Goal: Task Accomplishment & Management: Manage account settings

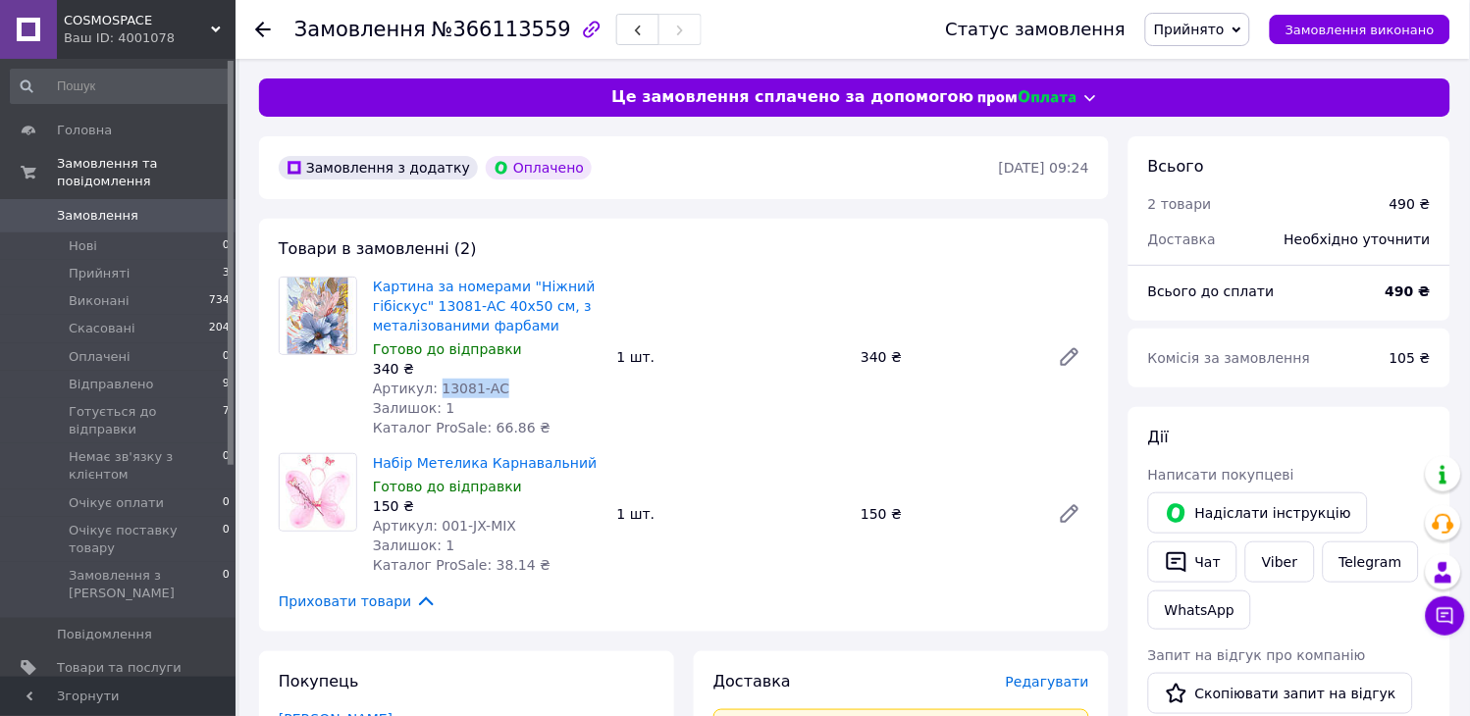
drag, startPoint x: 420, startPoint y: 400, endPoint x: 432, endPoint y: 390, distance: 15.3
click at [432, 390] on div "Артикул: 13081-AC" at bounding box center [487, 389] width 229 height 20
click at [158, 260] on li "Прийняті 3" at bounding box center [120, 273] width 241 height 27
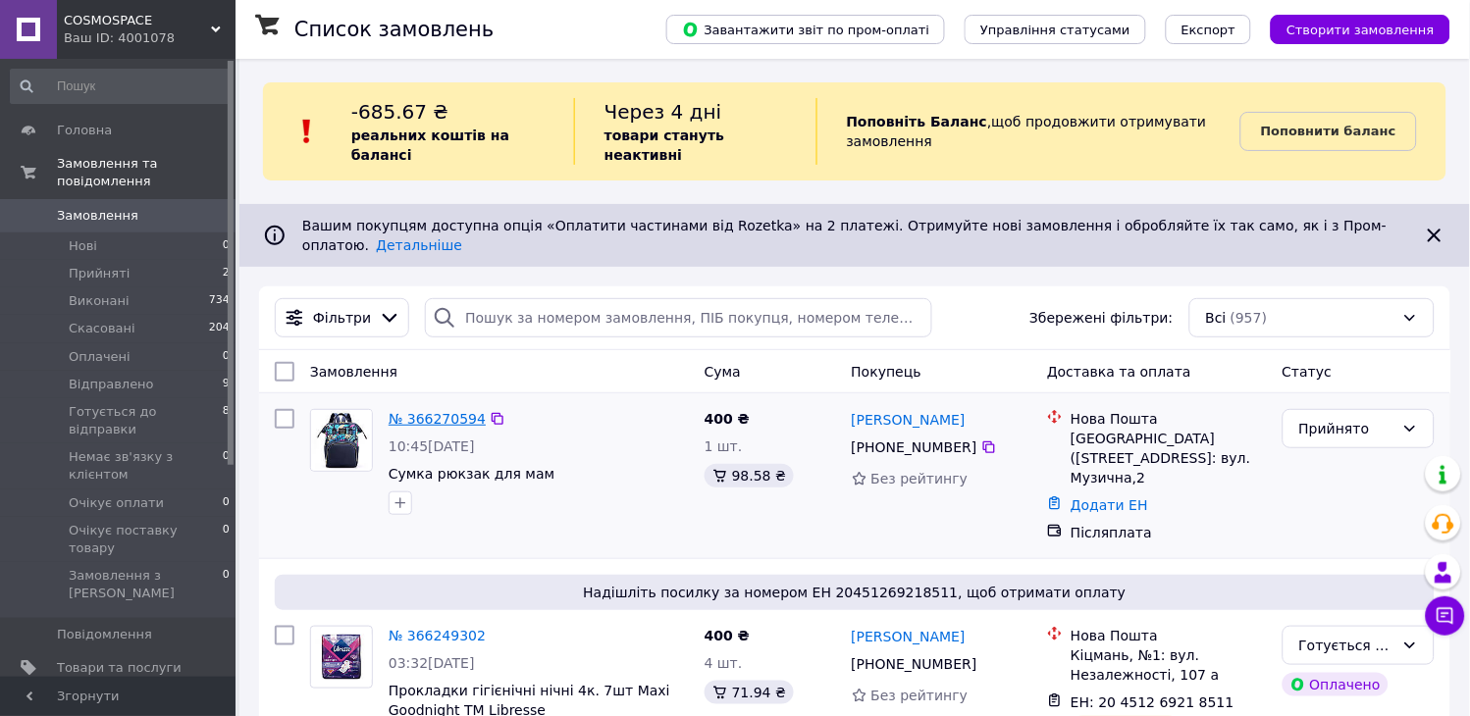
click at [456, 411] on link "№ 366270594" at bounding box center [436, 419] width 97 height 16
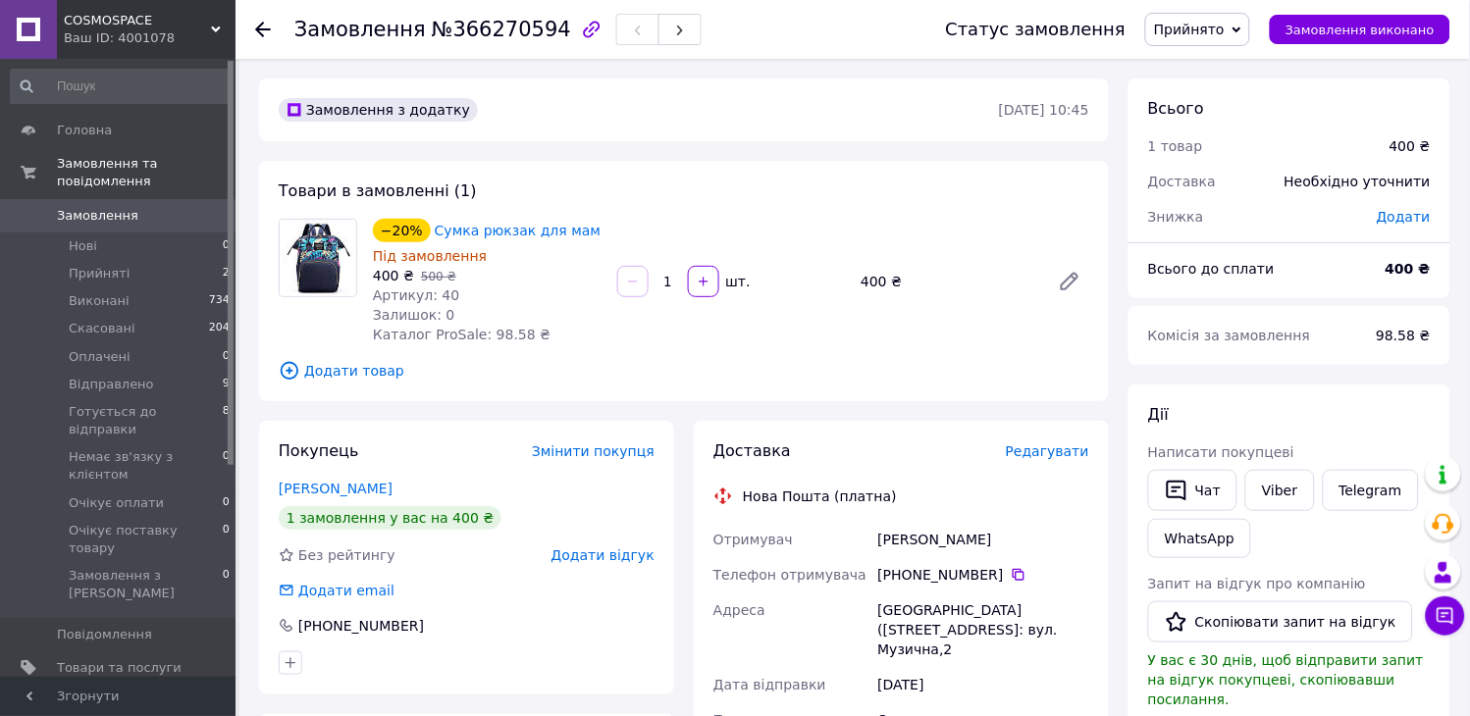
drag, startPoint x: 1198, startPoint y: 27, endPoint x: 1212, endPoint y: 29, distance: 13.9
click at [1199, 27] on span "Прийнято" at bounding box center [1189, 30] width 71 height 16
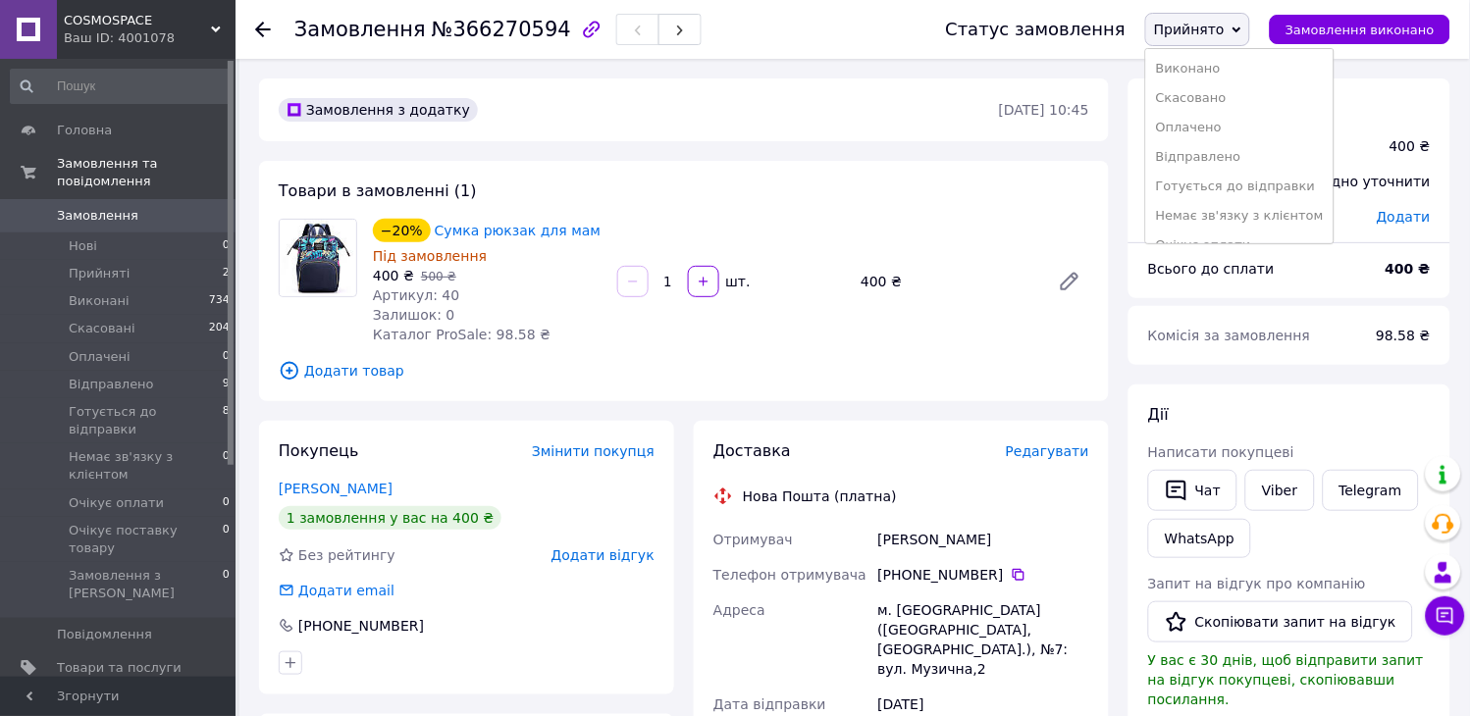
drag, startPoint x: 1266, startPoint y: 182, endPoint x: 1253, endPoint y: 256, distance: 74.8
click at [1266, 183] on li "Готується до відправки" at bounding box center [1239, 186] width 187 height 29
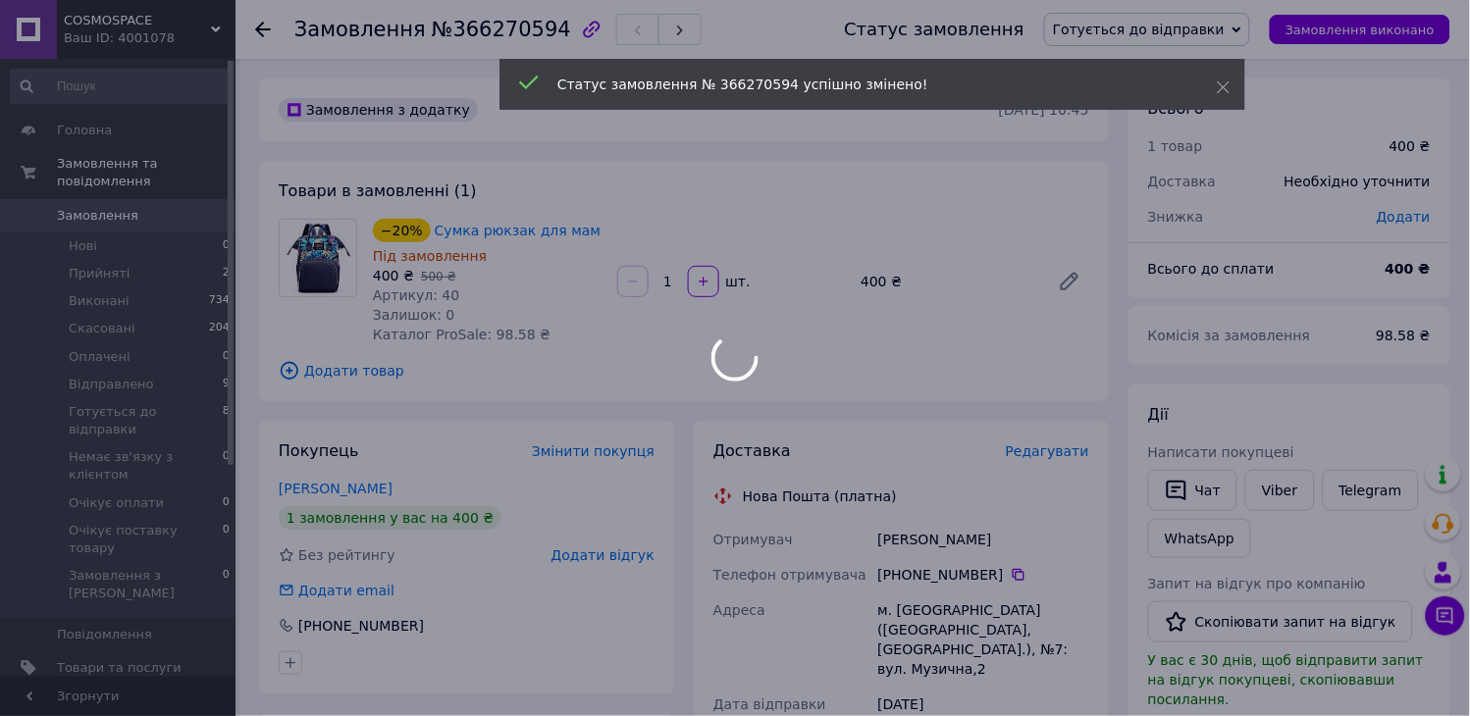
click at [1044, 454] on span "Редагувати" at bounding box center [1047, 451] width 83 height 16
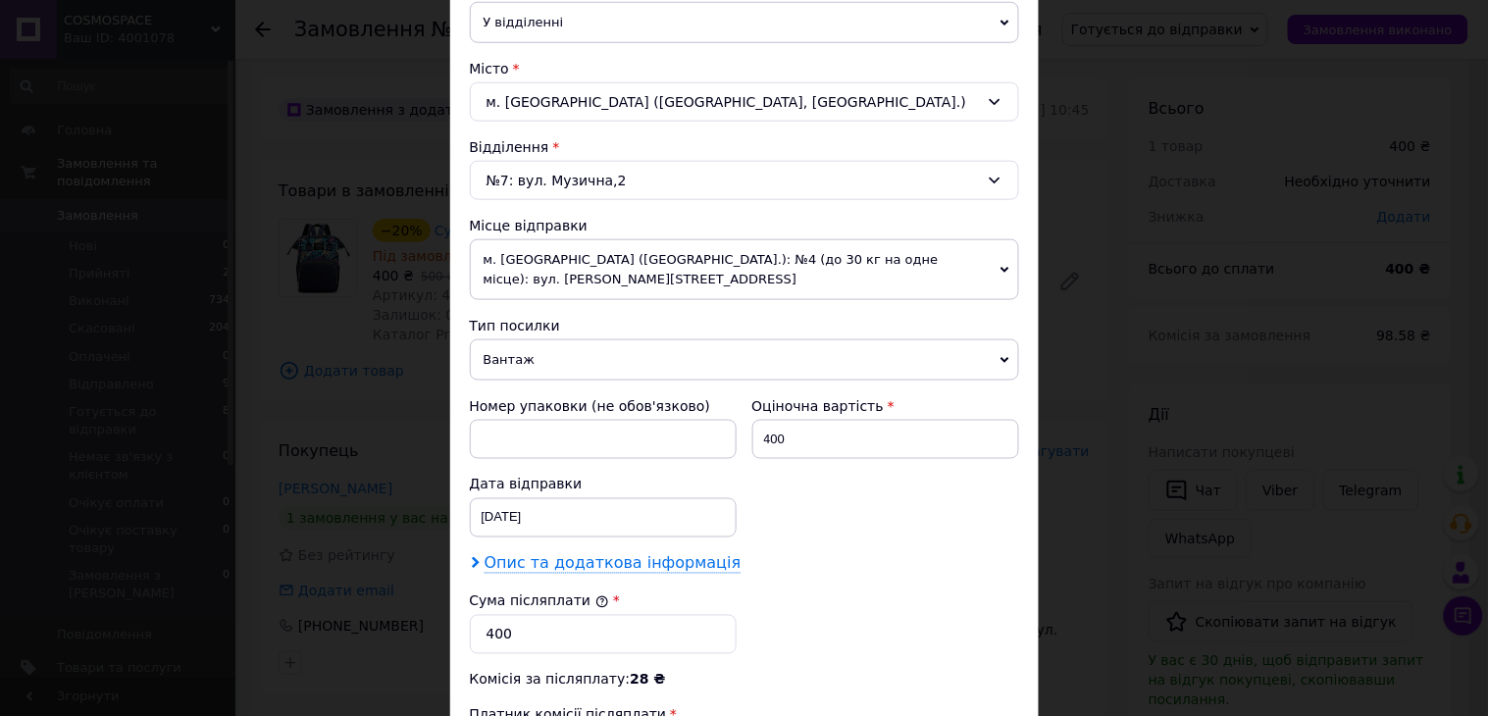
scroll to position [544, 0]
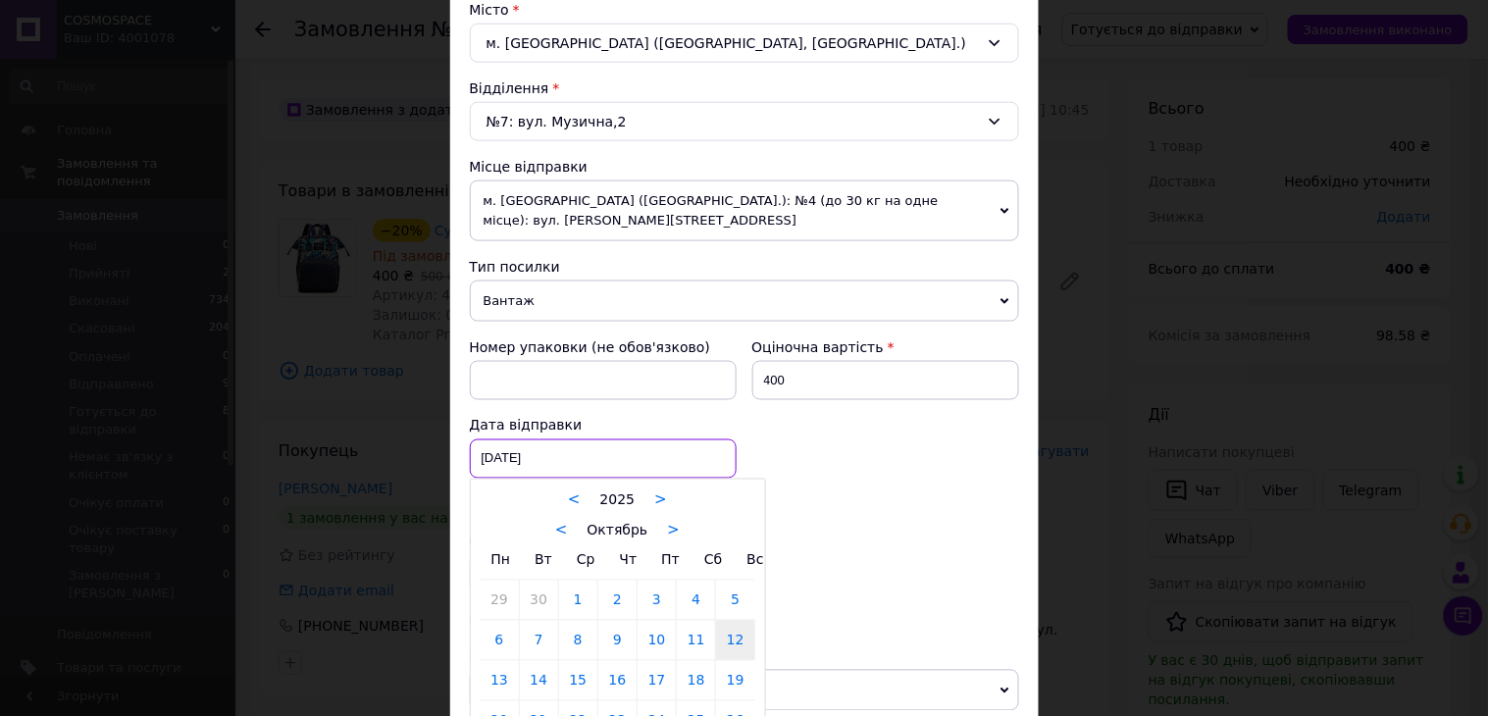
click at [520, 461] on div "12.10.2025 < 2025 > < Октябрь > Пн Вт Ср Чт Пт Сб Вс 29 30 1 2 3 4 5 6 7 8 9 10…" at bounding box center [603, 458] width 267 height 39
click at [498, 682] on link "13" at bounding box center [500, 680] width 38 height 39
type input "13.10.2025"
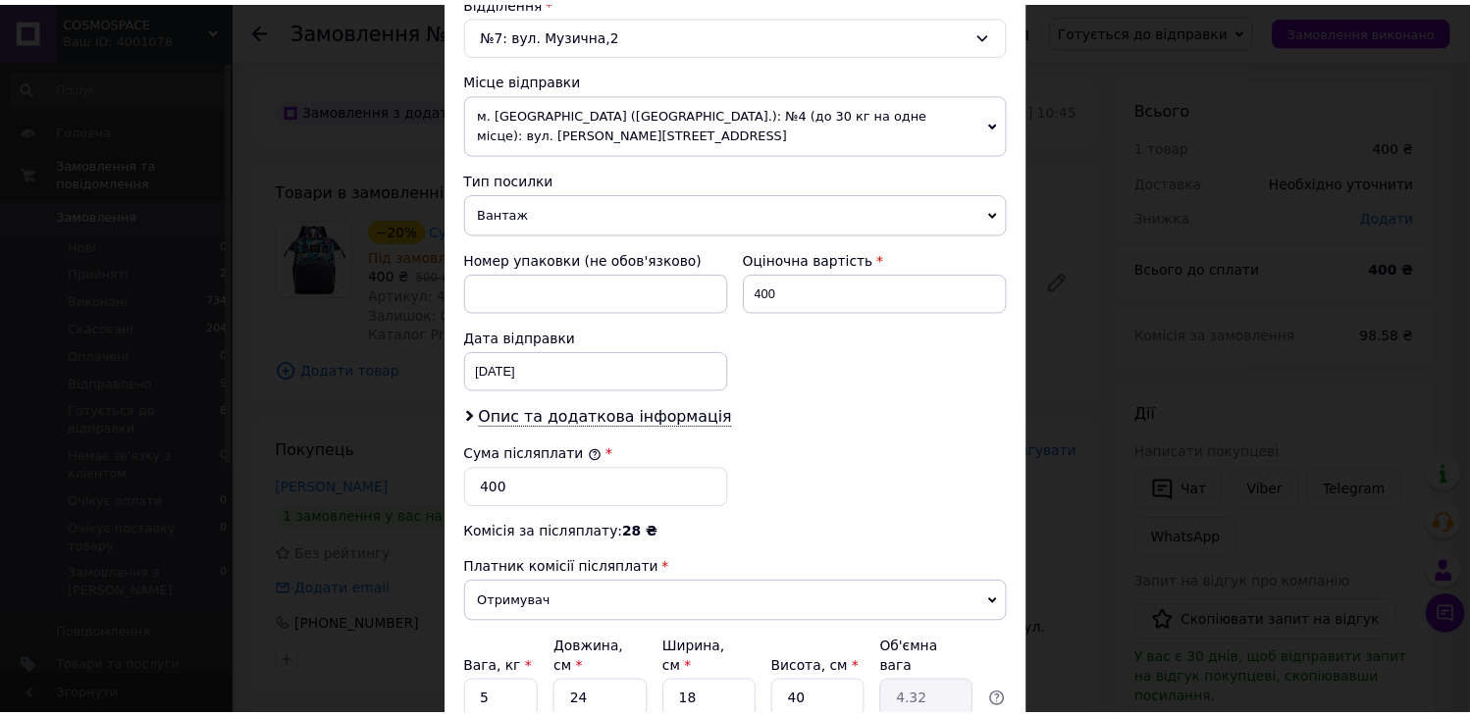
scroll to position [802, 0]
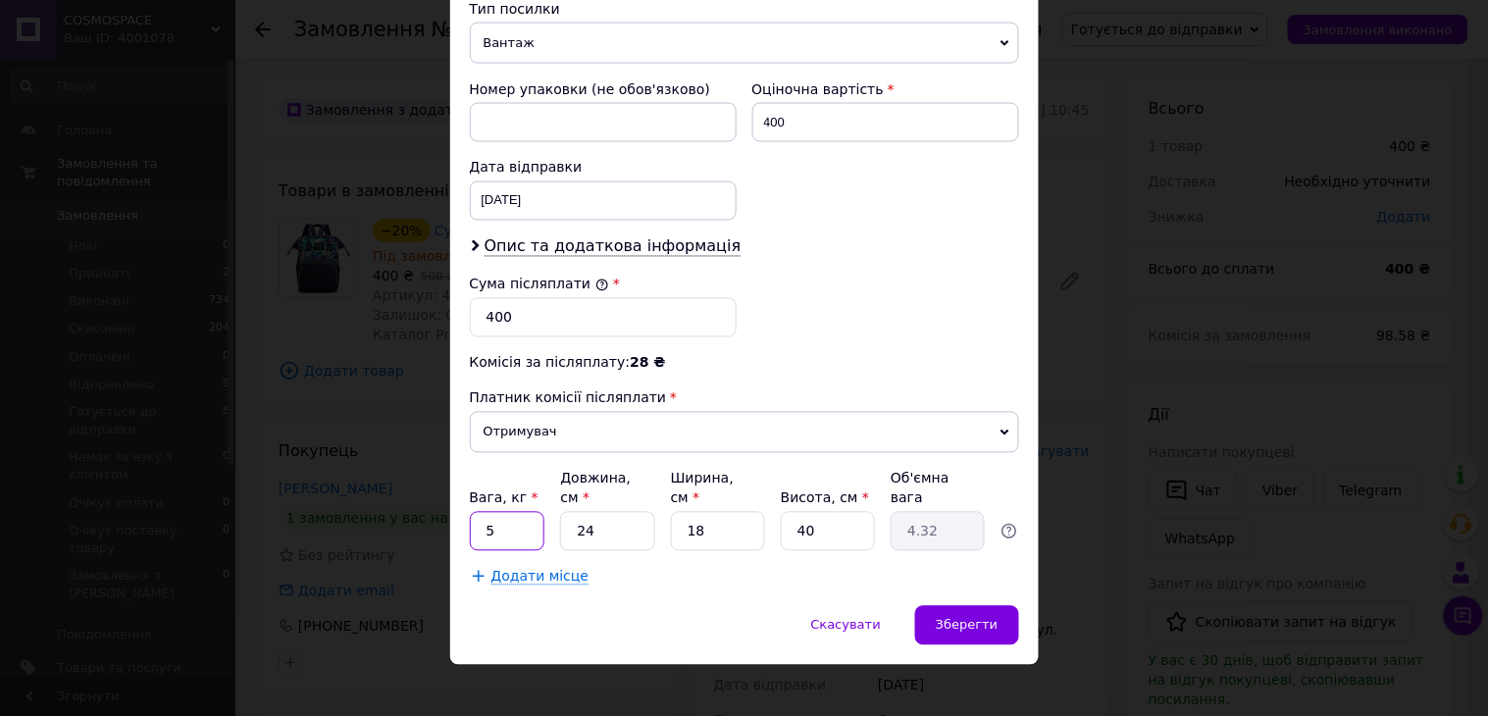
click at [506, 512] on input "5" at bounding box center [508, 531] width 76 height 39
type input "2"
click at [707, 517] on input "18" at bounding box center [718, 531] width 94 height 39
click at [818, 512] on input "40" at bounding box center [828, 531] width 94 height 39
click at [738, 514] on input "18" at bounding box center [718, 531] width 94 height 39
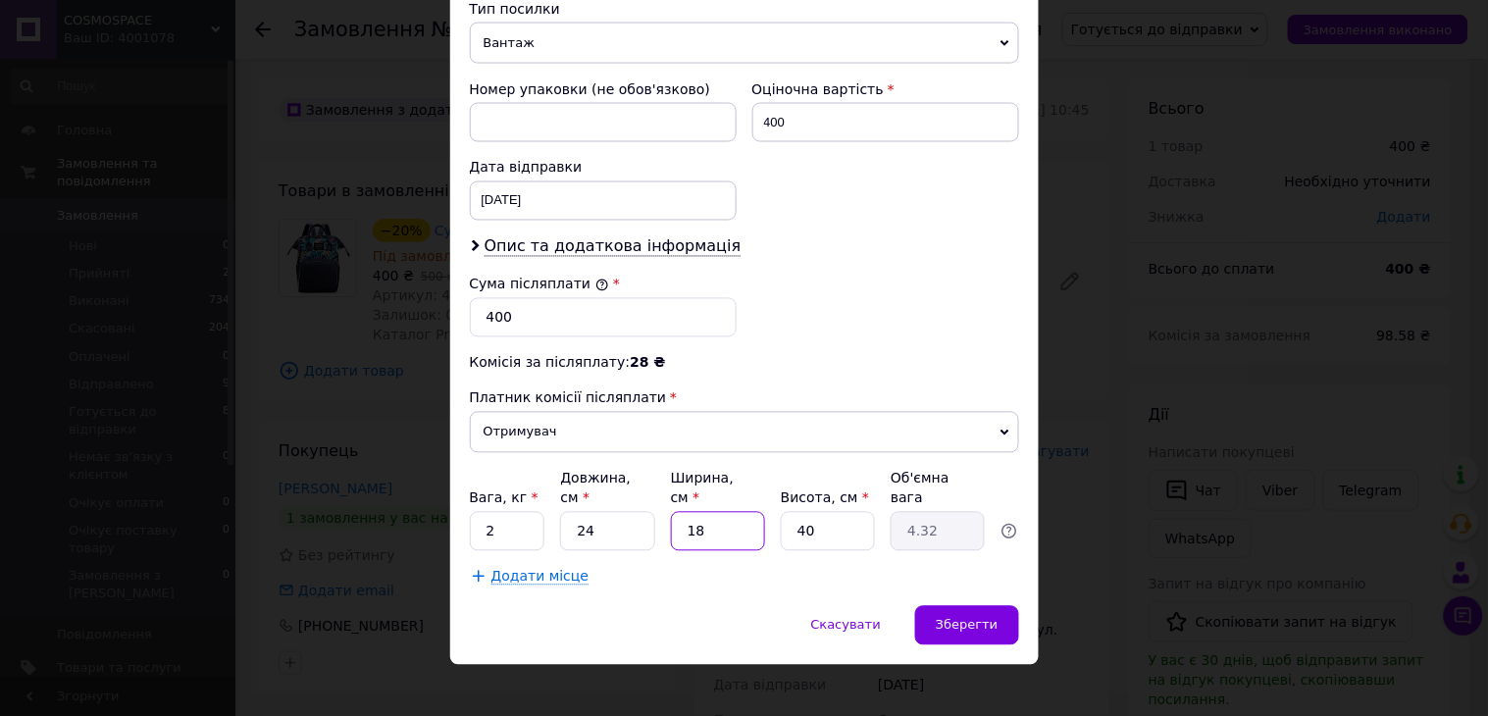
type input "1"
type input "0.24"
type input "5"
type input "1.2"
type input "5"
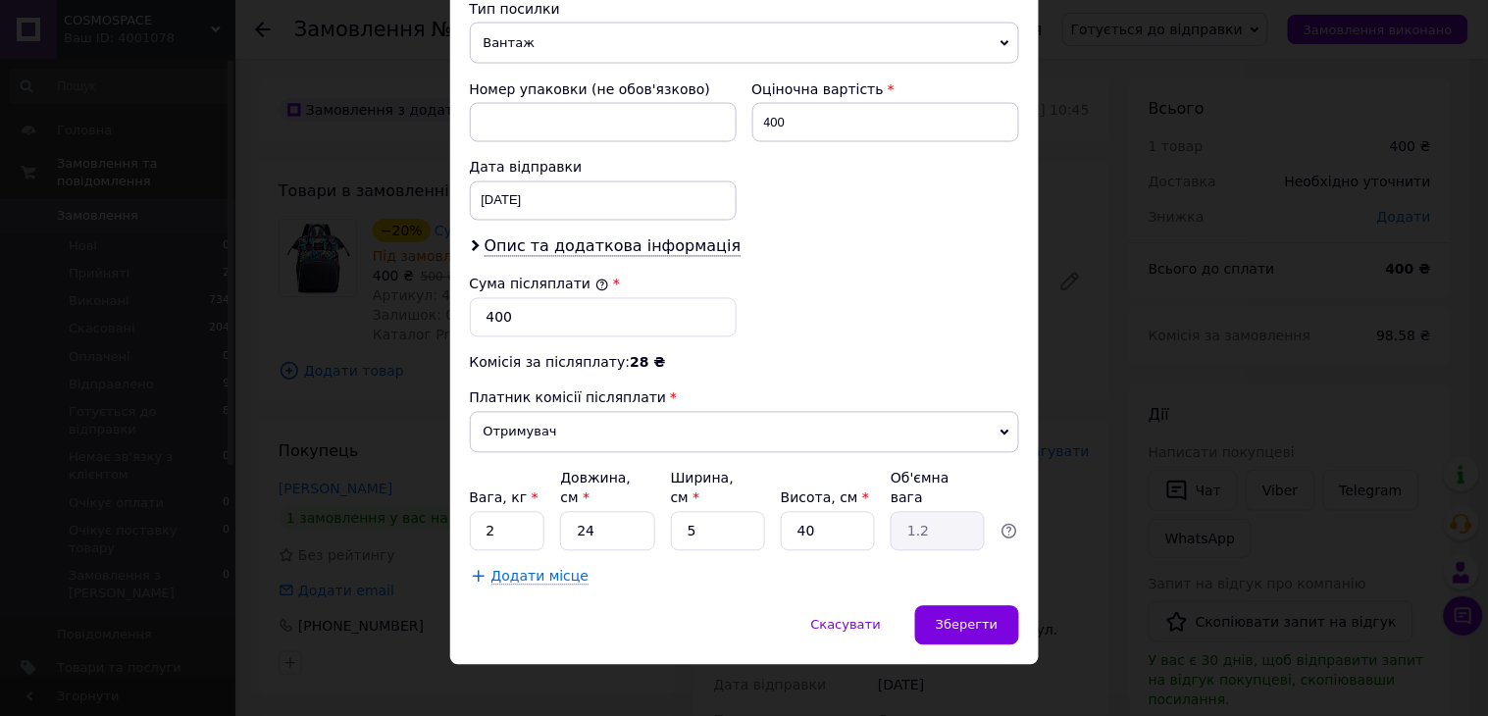
click at [969, 618] on span "Зберегти" at bounding box center [967, 625] width 62 height 15
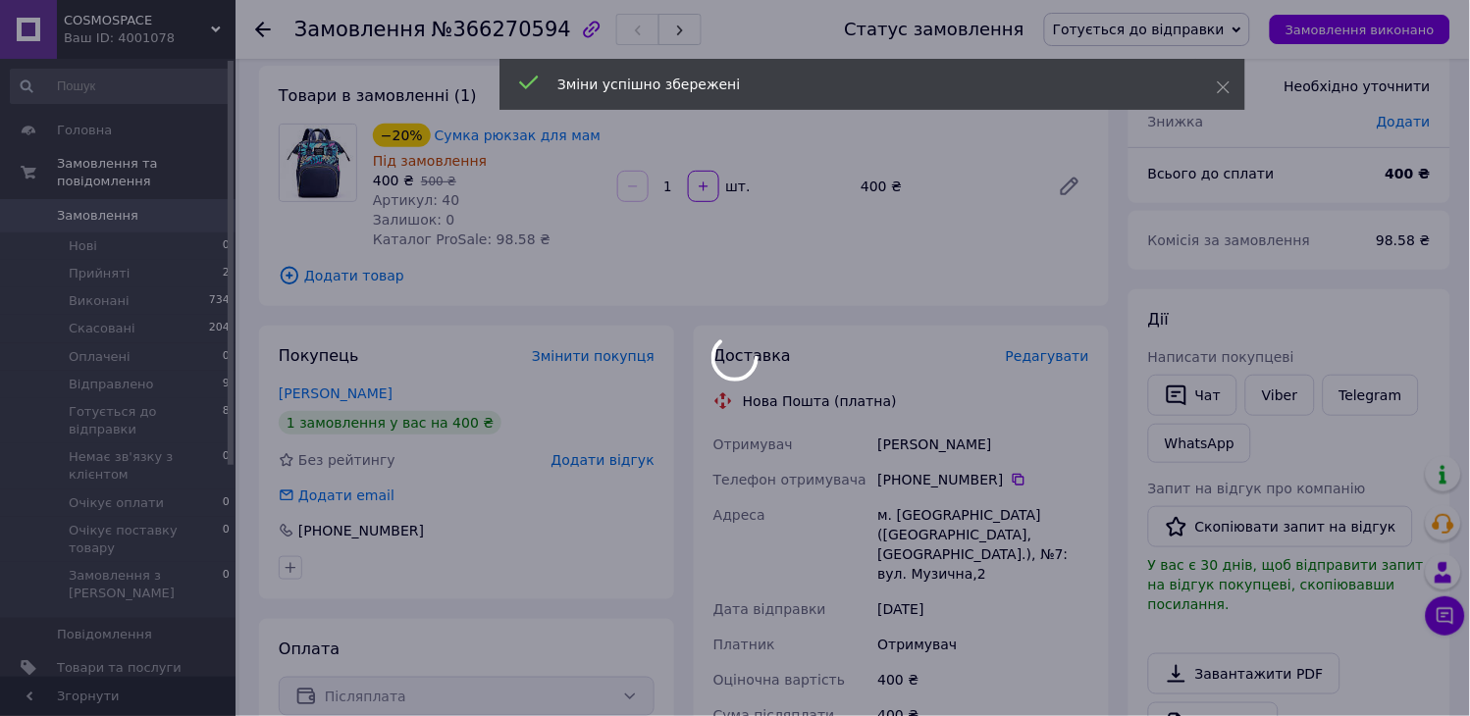
scroll to position [436, 0]
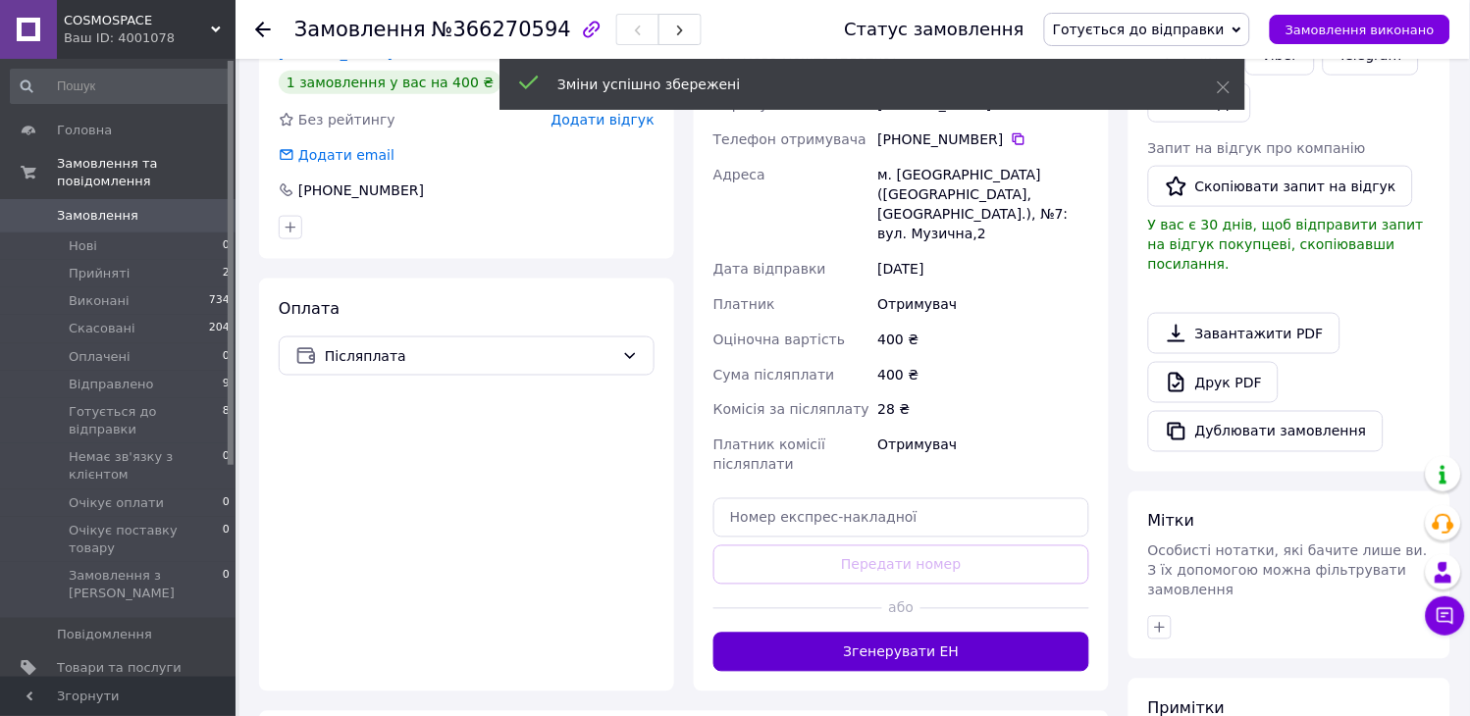
click at [967, 633] on button "Згенерувати ЕН" at bounding box center [901, 652] width 376 height 39
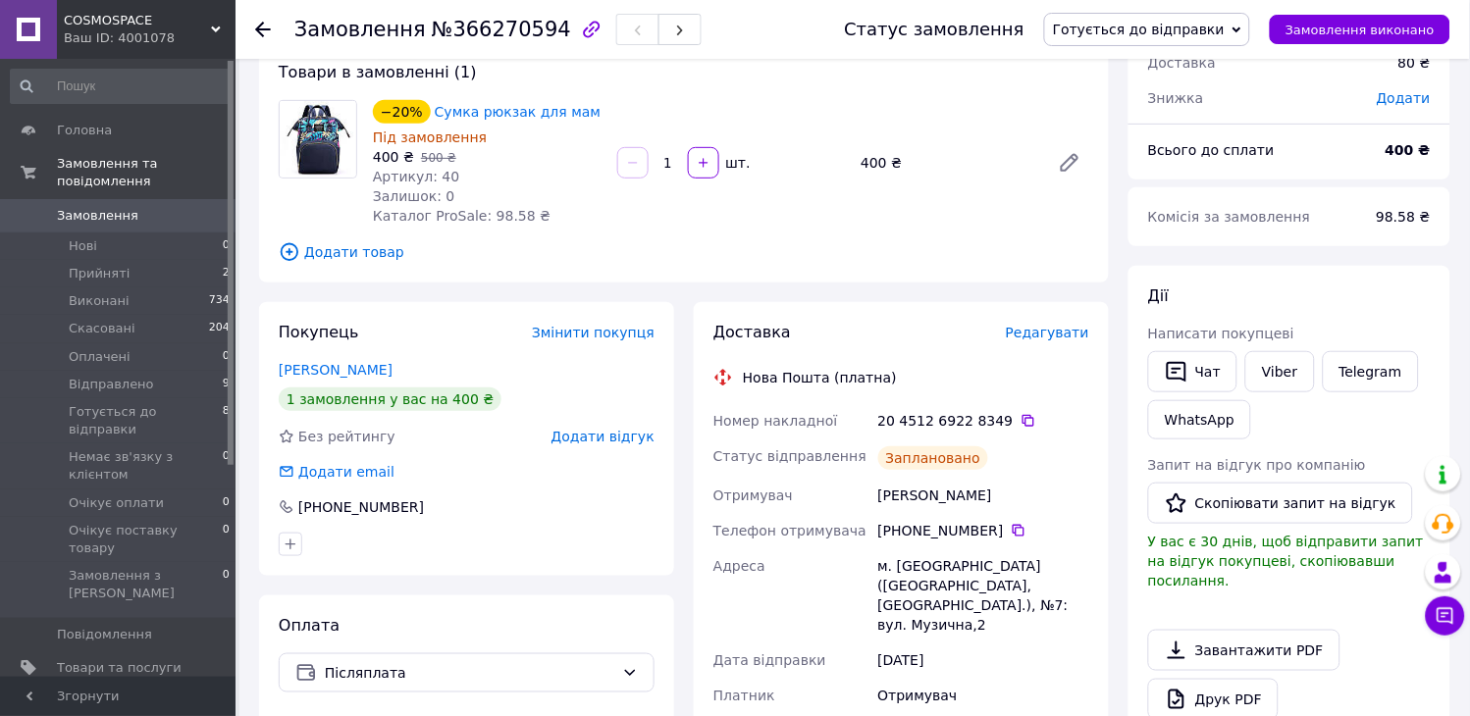
scroll to position [0, 0]
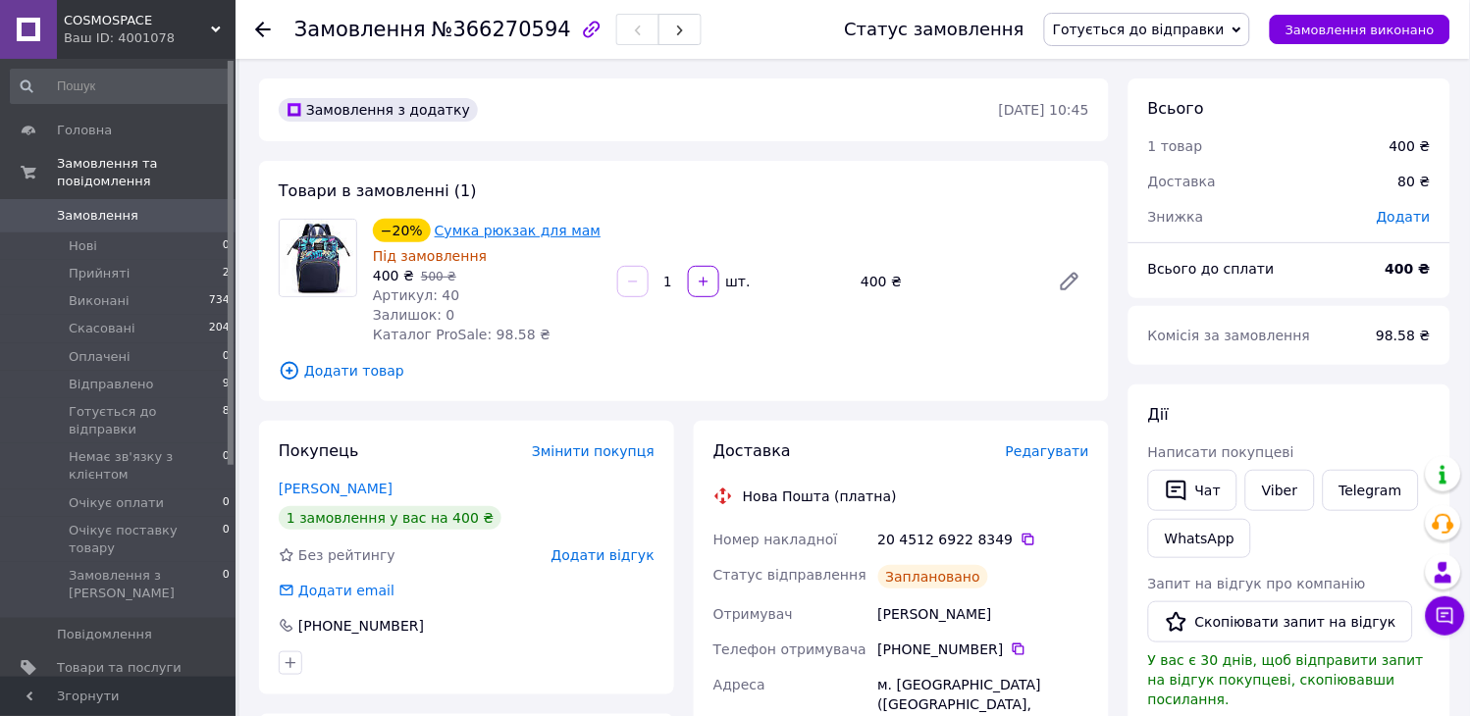
click at [527, 226] on link "Сумка рюкзак для мам" at bounding box center [518, 231] width 166 height 16
click at [178, 260] on li "Прийняті 2" at bounding box center [120, 273] width 241 height 27
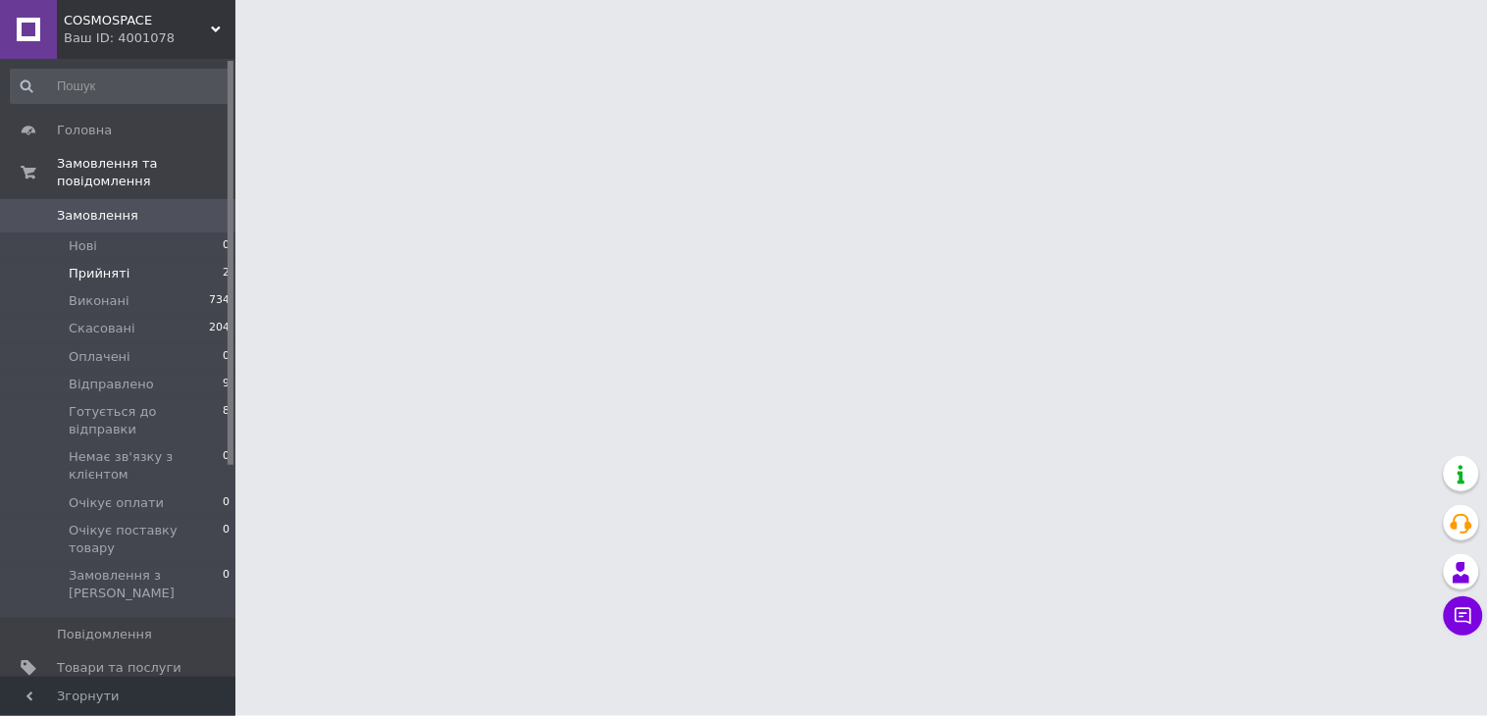
click at [181, 260] on li "Прийняті 2" at bounding box center [120, 273] width 241 height 27
click at [202, 260] on li "Прийняті 2" at bounding box center [120, 273] width 241 height 27
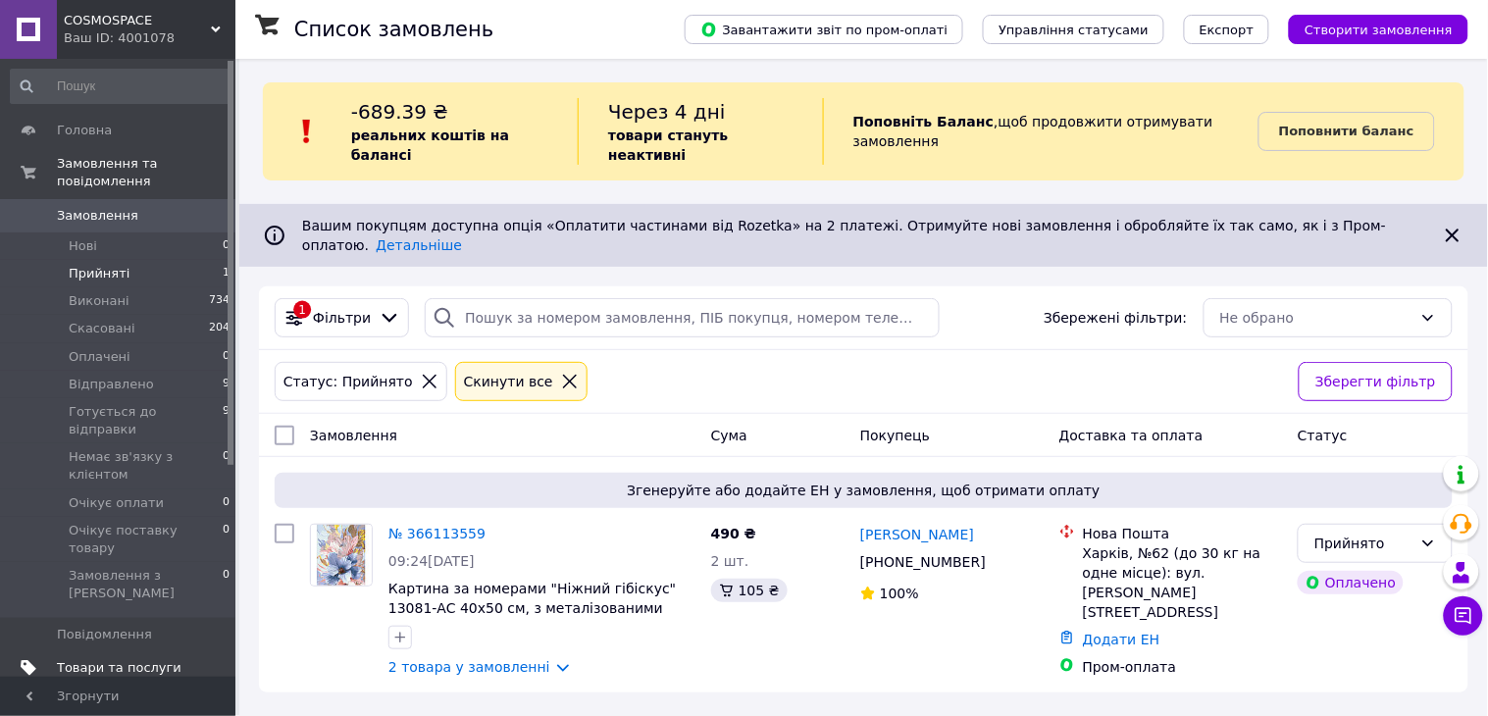
click at [154, 659] on span "Товари та послуги" at bounding box center [119, 668] width 125 height 18
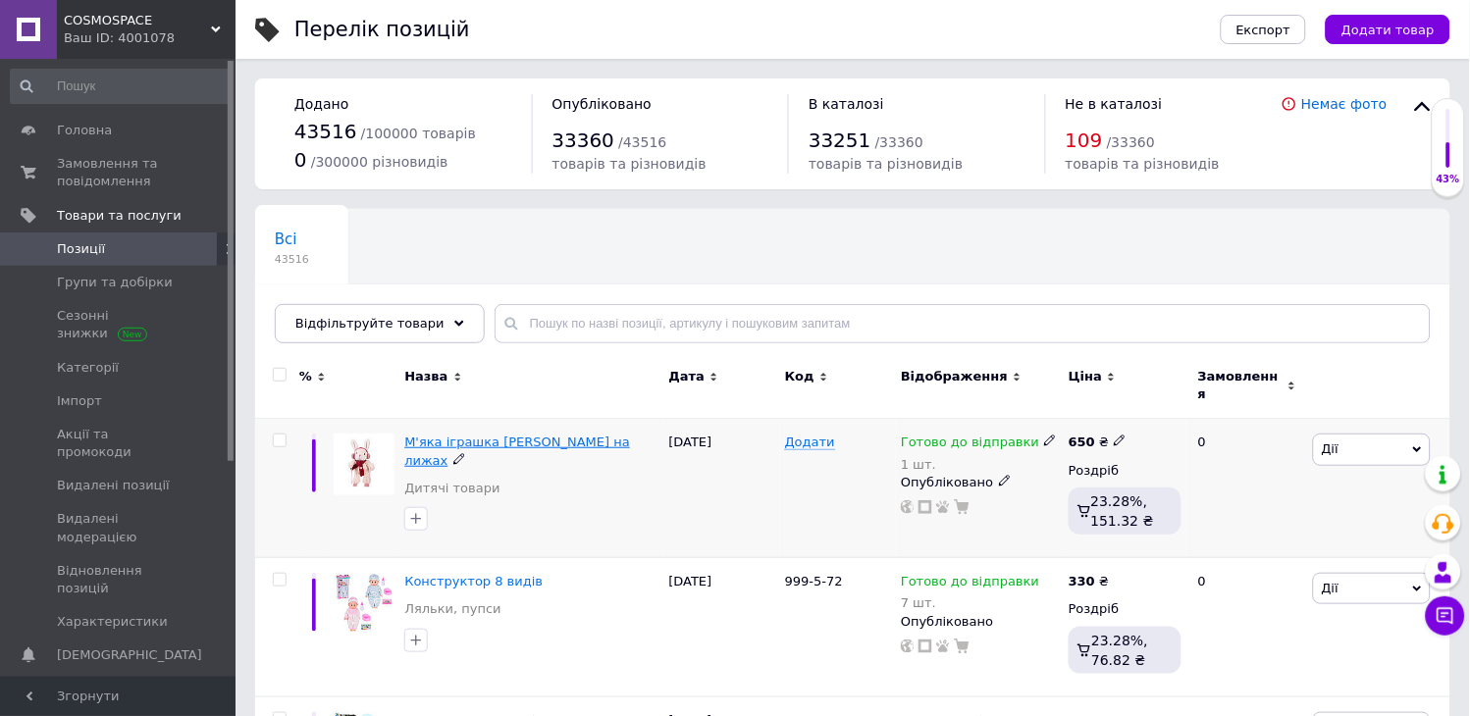
click at [479, 435] on span "М'яка іграшка Зайчик на лижах" at bounding box center [517, 451] width 226 height 32
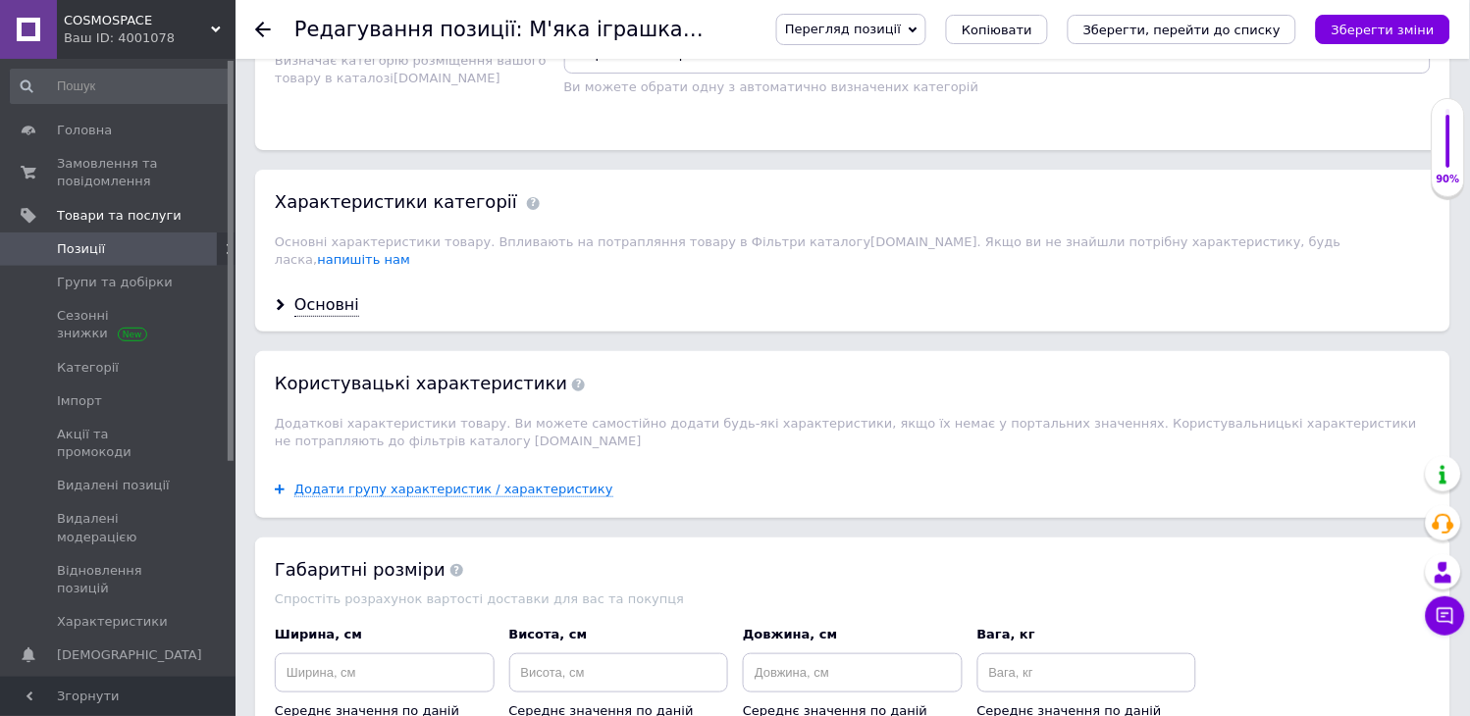
scroll to position [1743, 0]
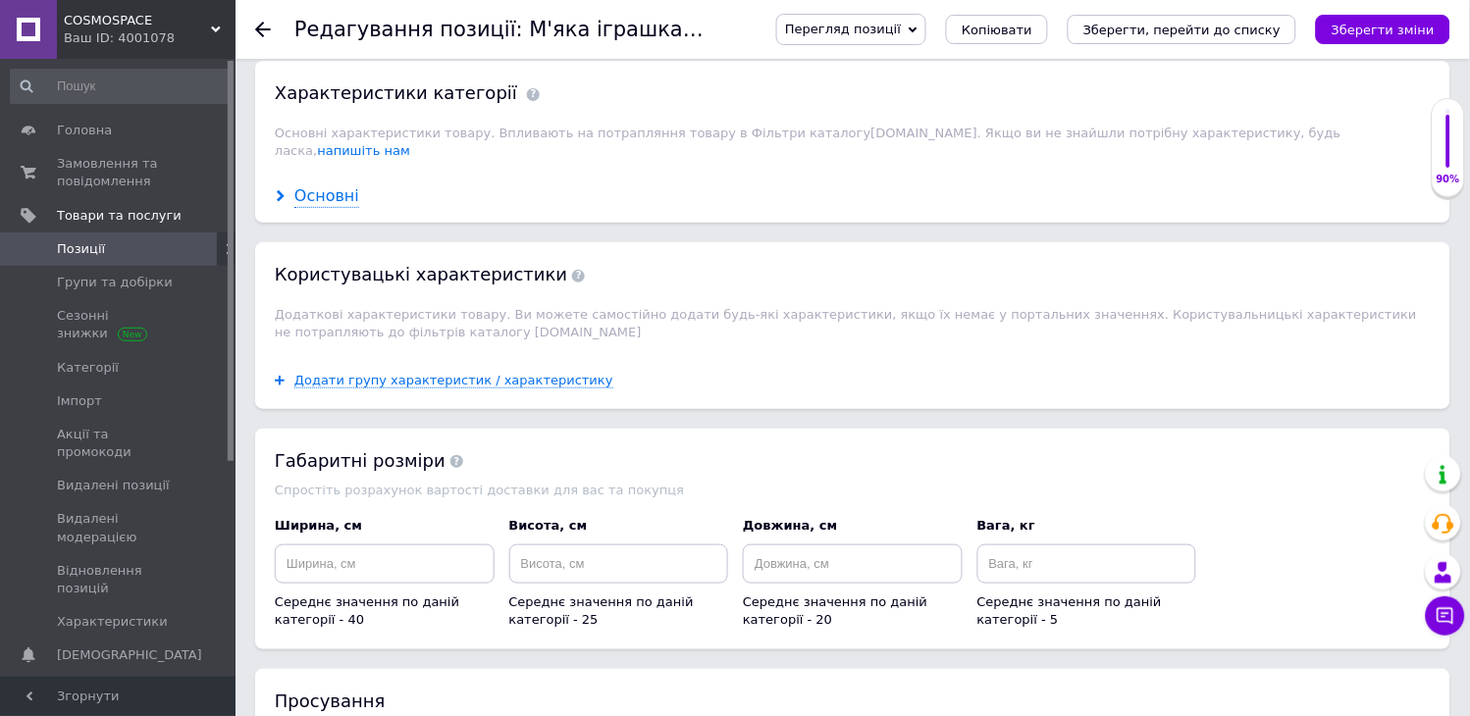
click at [335, 185] on div "Основні" at bounding box center [326, 196] width 65 height 23
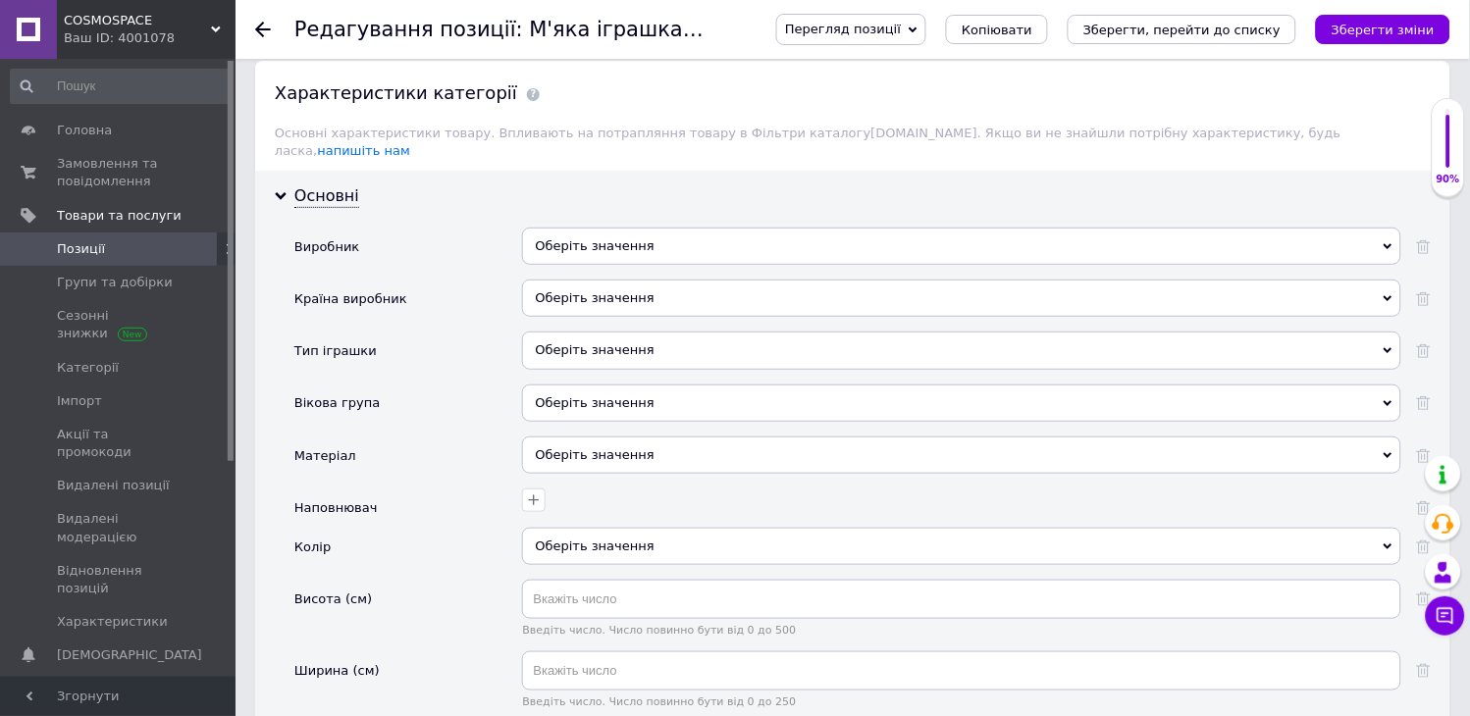
click at [538, 441] on div "Оберіть значення" at bounding box center [961, 455] width 879 height 37
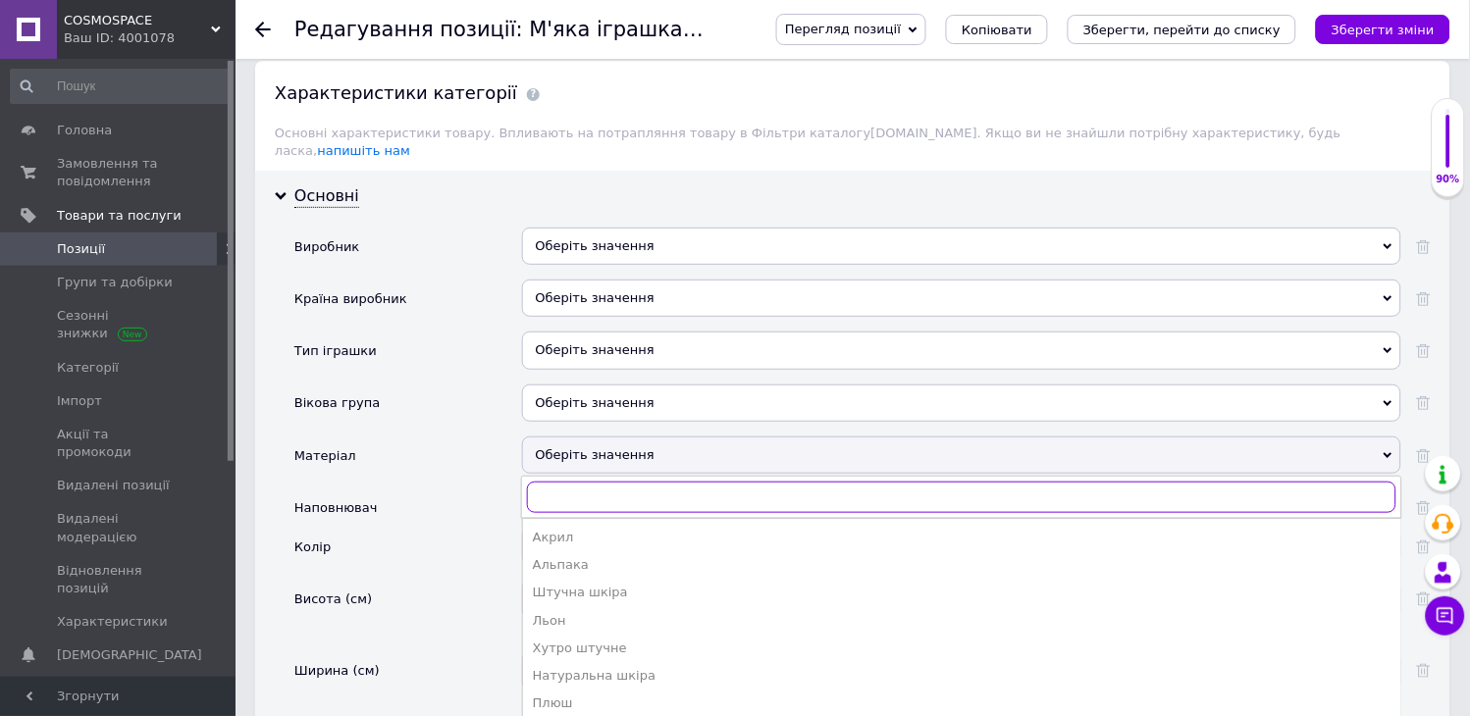
scroll to position [1962, 0]
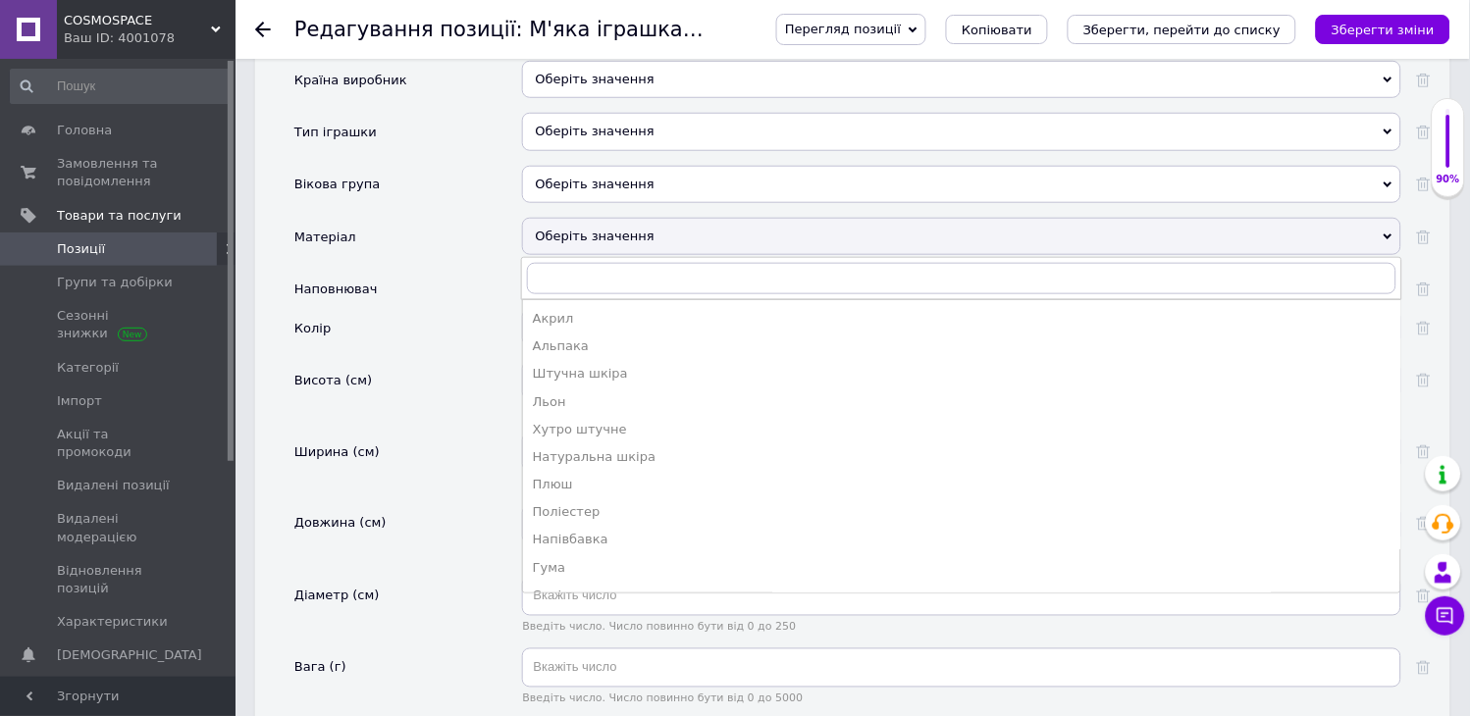
click at [262, 270] on div "Основні Виробник Оберіть значення Країна виробник Оберіть значення Тип іграшки …" at bounding box center [852, 451] width 1195 height 999
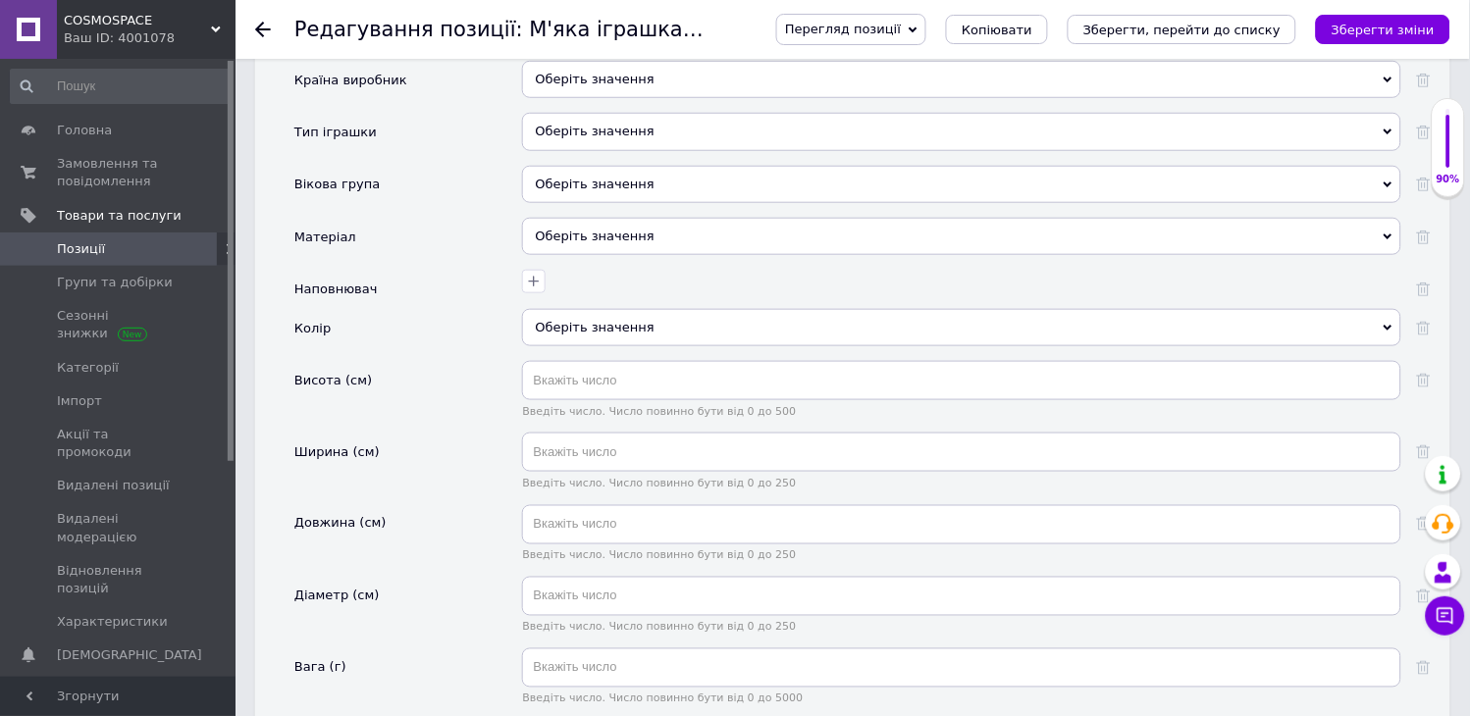
click at [257, 305] on div "Основні Виробник Оберіть значення Країна виробник Оберіть значення Тип іграшки …" at bounding box center [852, 451] width 1195 height 999
click at [559, 309] on div "Оберіть значення" at bounding box center [961, 327] width 879 height 37
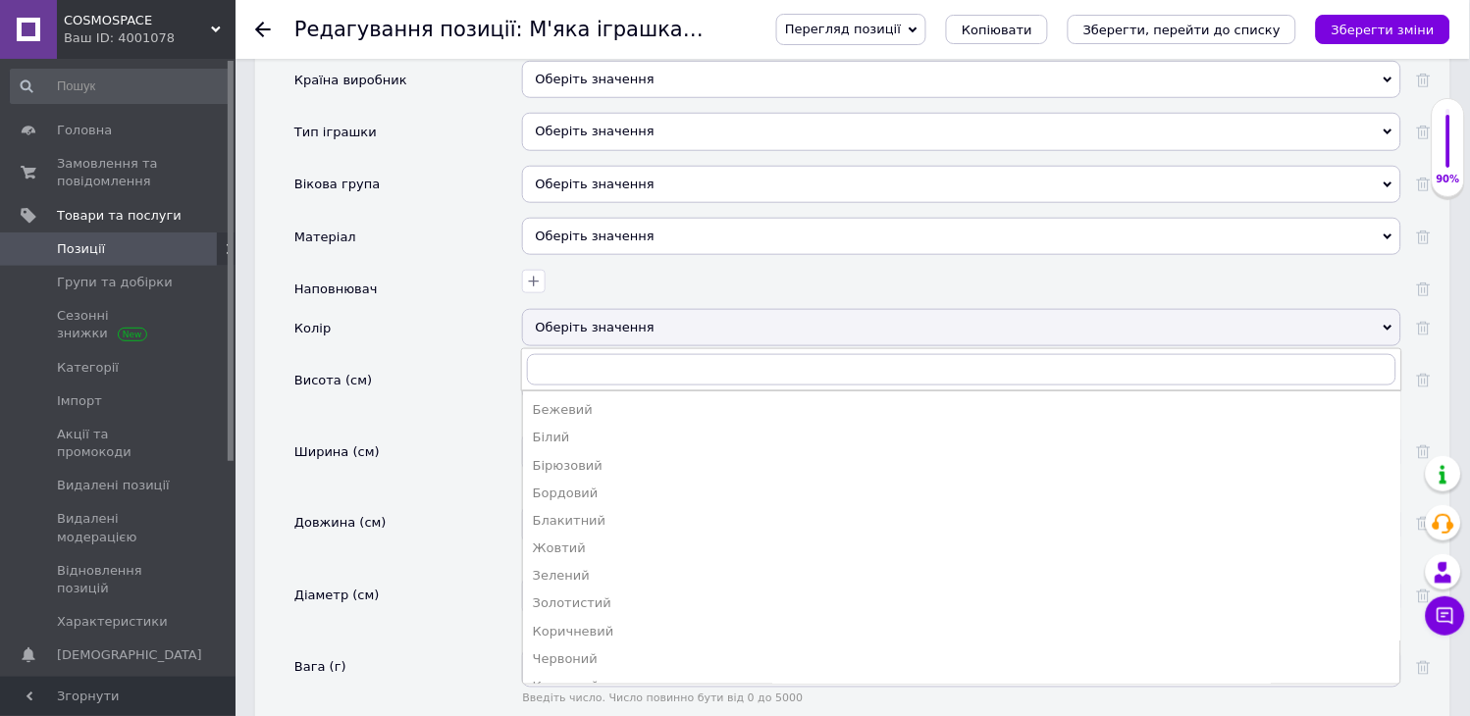
click at [268, 392] on div "Основні Виробник Оберіть значення Країна виробник Оберіть значення Тип іграшки …" at bounding box center [852, 451] width 1195 height 999
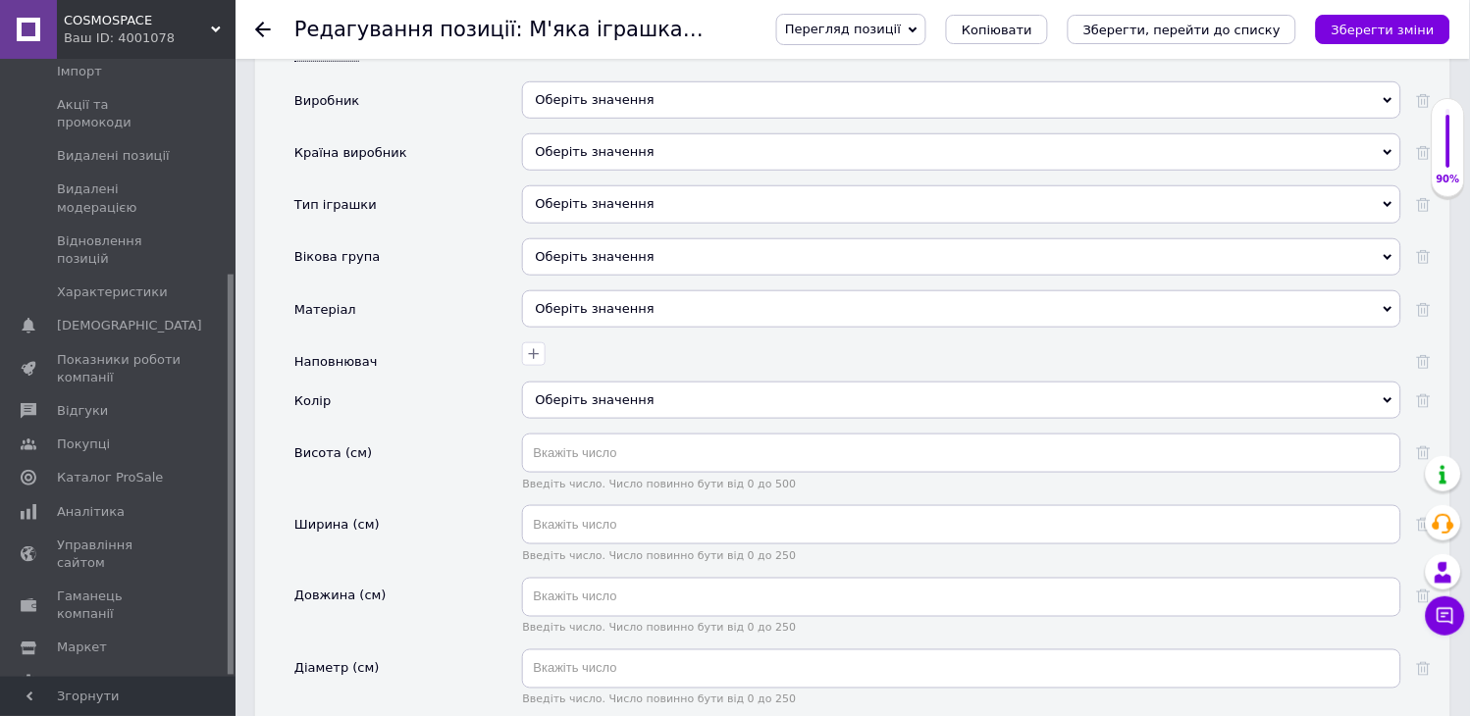
scroll to position [1852, 0]
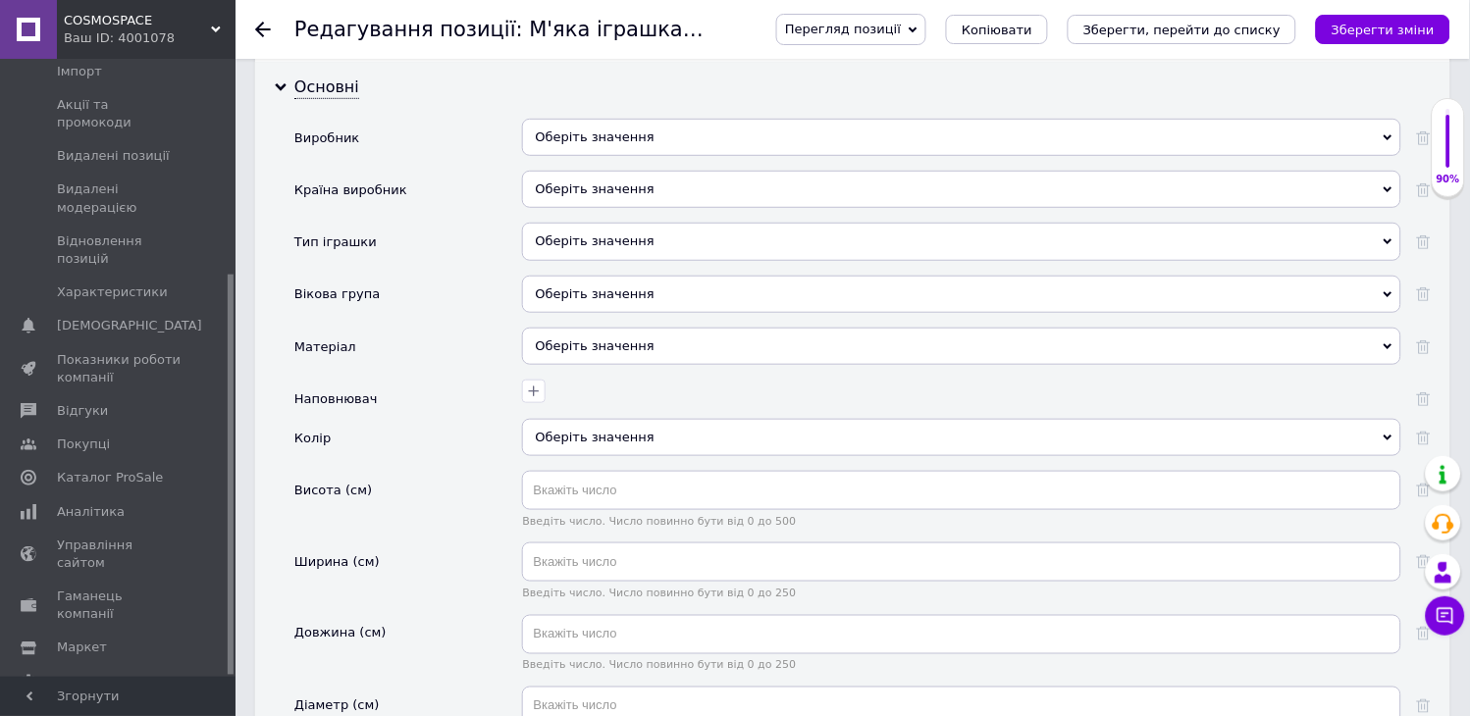
click at [574, 231] on div "Оберіть значення" at bounding box center [961, 241] width 879 height 37
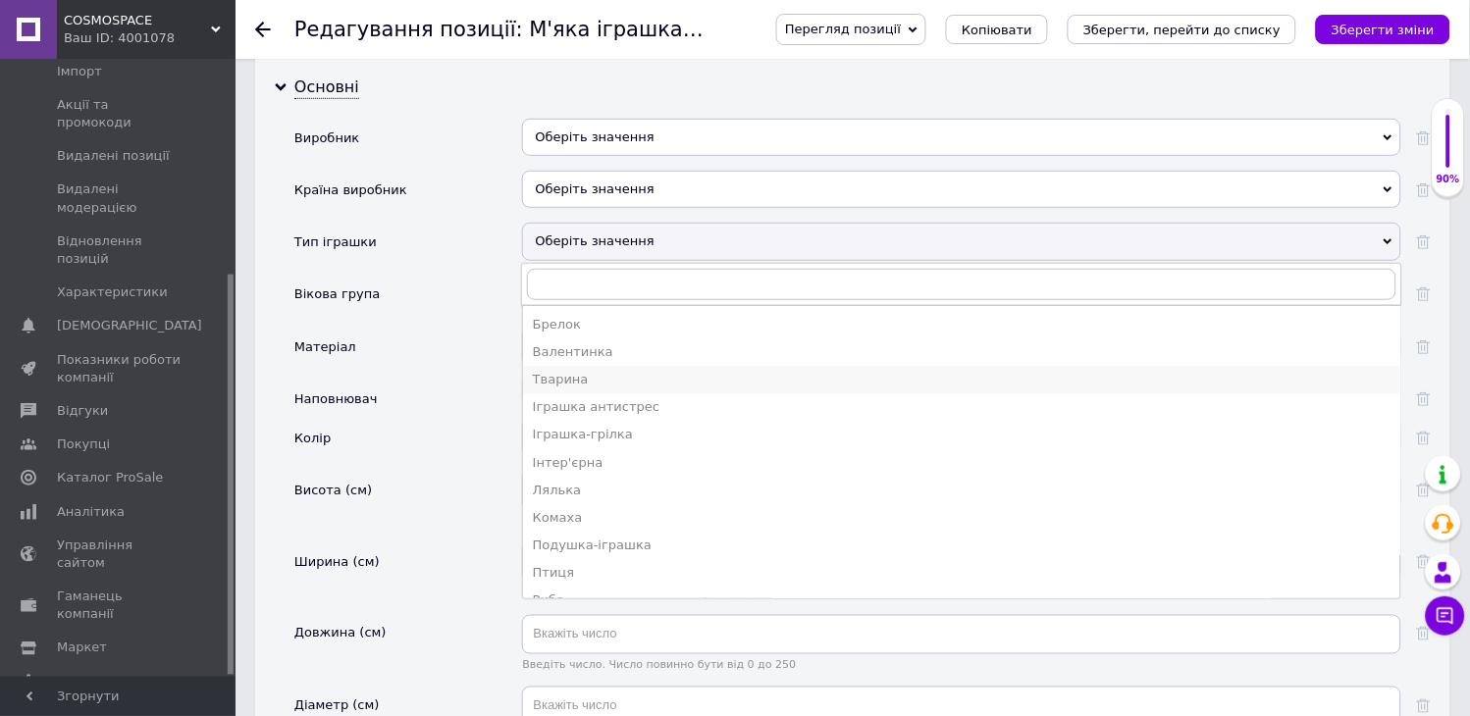
click at [598, 371] on div "Тварина" at bounding box center [961, 380] width 857 height 18
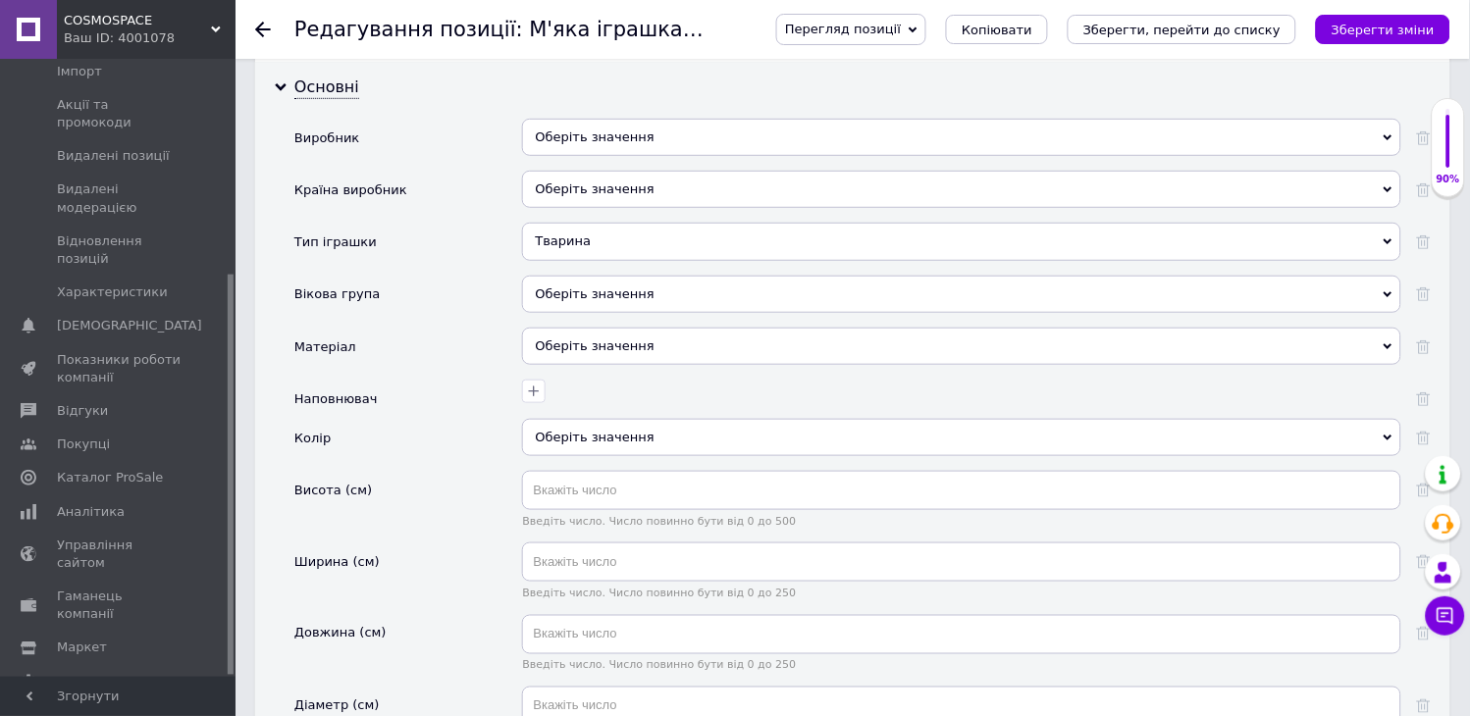
click at [573, 281] on div "Оберіть значення" at bounding box center [961, 294] width 879 height 37
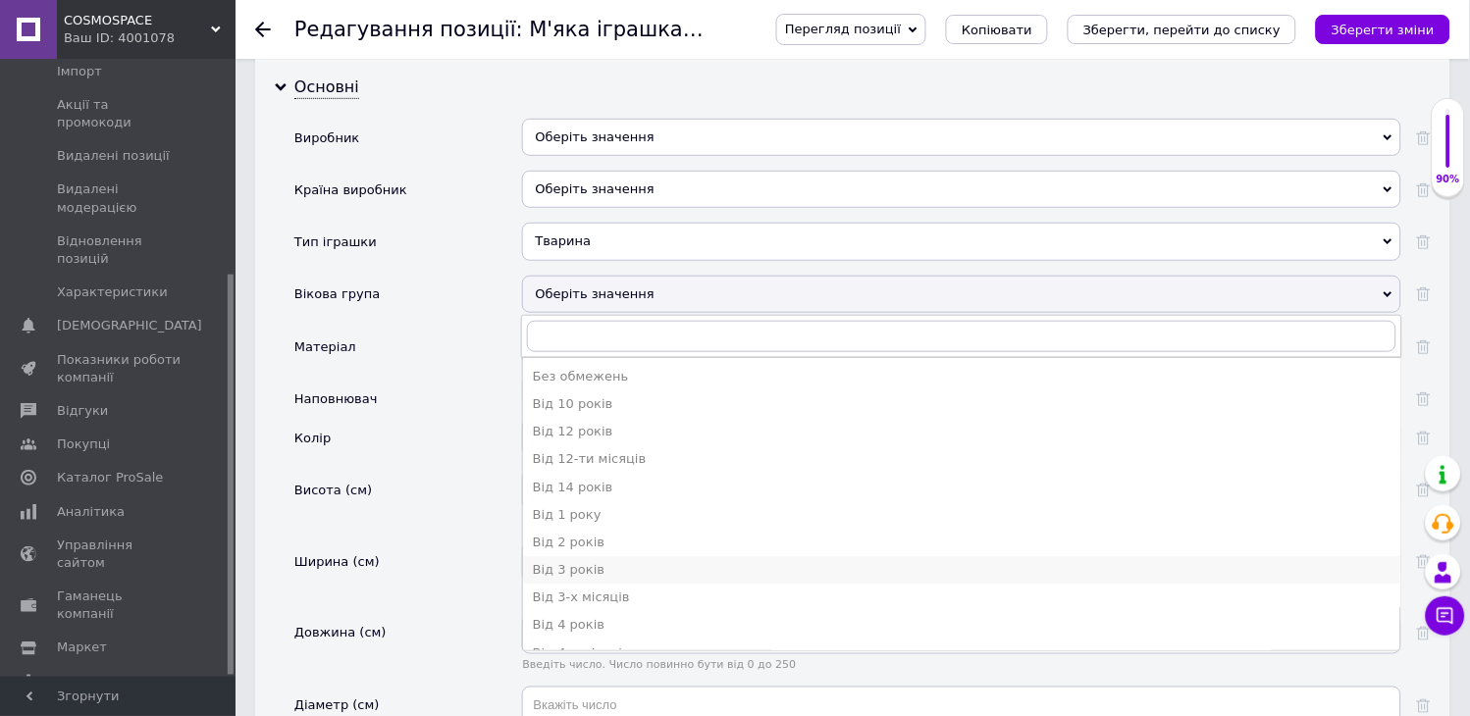
click at [601, 561] on div "Від 3 років" at bounding box center [961, 570] width 857 height 18
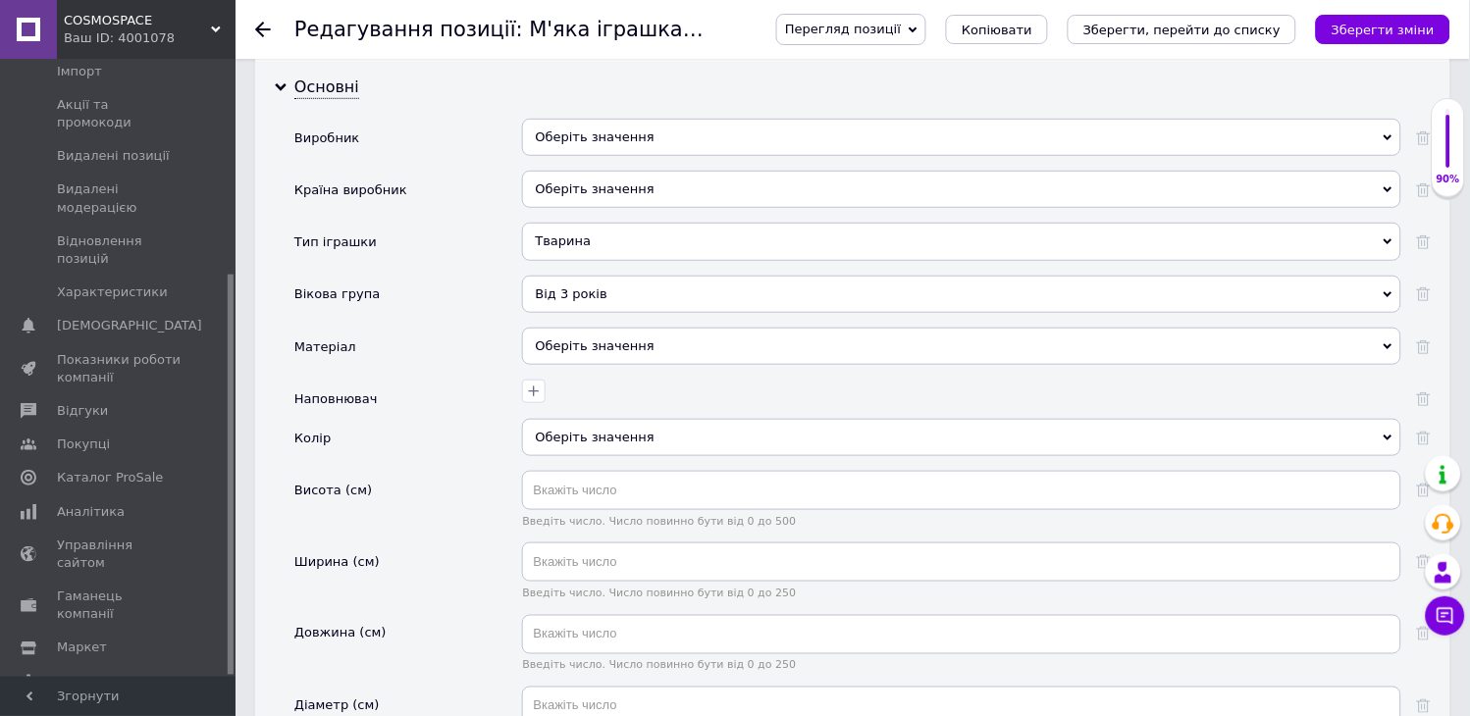
click at [542, 328] on div "Оберіть значення" at bounding box center [961, 346] width 879 height 37
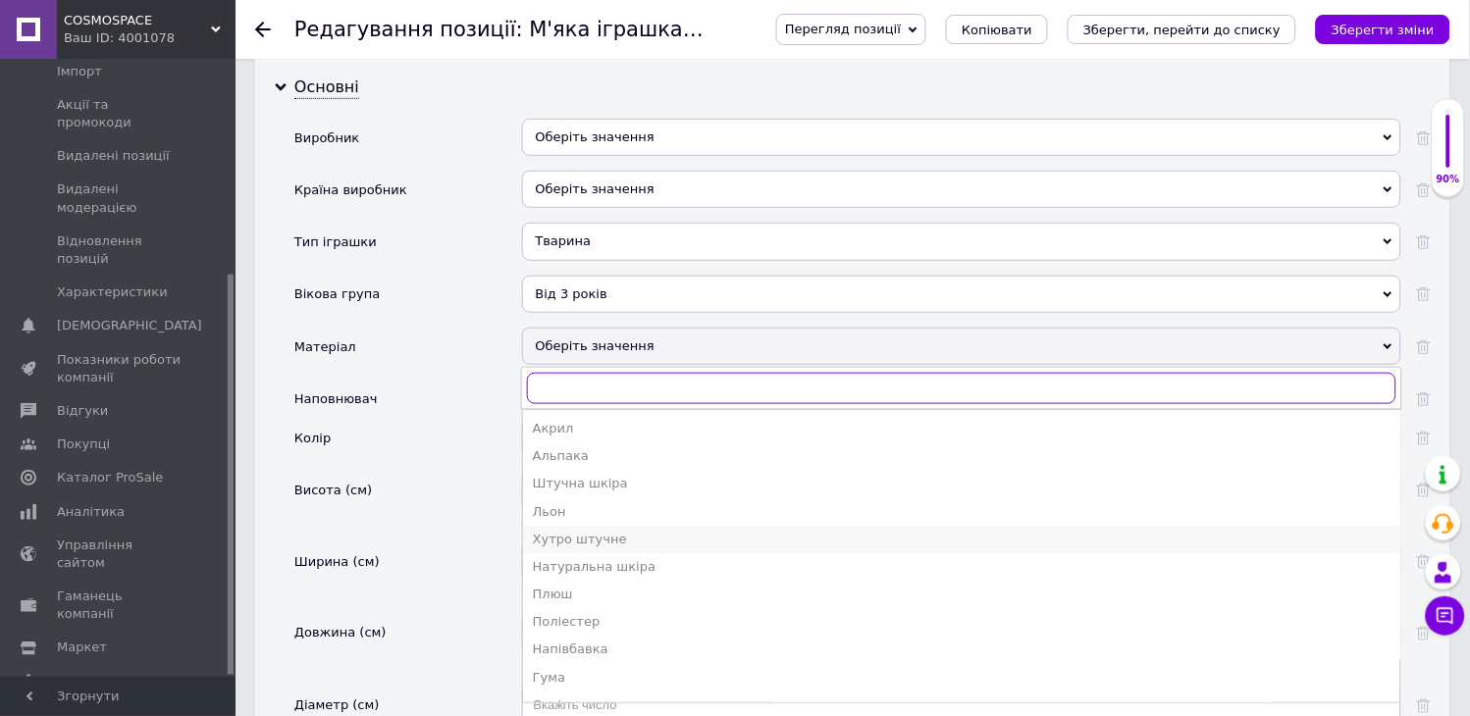
scroll to position [109, 0]
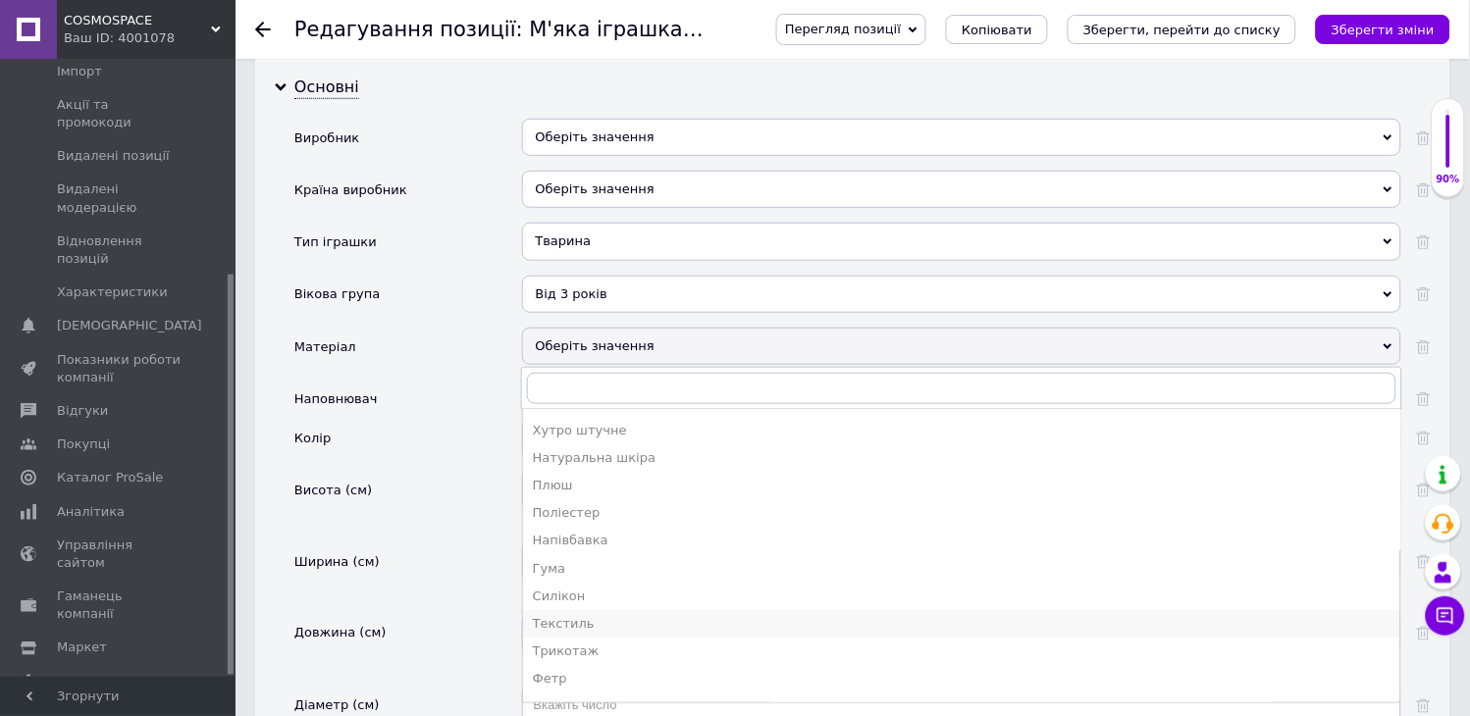
click at [583, 615] on div "Текстиль" at bounding box center [961, 624] width 857 height 18
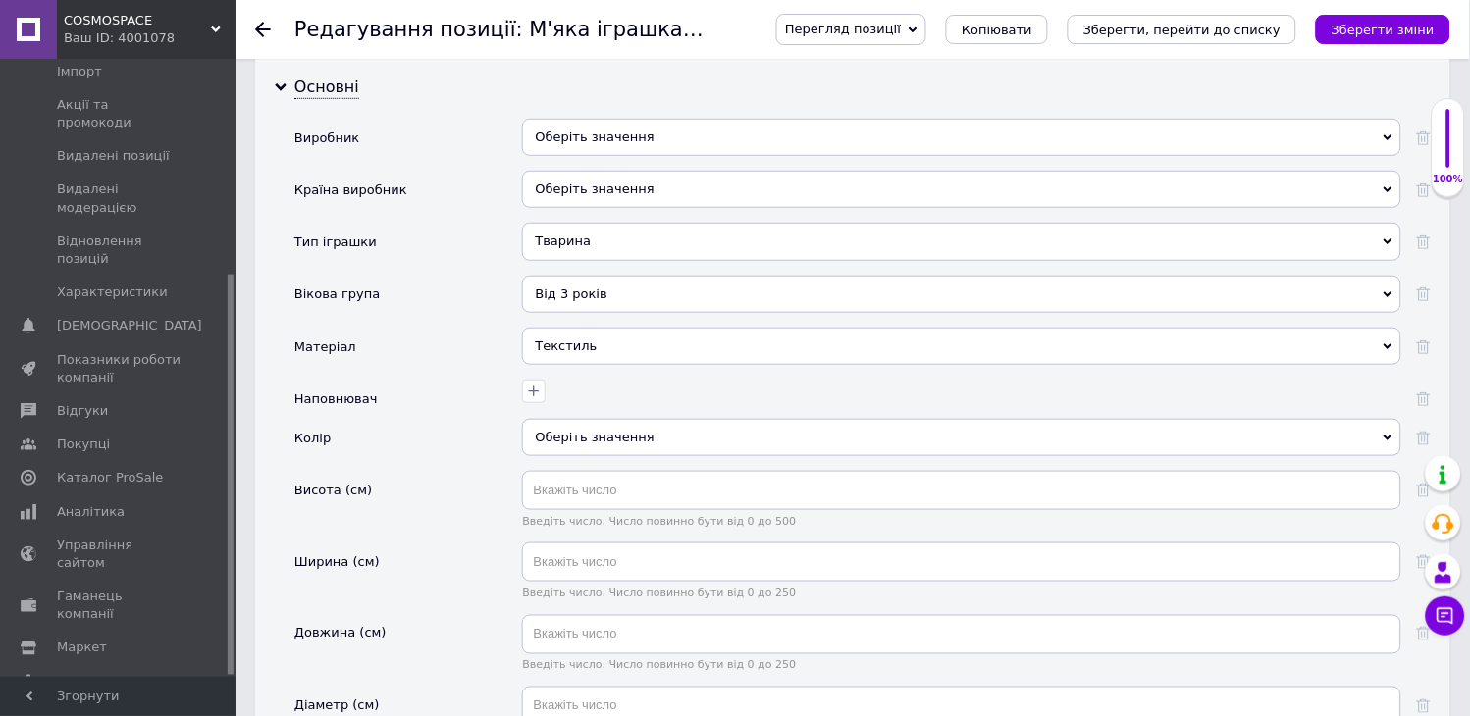
click at [549, 428] on div "Оберіть значення" at bounding box center [961, 437] width 879 height 37
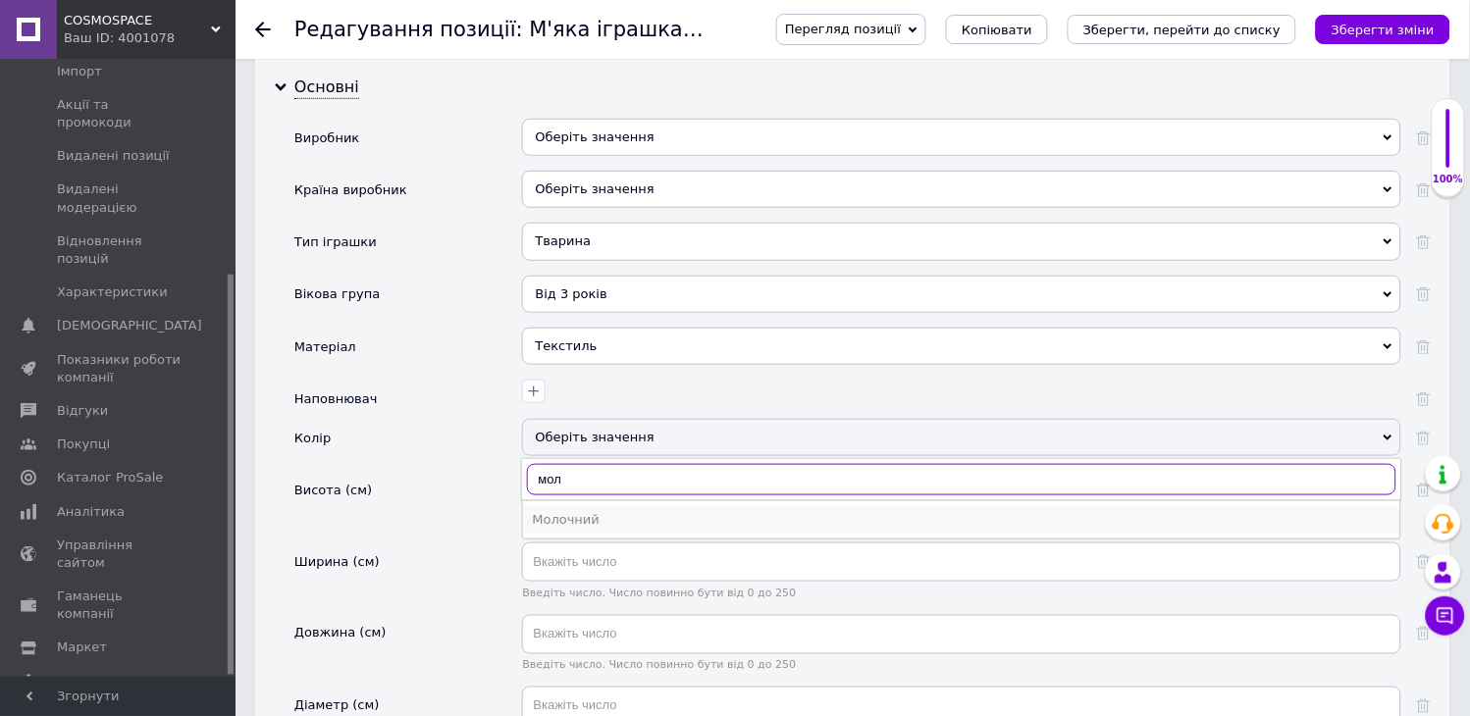
type input "мол"
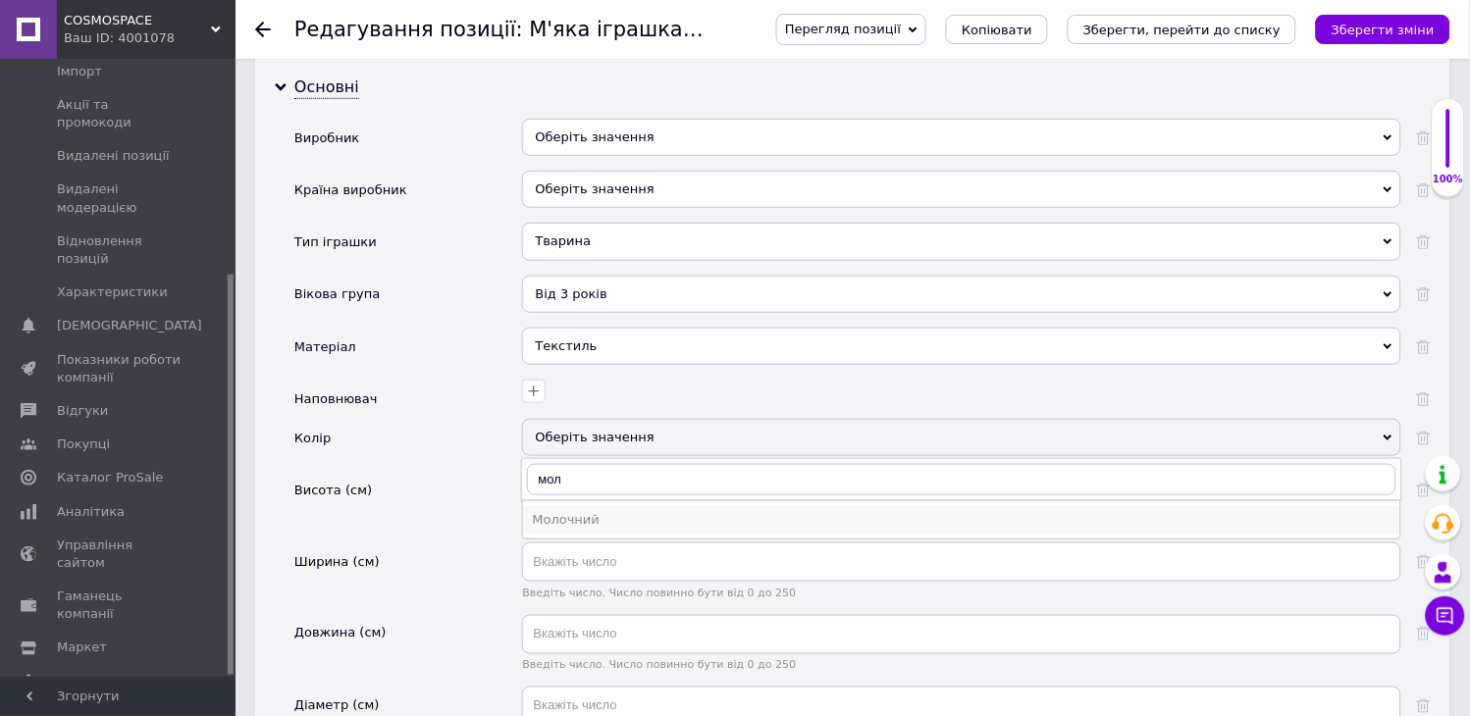
click at [620, 511] on div "Молочний" at bounding box center [961, 520] width 857 height 18
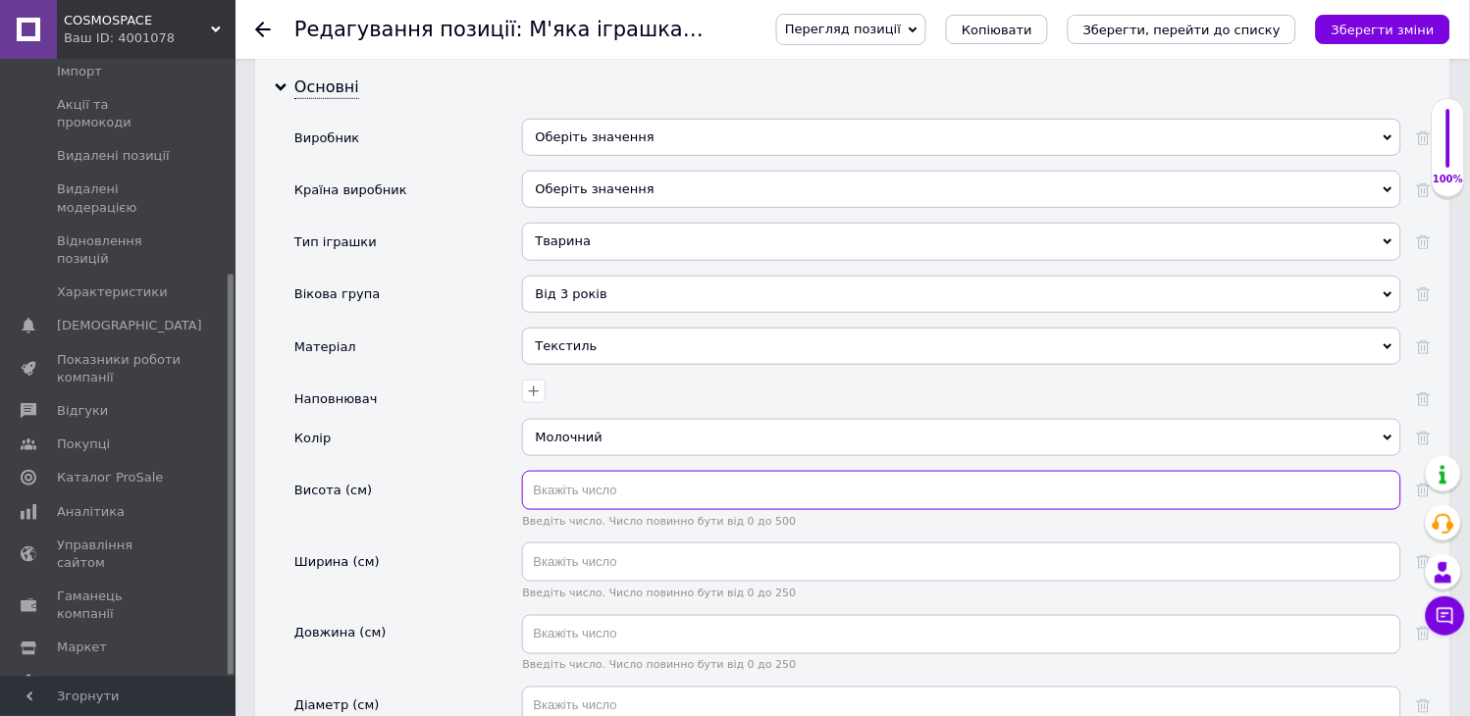
click at [583, 471] on input "text" at bounding box center [961, 490] width 879 height 39
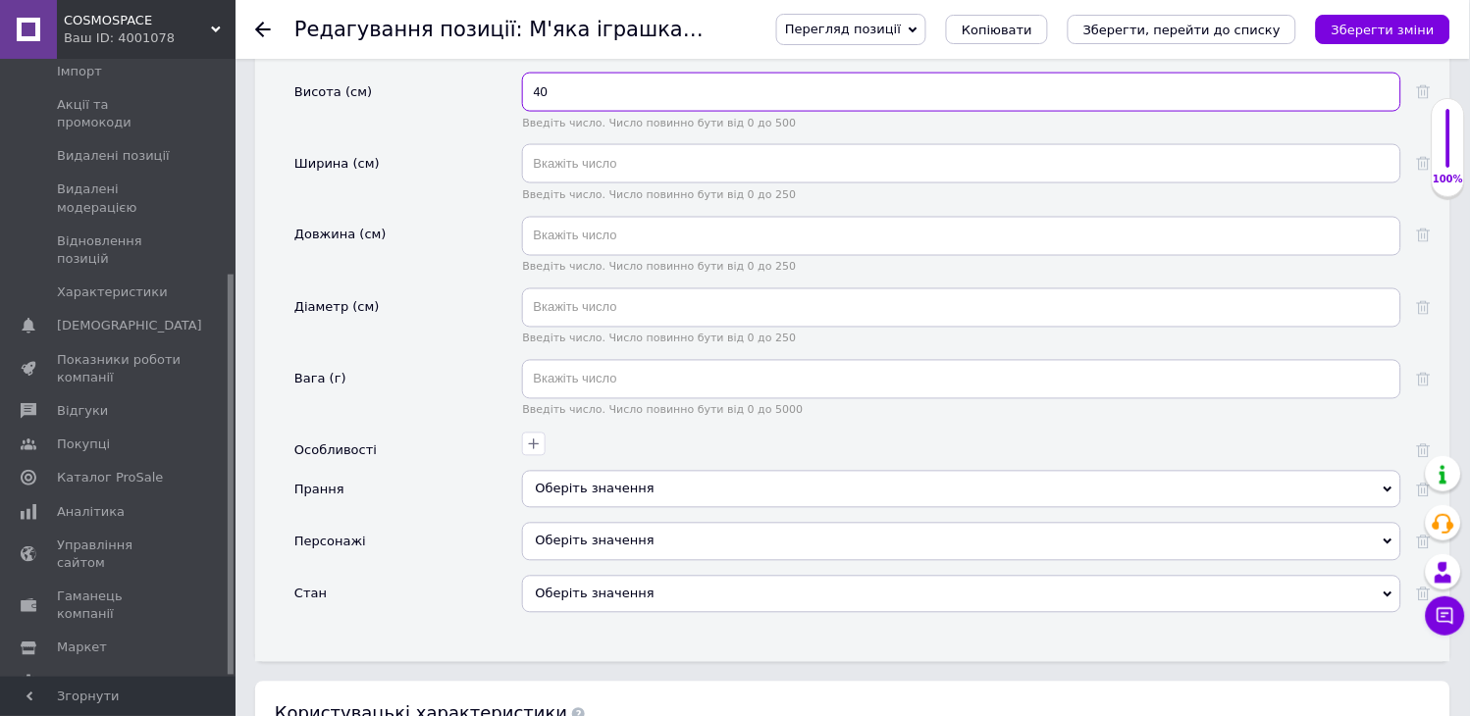
scroll to position [2289, 0]
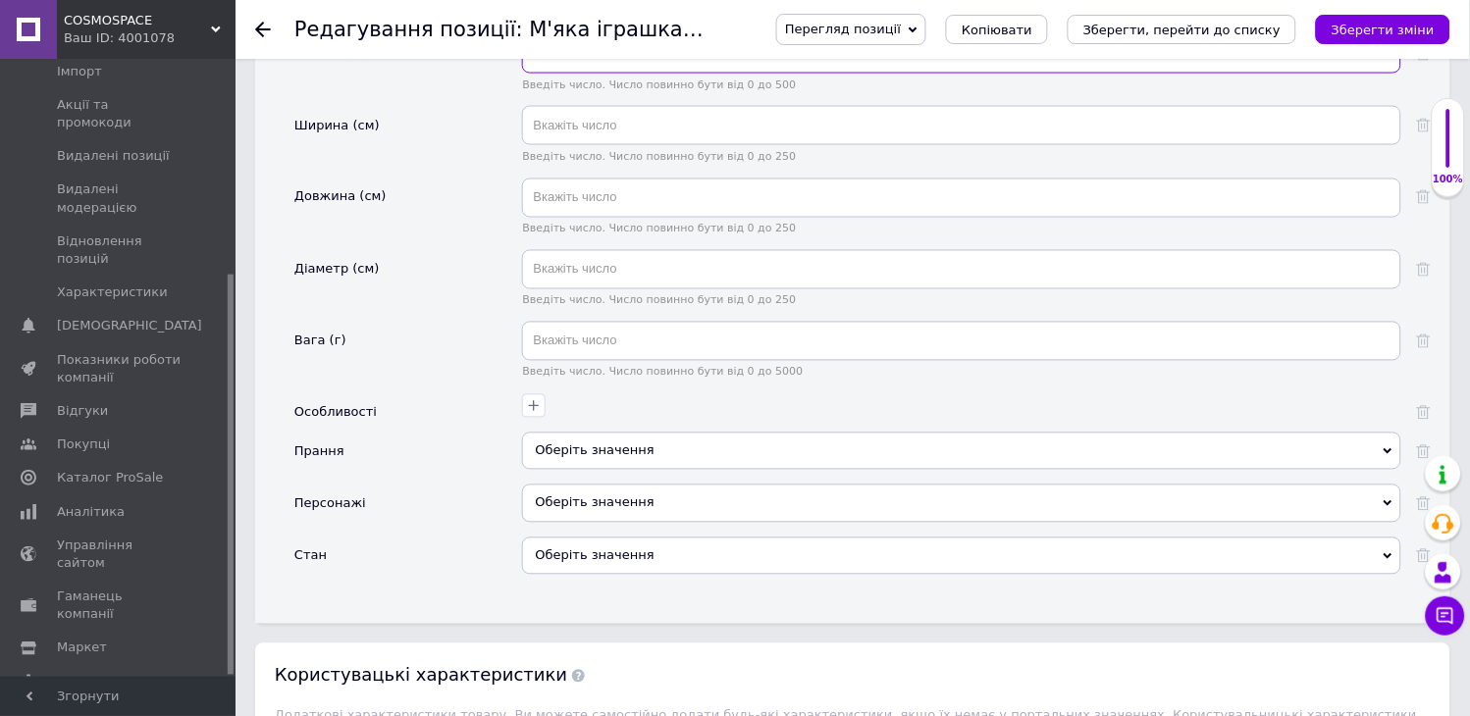
type input "40"
click at [577, 434] on div "Оберіть значення" at bounding box center [961, 451] width 879 height 37
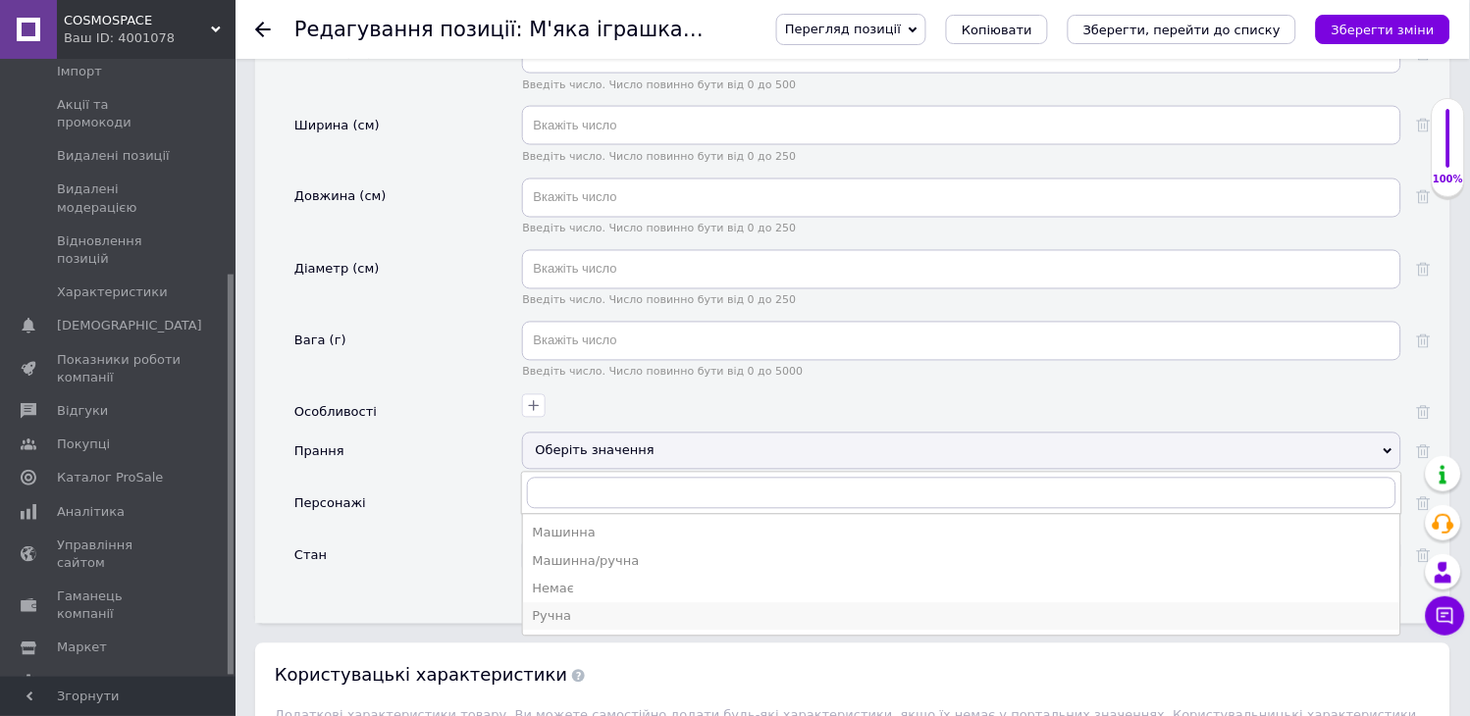
click at [583, 608] on div "Ручна" at bounding box center [961, 617] width 857 height 18
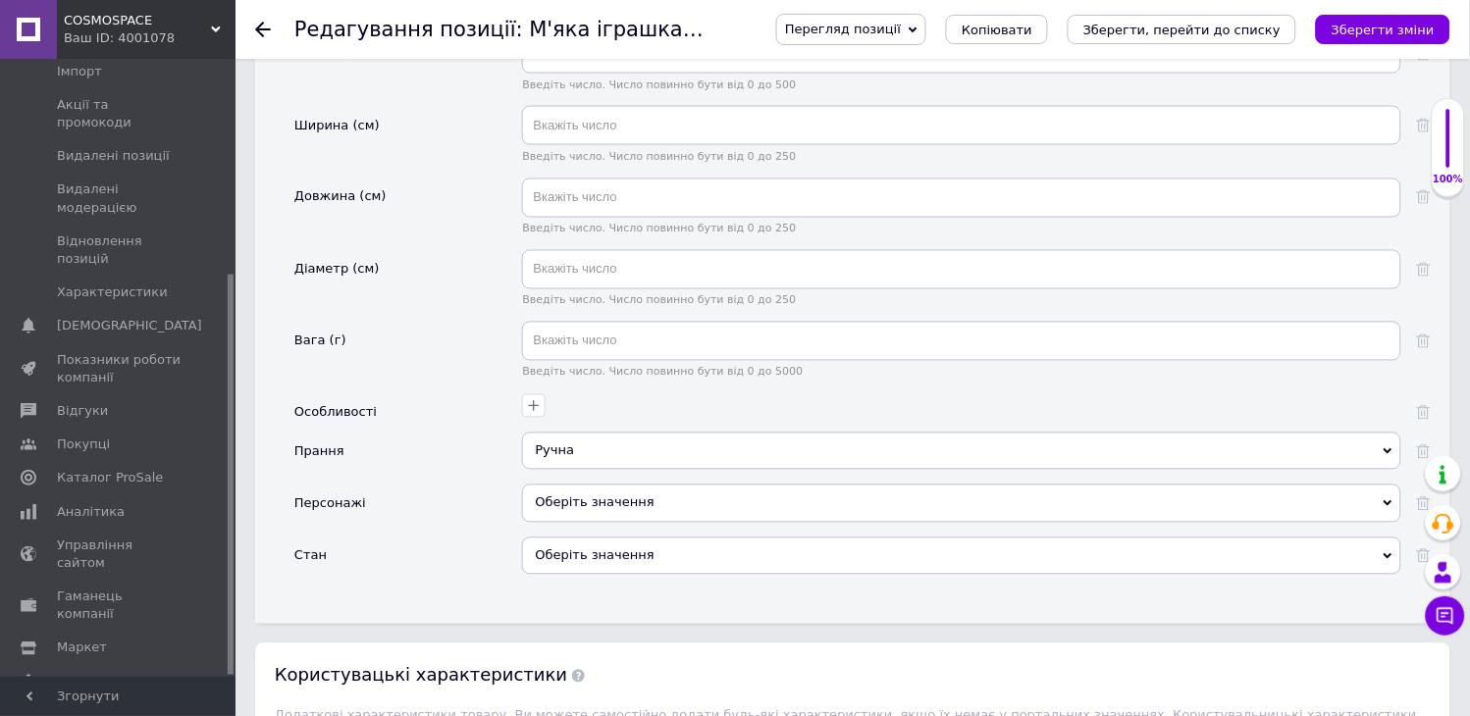
click at [576, 491] on div "Оберіть значення" at bounding box center [961, 503] width 879 height 37
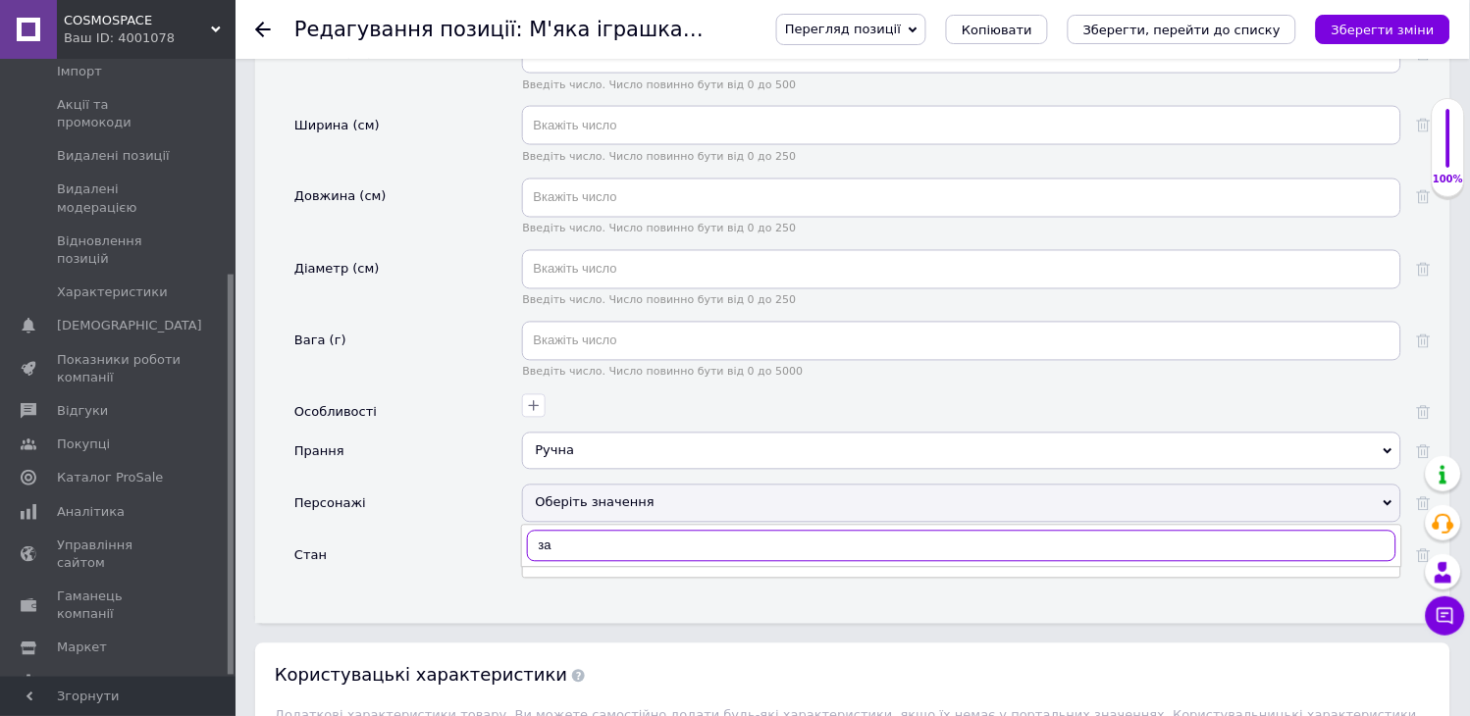
type input "з"
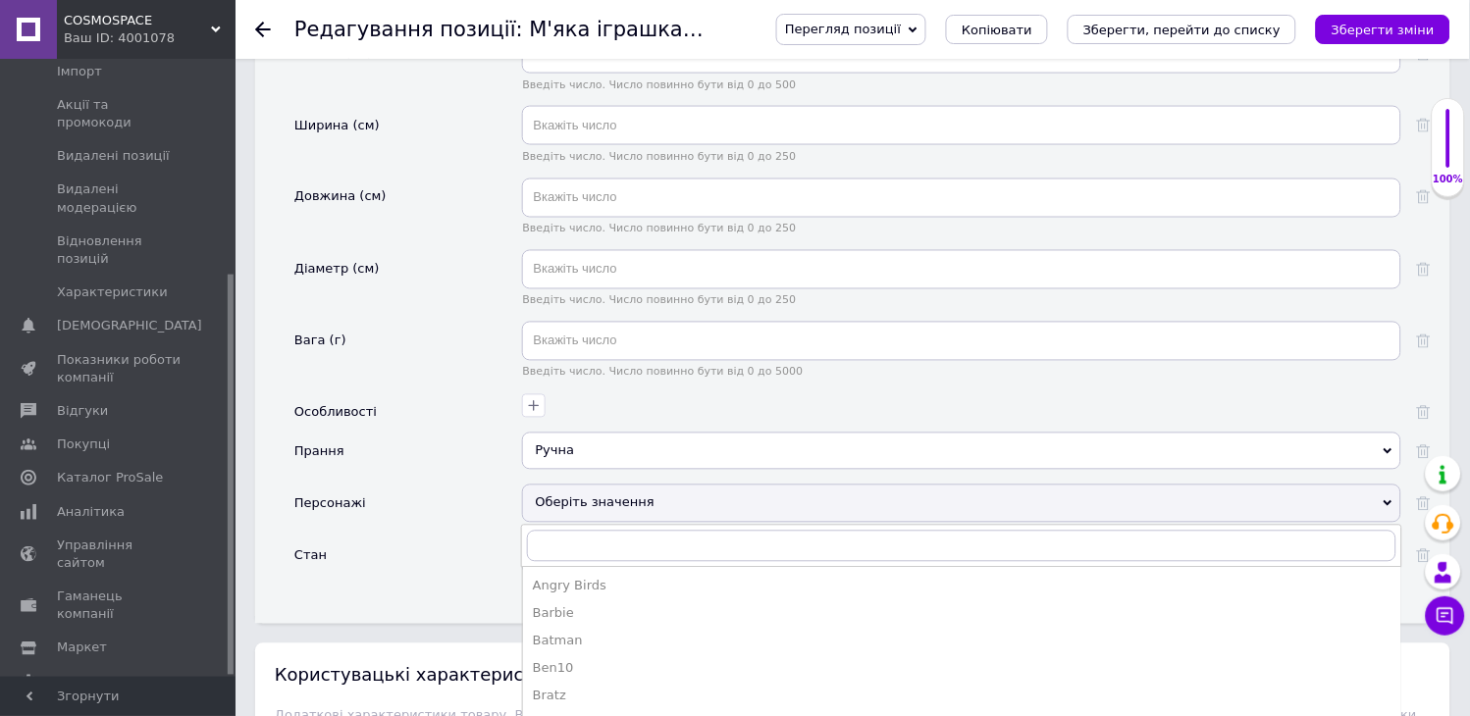
click at [458, 538] on div "Стан" at bounding box center [408, 564] width 228 height 52
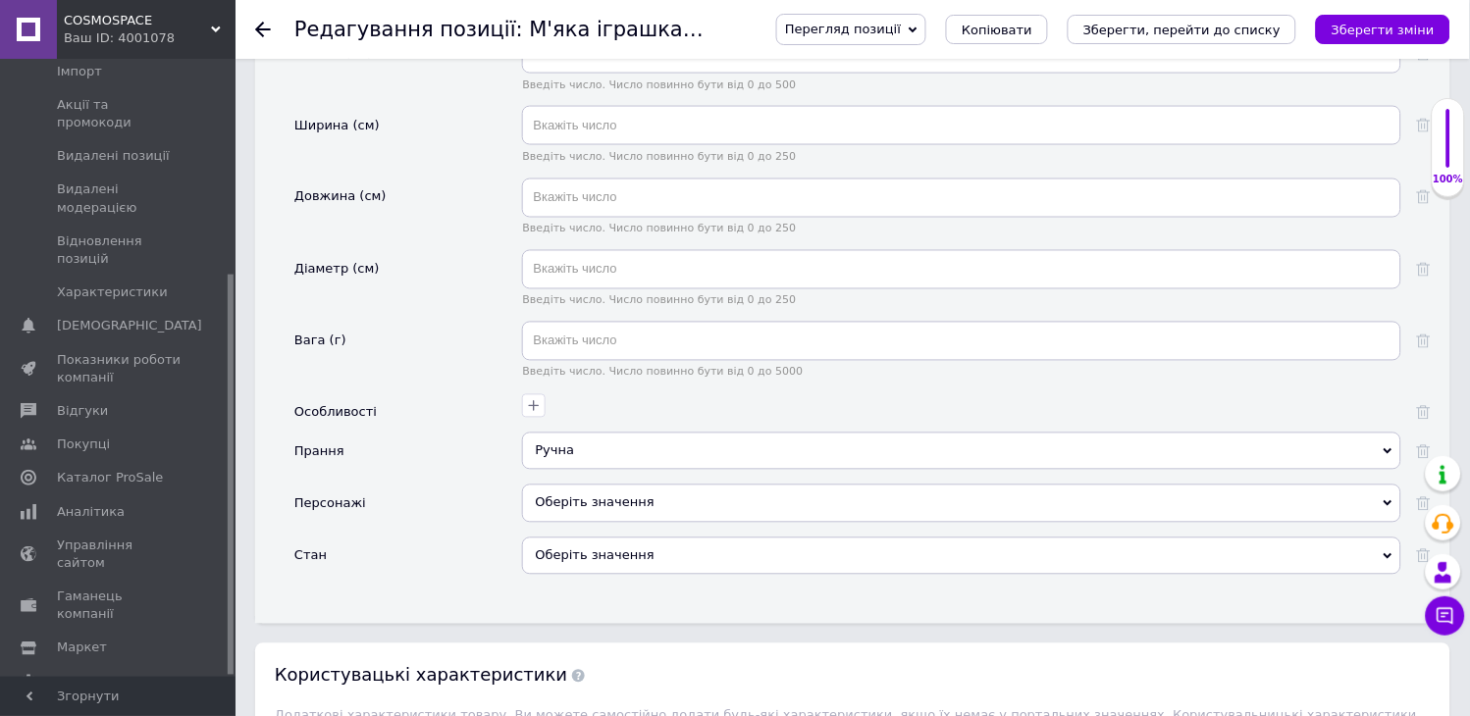
click at [632, 540] on div "Оберіть значення" at bounding box center [961, 556] width 879 height 37
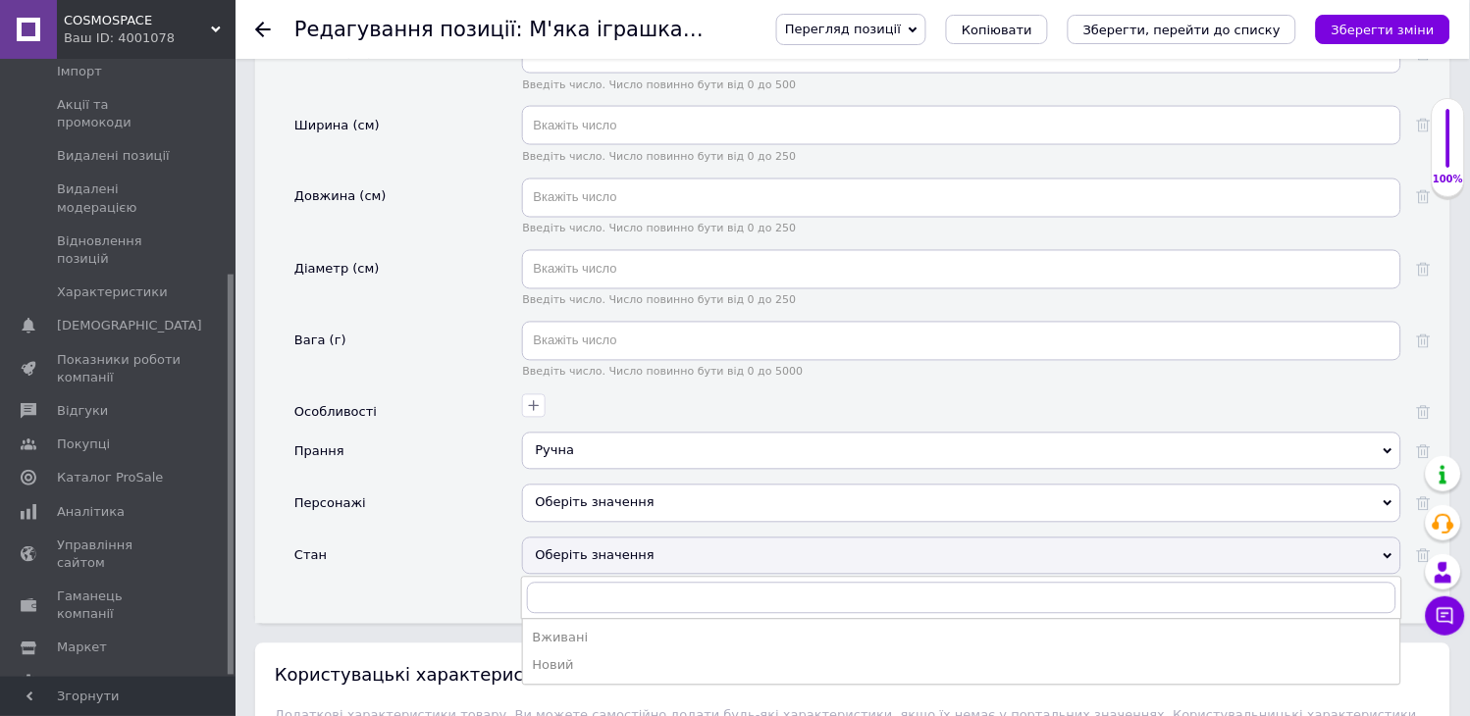
drag, startPoint x: 583, startPoint y: 649, endPoint x: 570, endPoint y: 567, distance: 83.4
click at [583, 657] on div "Новий" at bounding box center [961, 666] width 857 height 18
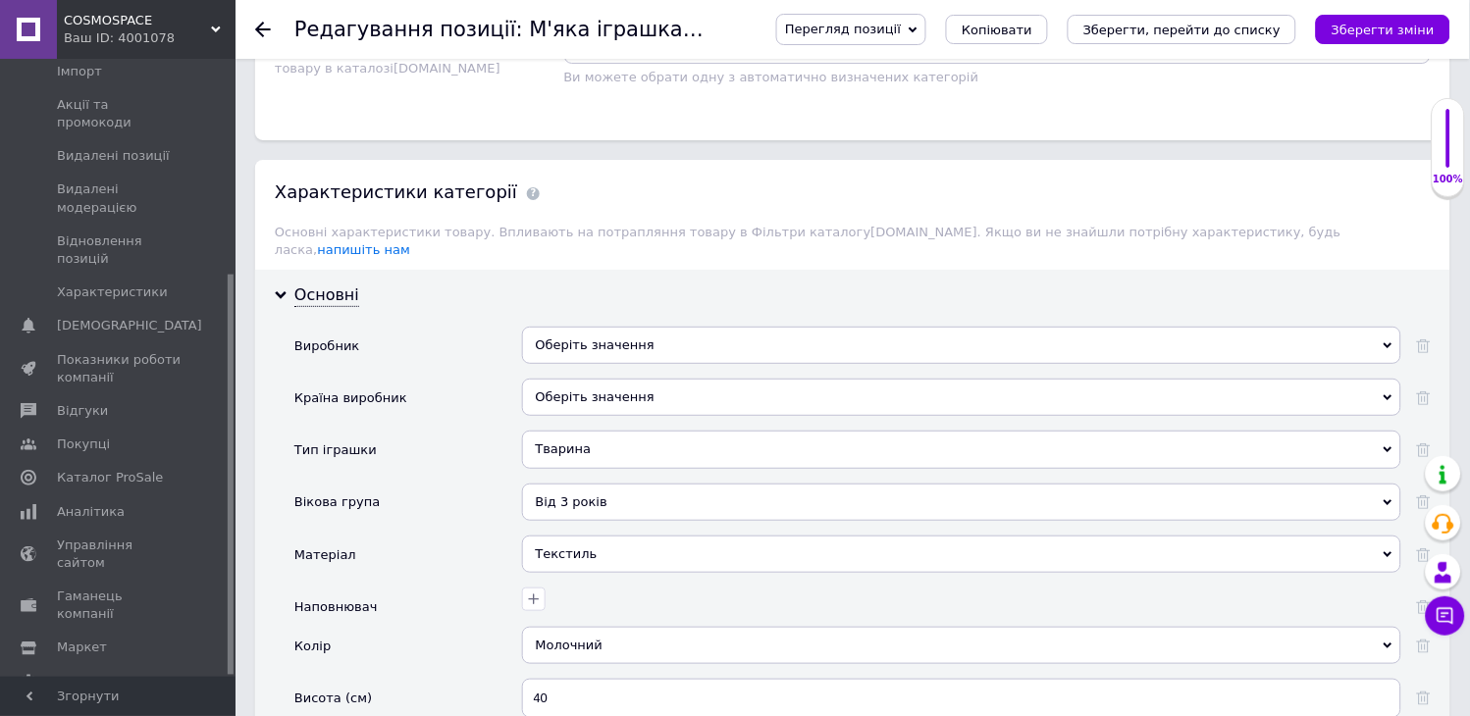
scroll to position [1634, 0]
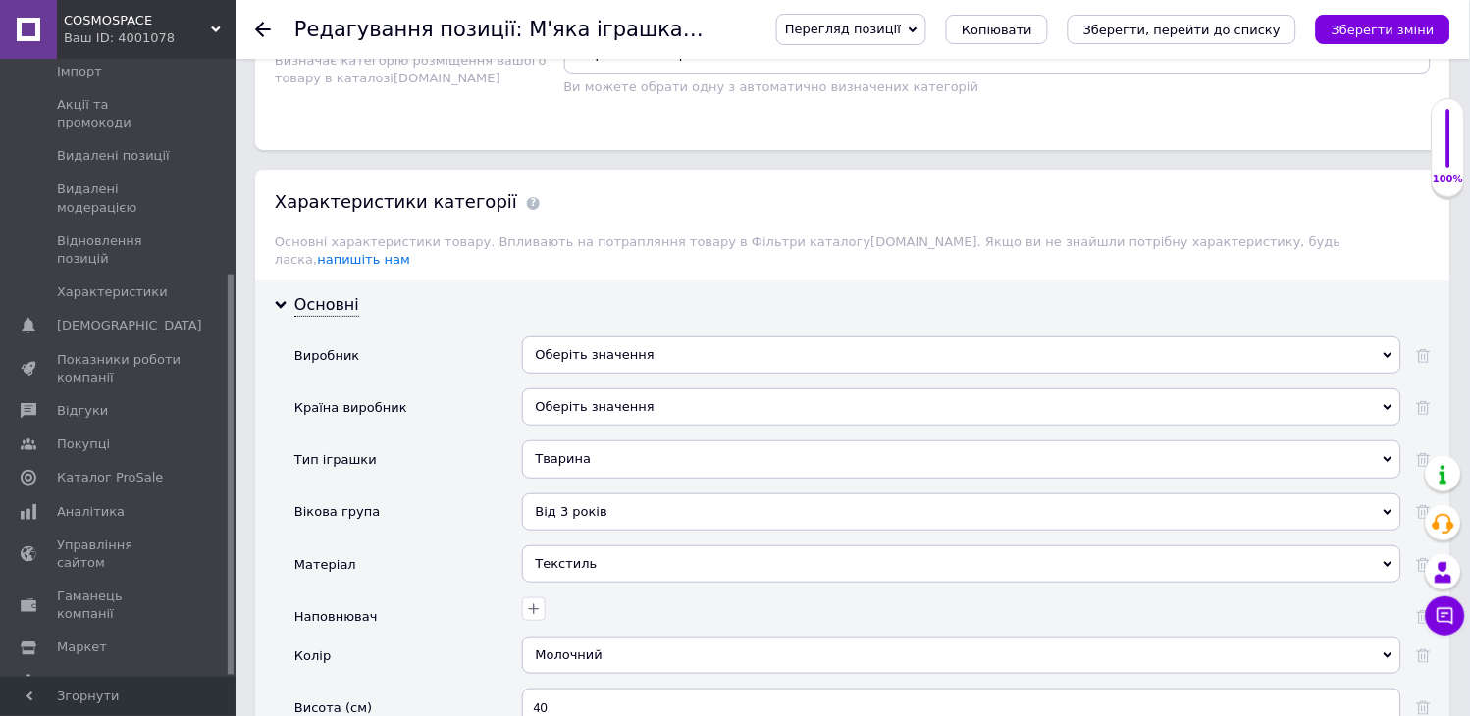
click at [586, 388] on div "Оберіть значення" at bounding box center [961, 406] width 879 height 37
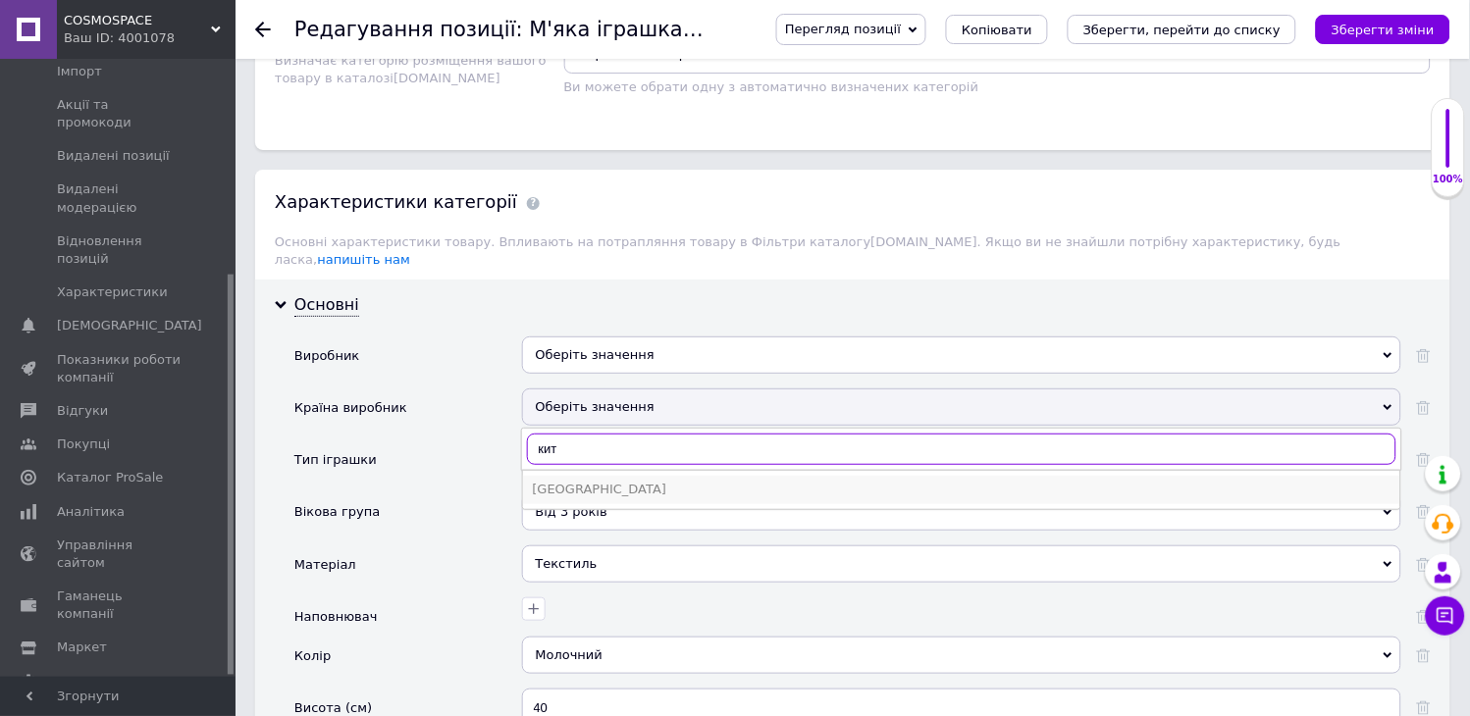
type input "кит"
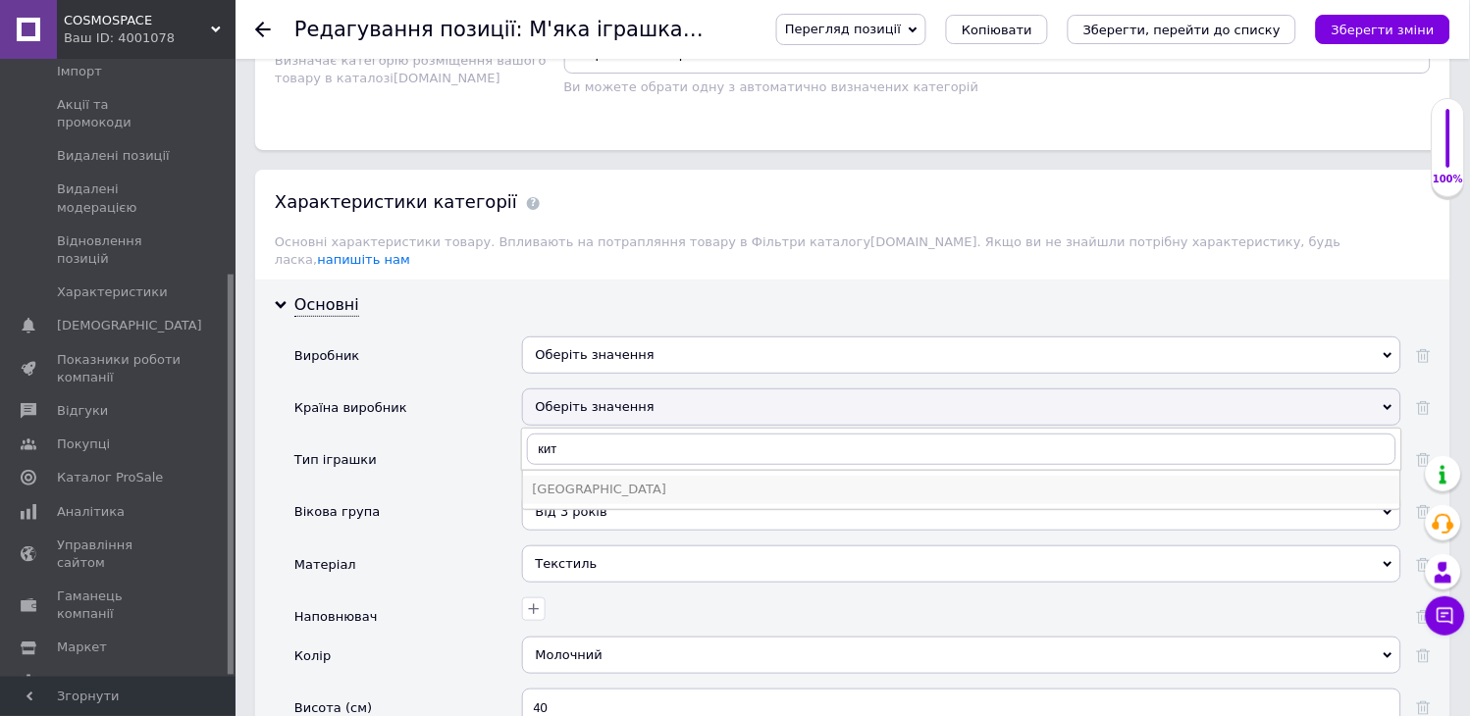
click at [587, 481] on div "Китай" at bounding box center [961, 490] width 857 height 18
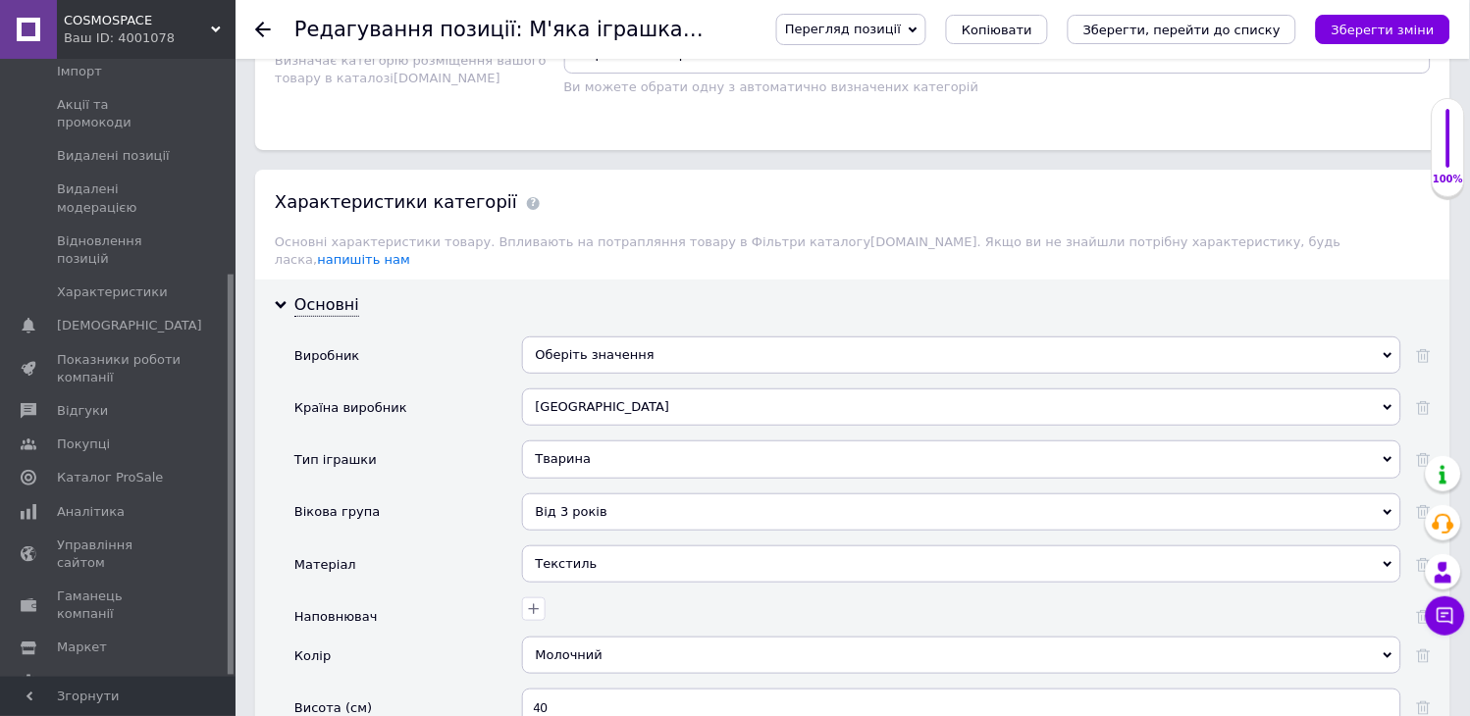
click at [599, 344] on div "Оберіть значення" at bounding box center [961, 354] width 879 height 37
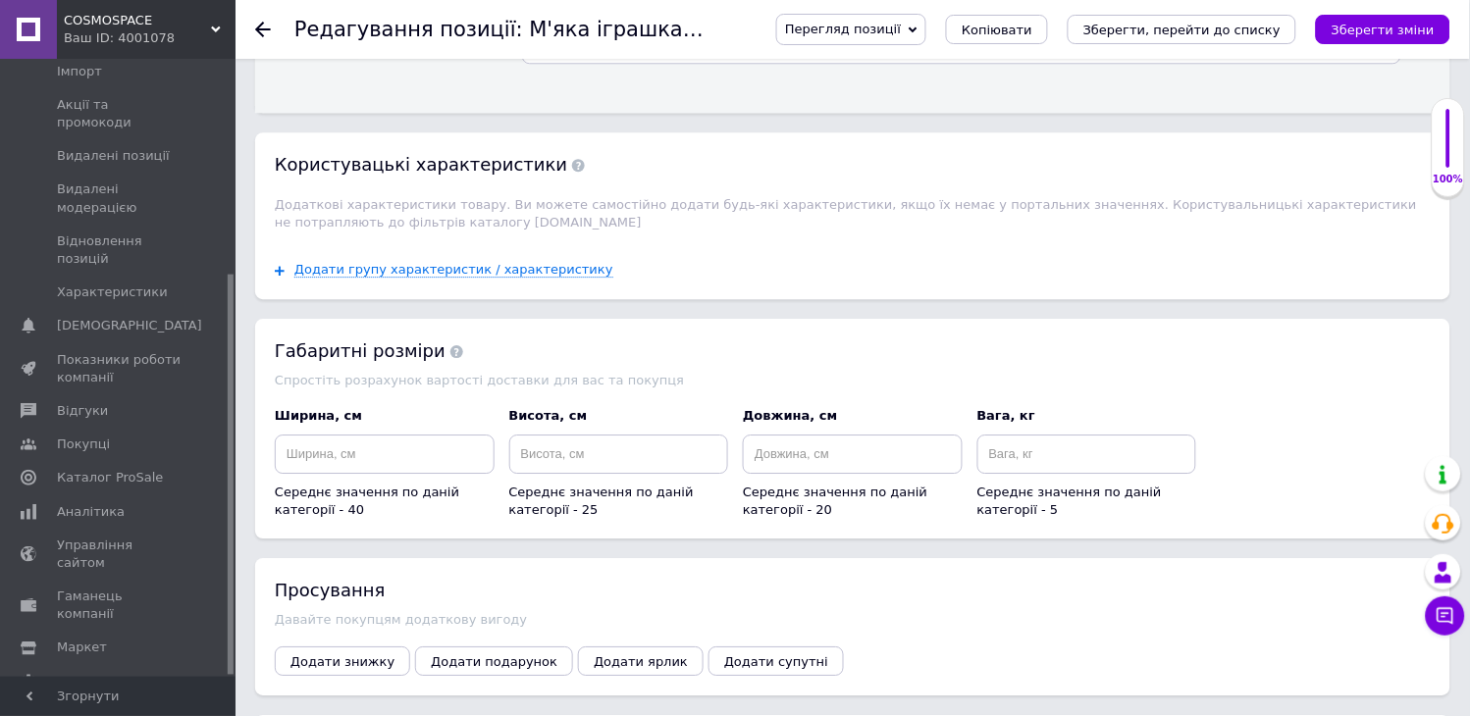
scroll to position [2833, 0]
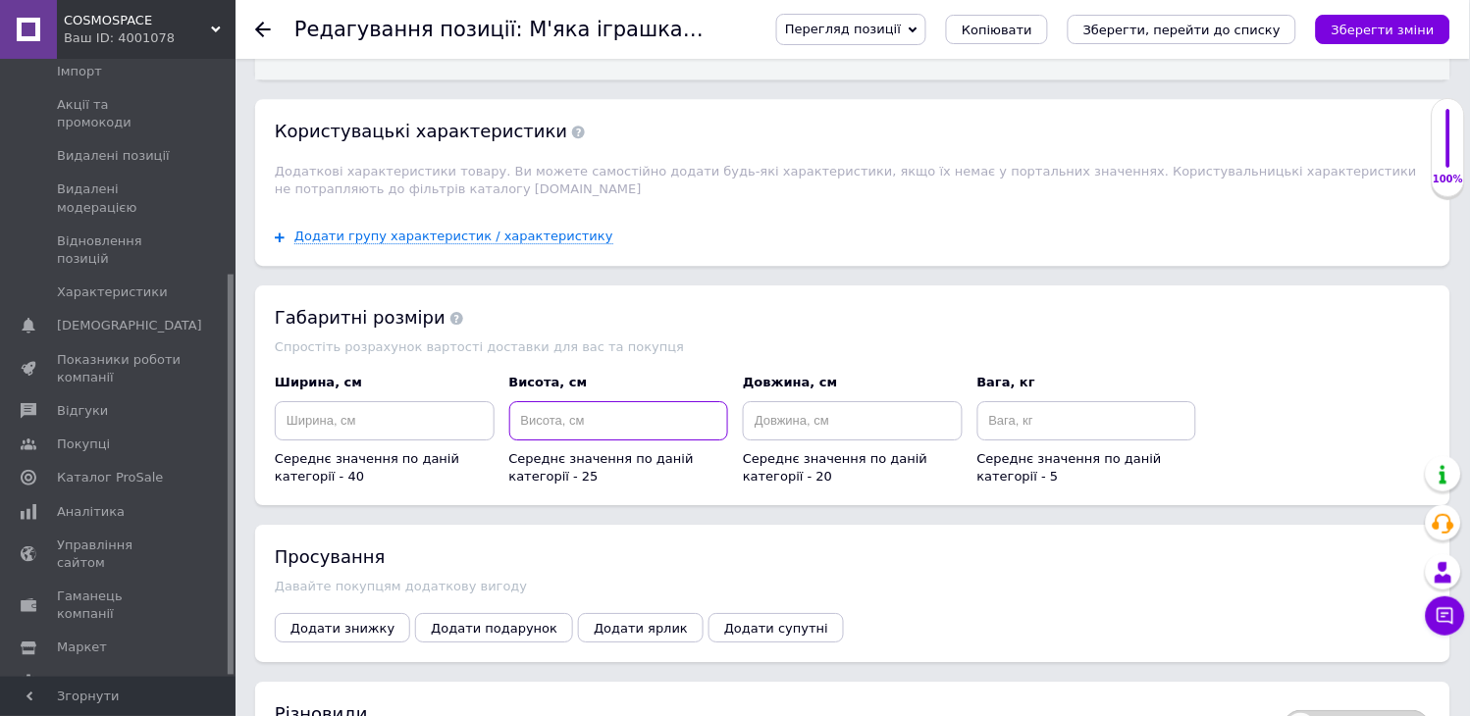
click at [595, 418] on input at bounding box center [619, 420] width 220 height 39
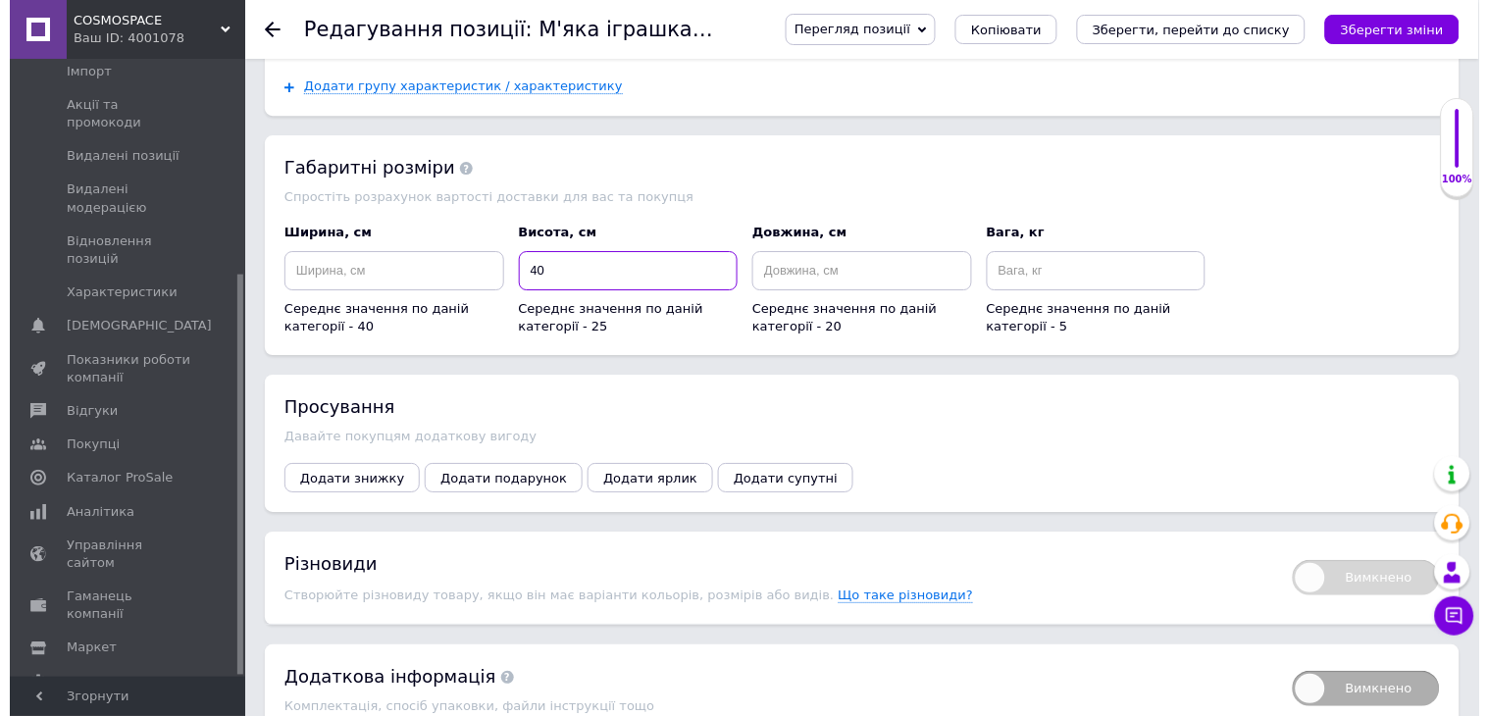
scroll to position [3074, 0]
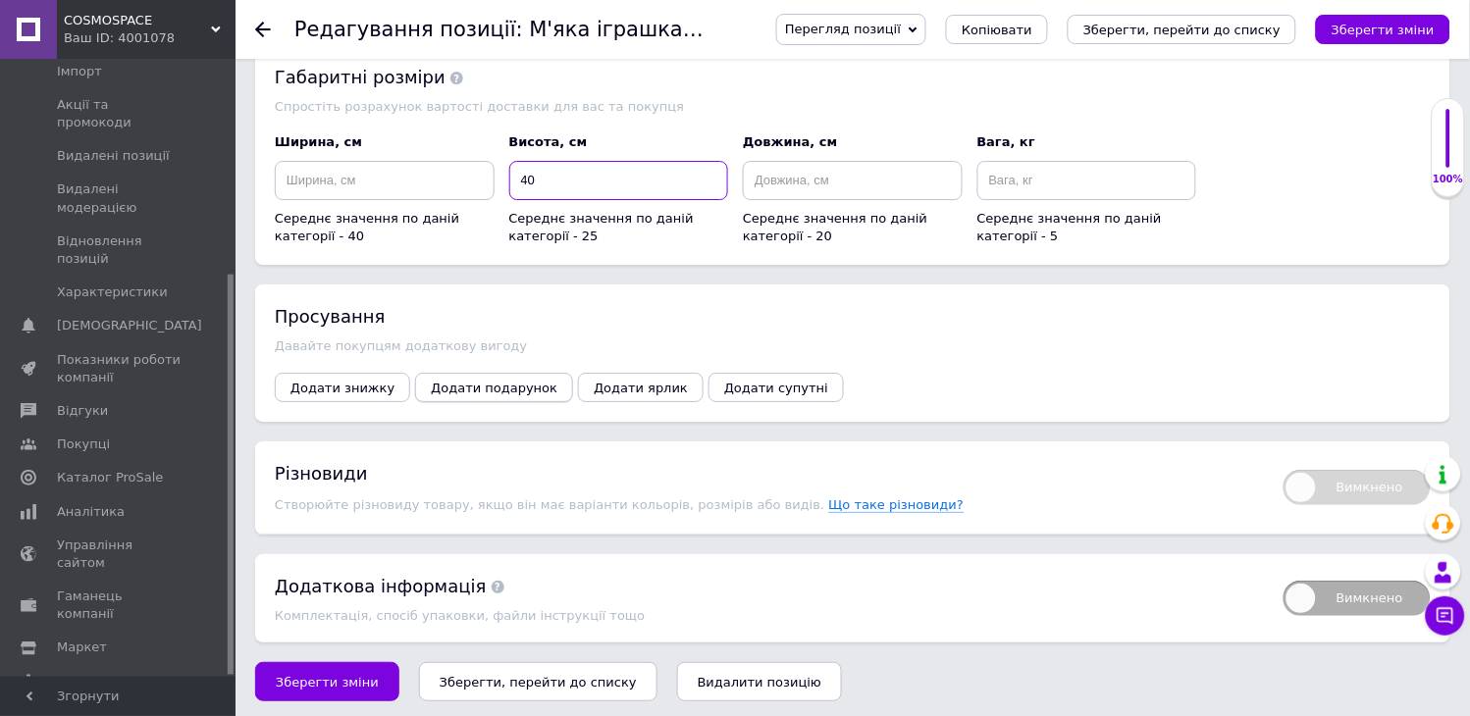
type input "40"
click at [458, 381] on span "Додати подарунок" at bounding box center [494, 388] width 127 height 15
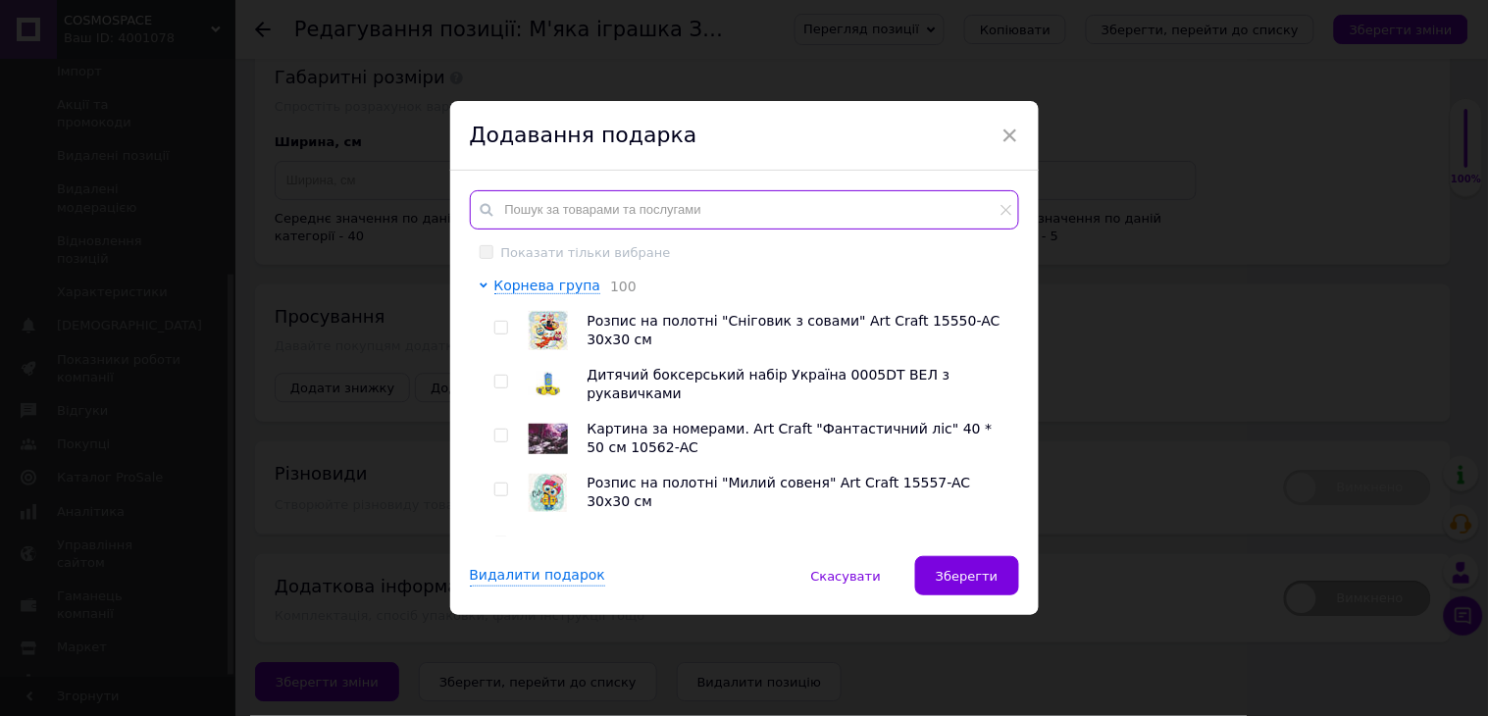
click at [582, 199] on input "text" at bounding box center [744, 209] width 549 height 39
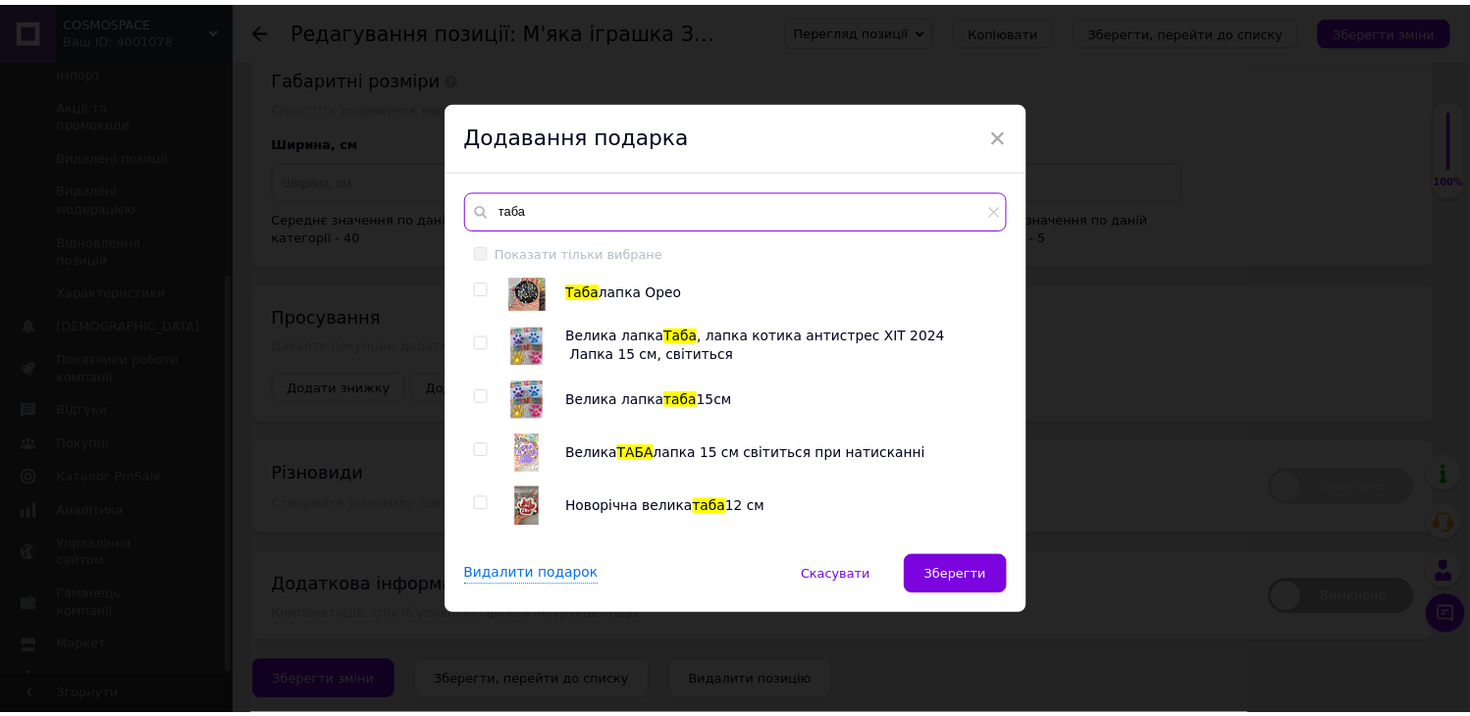
scroll to position [544, 0]
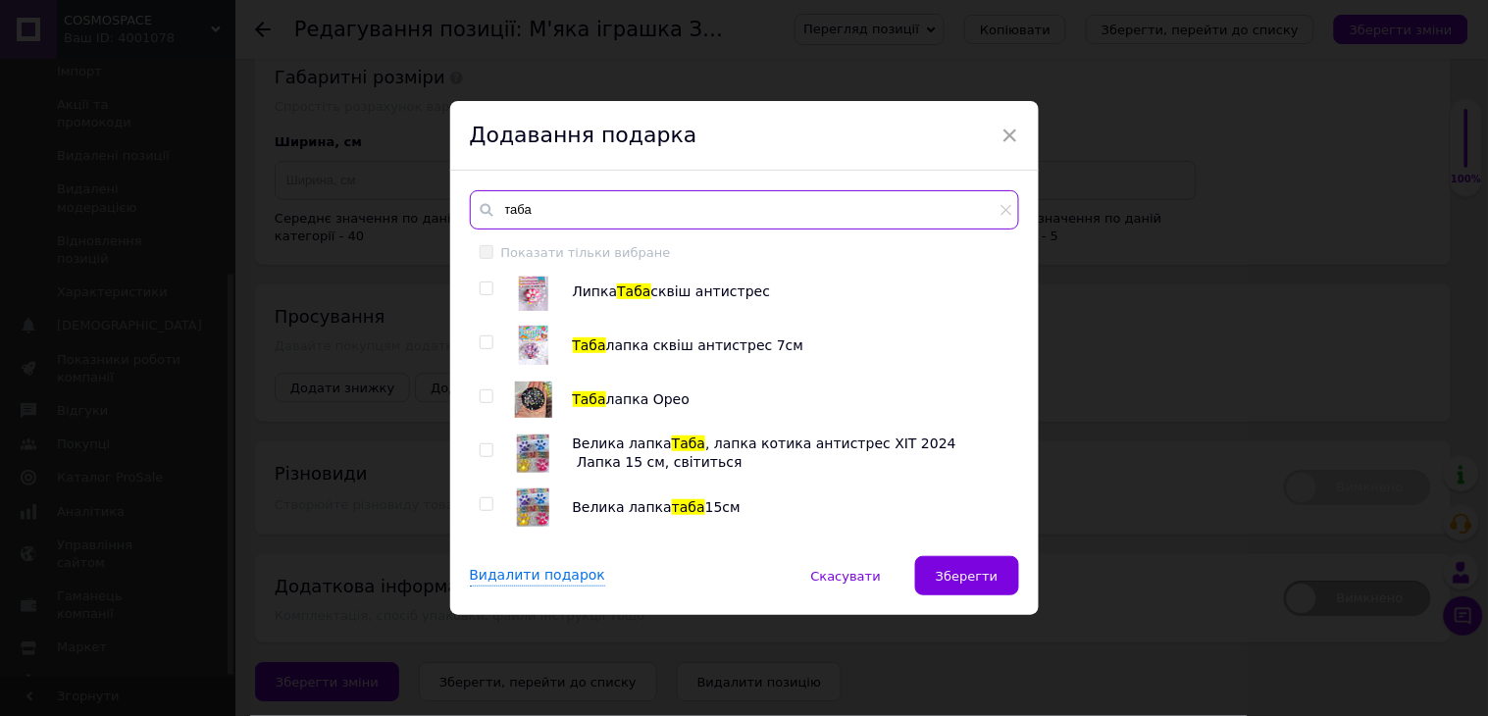
type input "таба"
click at [483, 397] on input "checkbox" at bounding box center [486, 396] width 13 height 13
checkbox input "true"
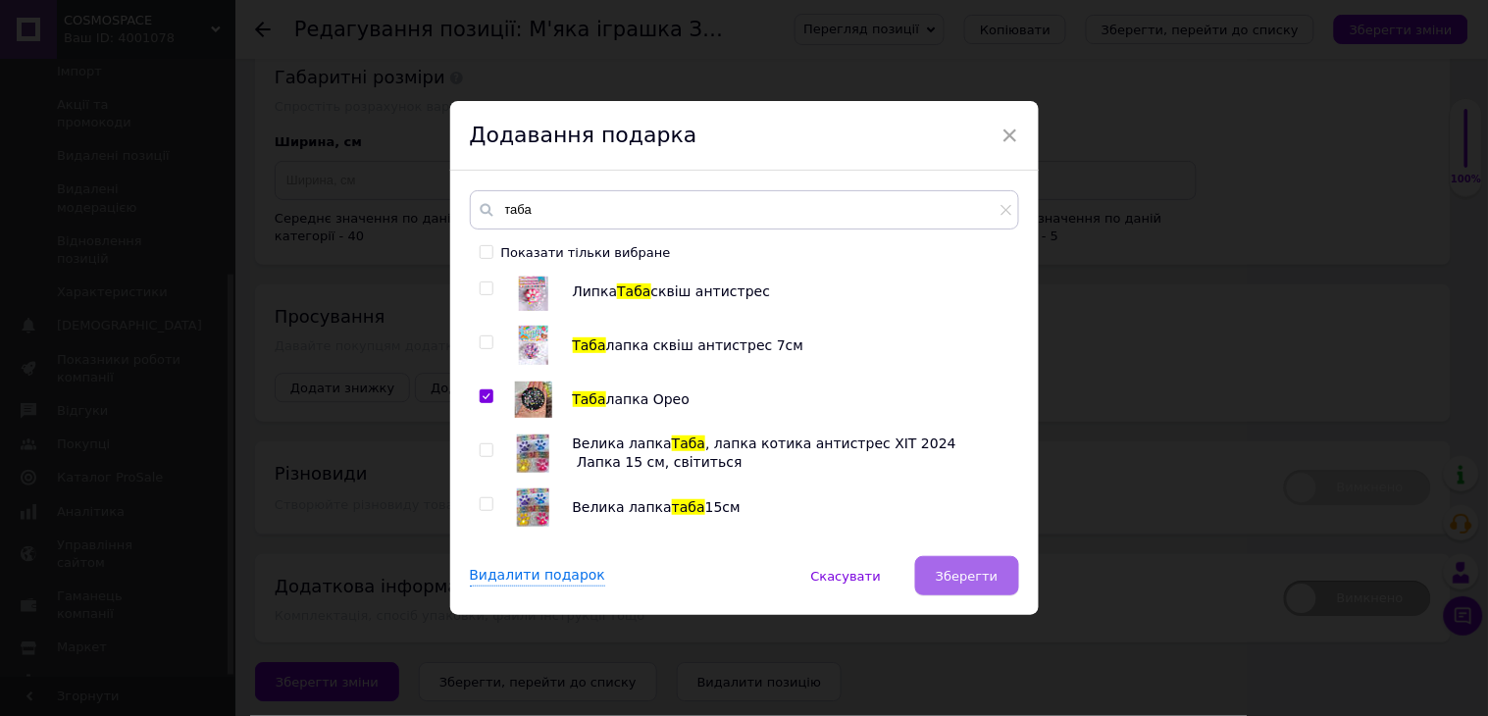
click at [952, 569] on span "Зберегти" at bounding box center [967, 576] width 62 height 15
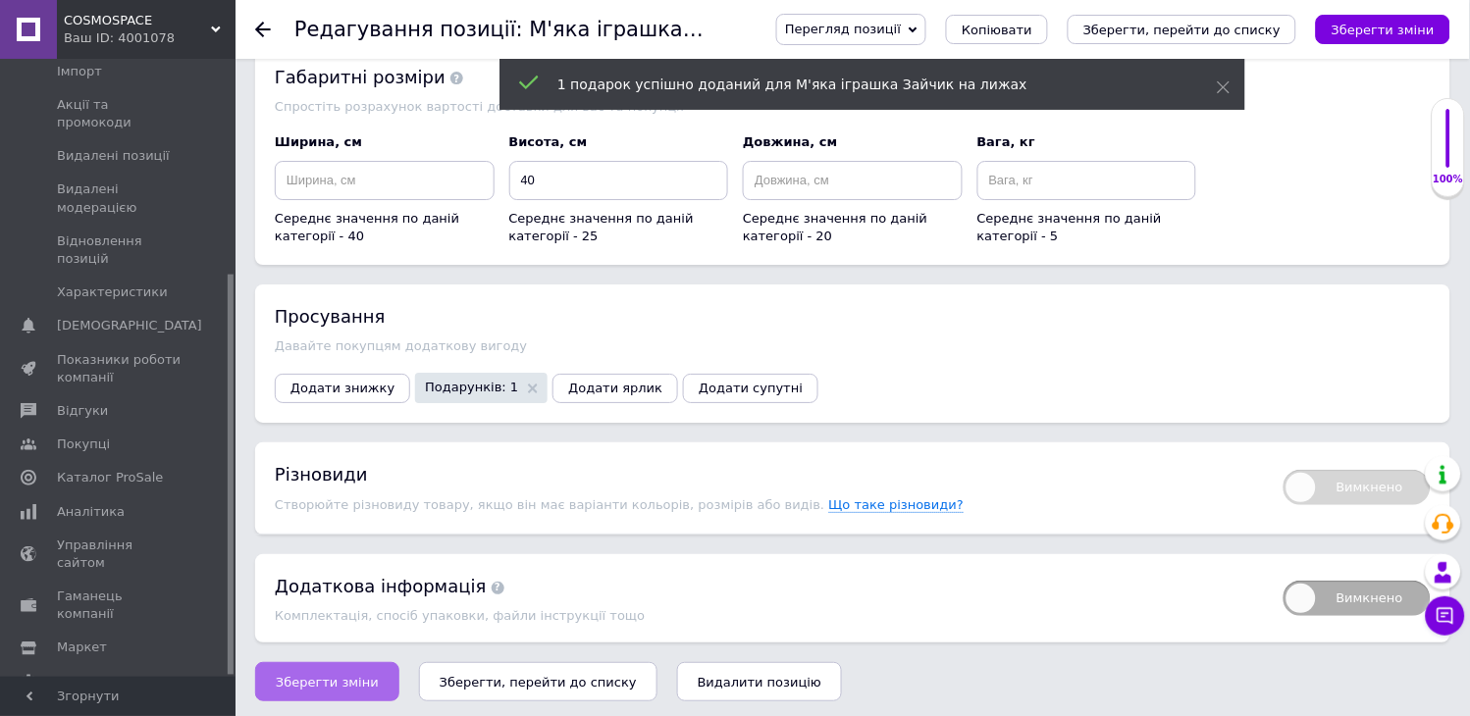
click at [324, 682] on span "Зберегти зміни" at bounding box center [327, 682] width 103 height 15
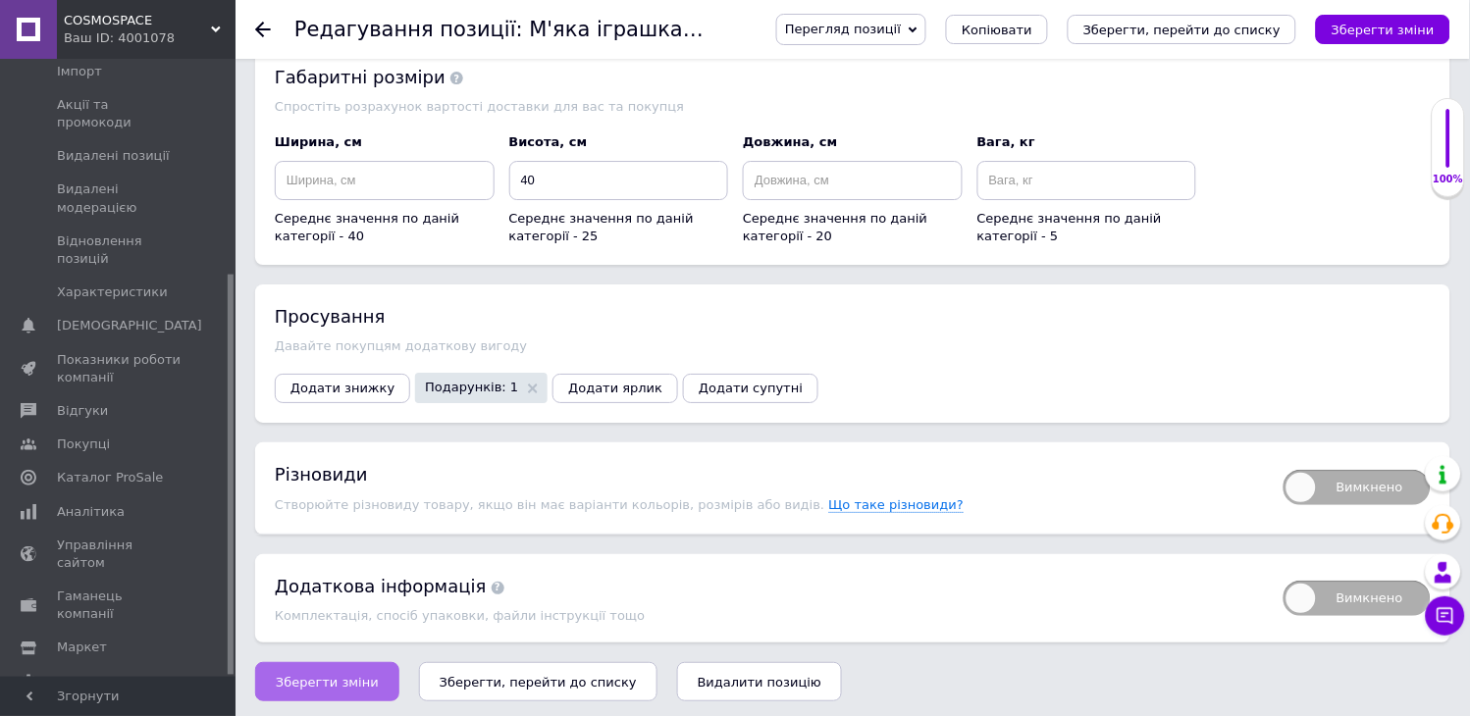
click at [270, 684] on button "Зберегти зміни" at bounding box center [327, 681] width 144 height 39
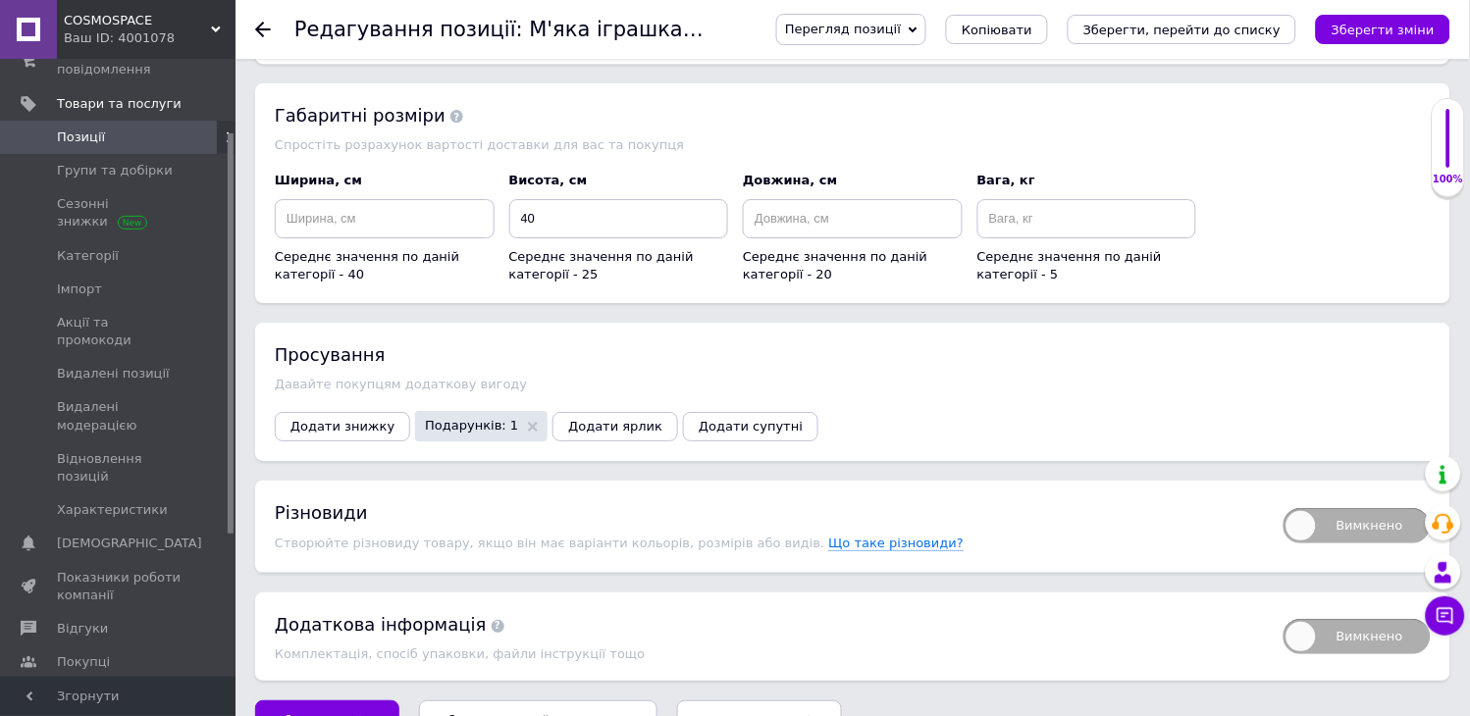
scroll to position [3074, 0]
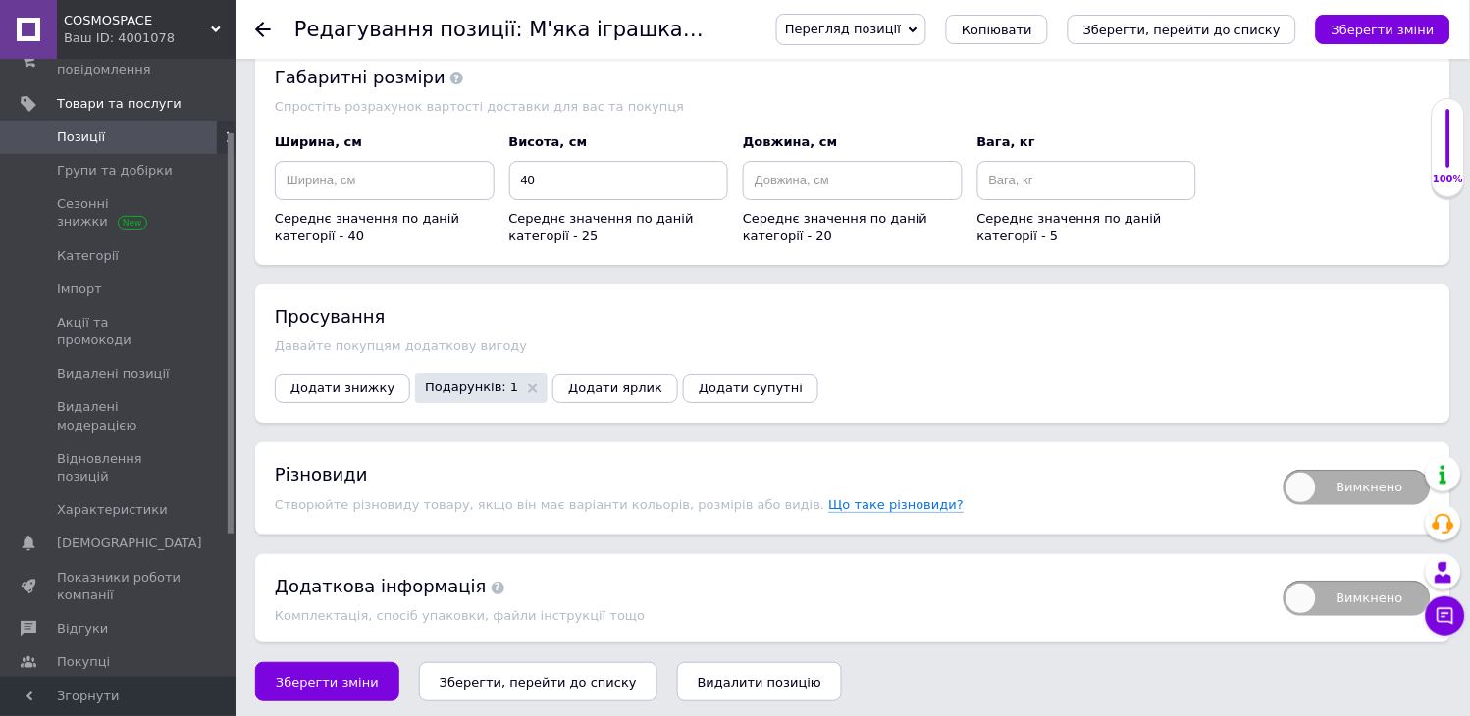
click at [338, 681] on span "Зберегти зміни" at bounding box center [327, 682] width 103 height 15
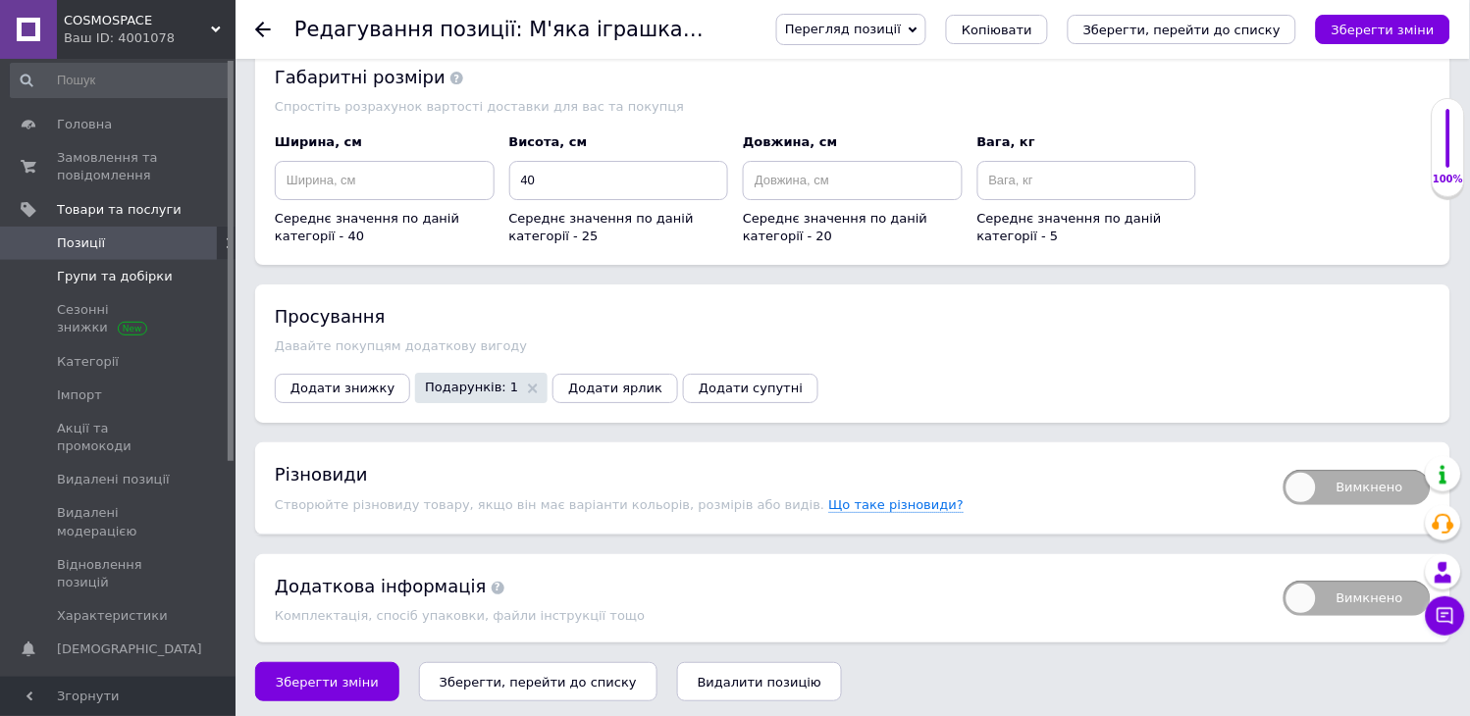
scroll to position [0, 0]
click at [101, 212] on span "Товари та послуги" at bounding box center [119, 216] width 125 height 18
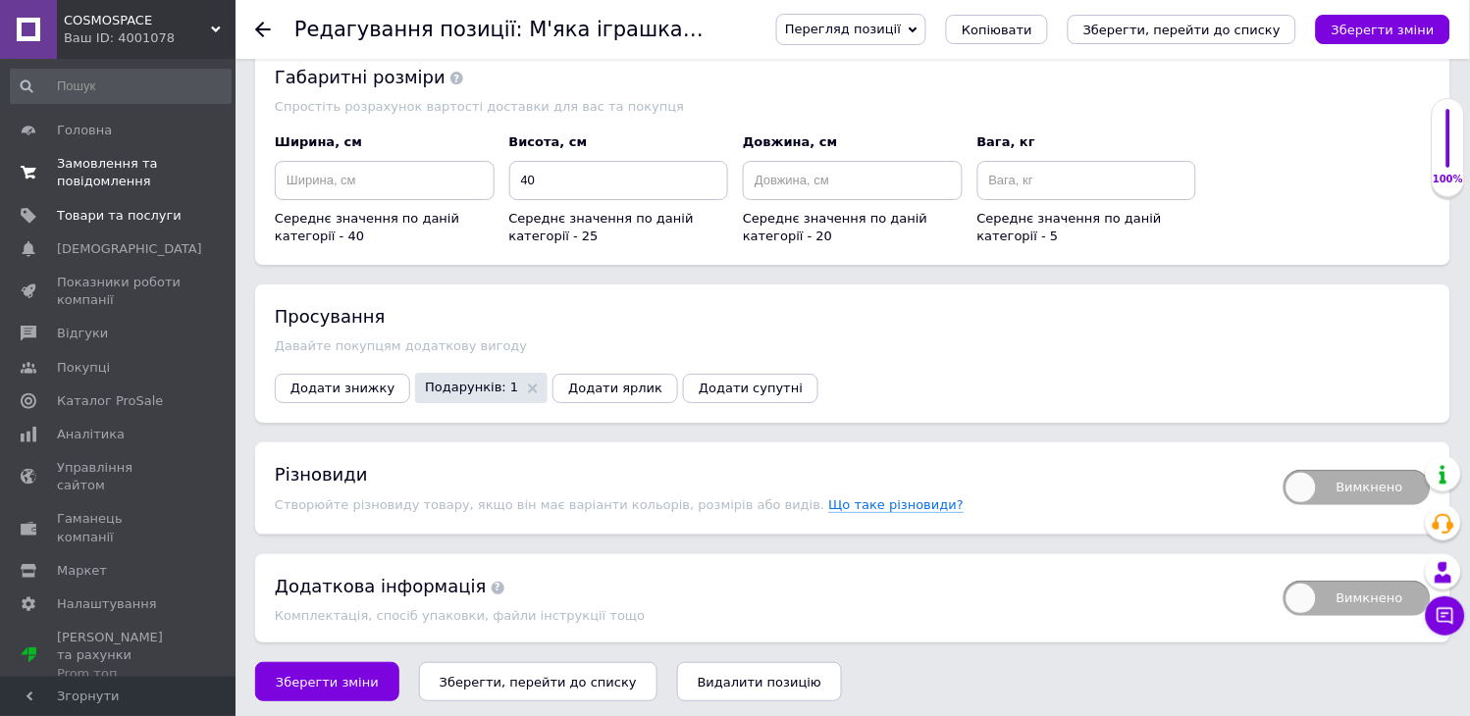
click at [100, 168] on span "Замовлення та повідомлення" at bounding box center [119, 172] width 125 height 35
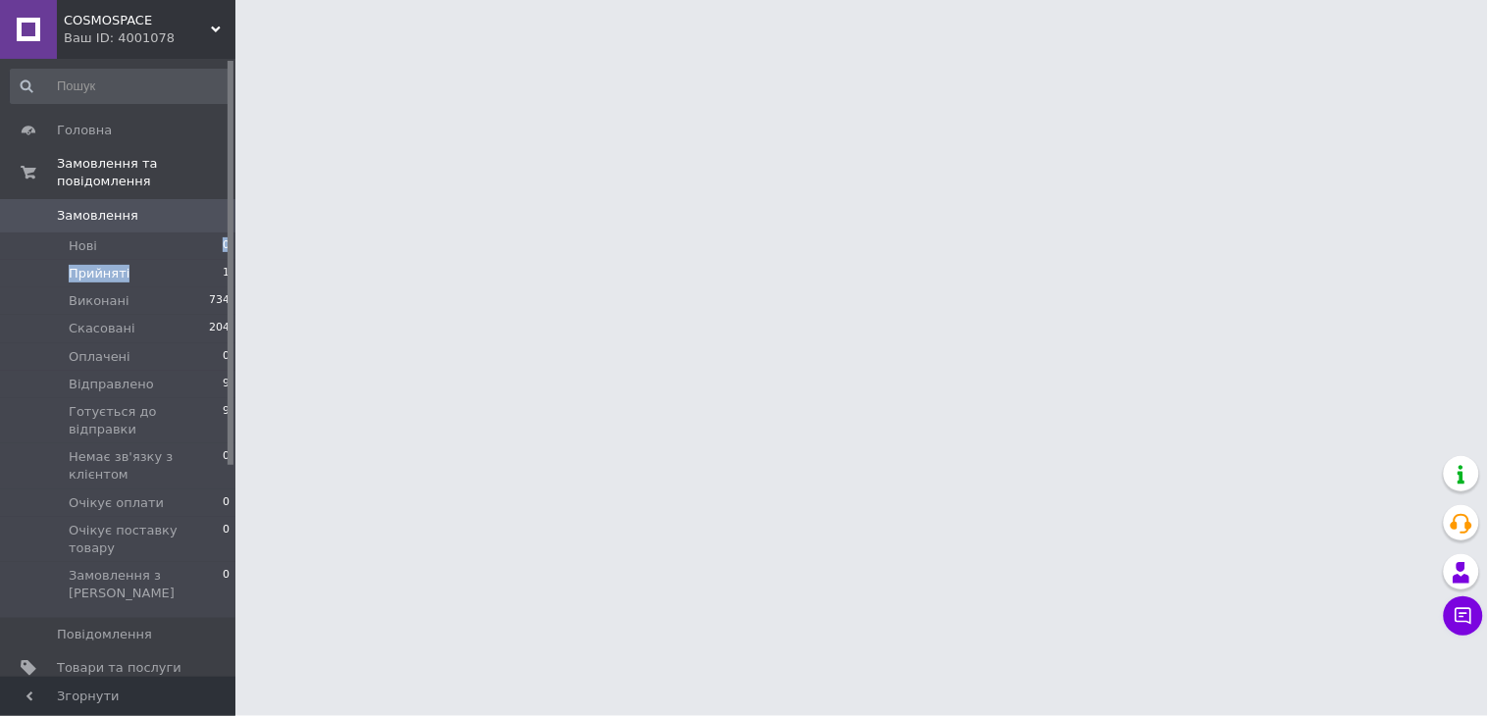
drag, startPoint x: 142, startPoint y: 240, endPoint x: 138, endPoint y: 257, distance: 17.1
click at [138, 257] on ul "Нові 0 Прийняті 1 Виконані 734 Скасовані 204 Оплачені 0 Відправлено 9 Готується…" at bounding box center [120, 426] width 241 height 386
click at [138, 260] on li "Прийняті 1" at bounding box center [120, 273] width 241 height 27
click at [103, 265] on span "Прийняті" at bounding box center [99, 274] width 61 height 18
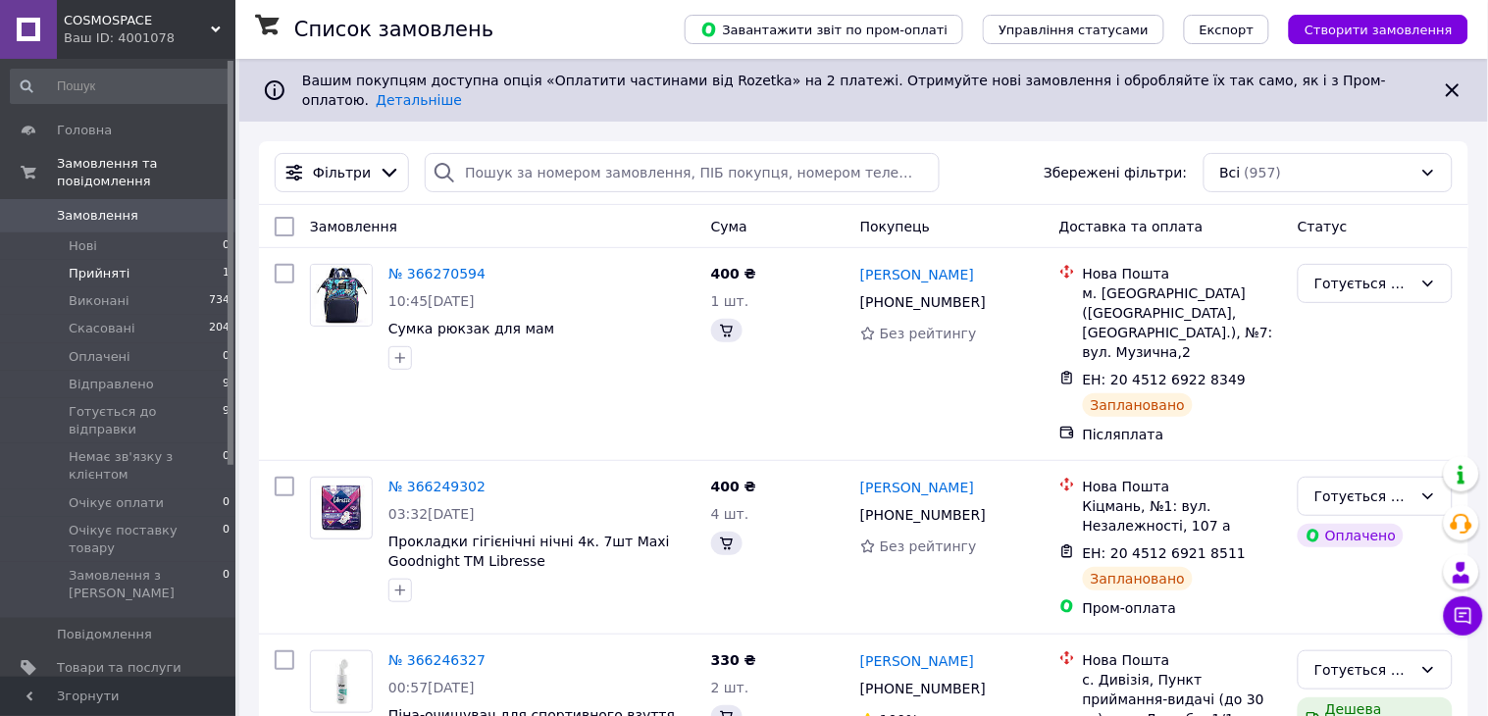
click at [121, 265] on span "Прийняті" at bounding box center [99, 274] width 61 height 18
click at [100, 265] on span "Прийняті" at bounding box center [99, 274] width 61 height 18
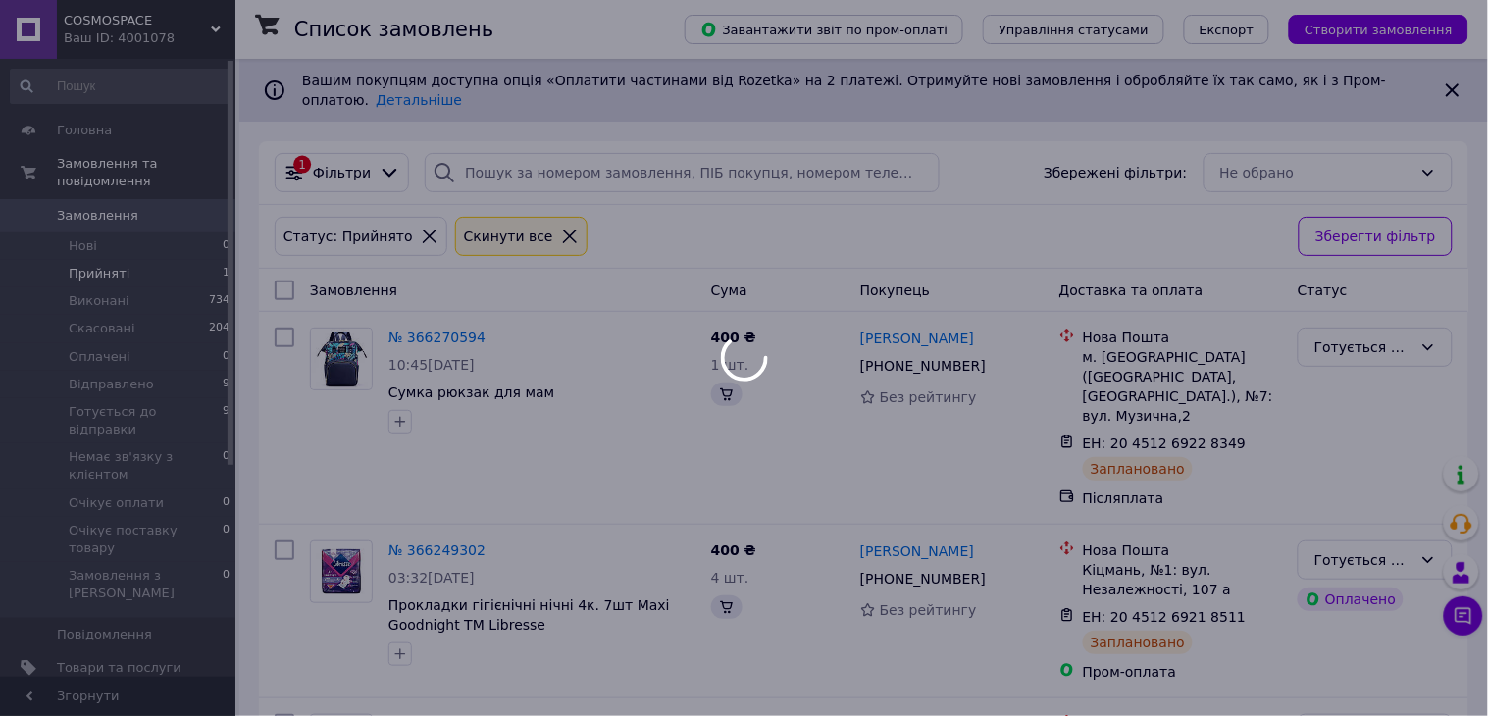
drag, startPoint x: 106, startPoint y: 260, endPoint x: 129, endPoint y: 259, distance: 22.6
click at [106, 265] on span "Прийняті" at bounding box center [99, 274] width 61 height 18
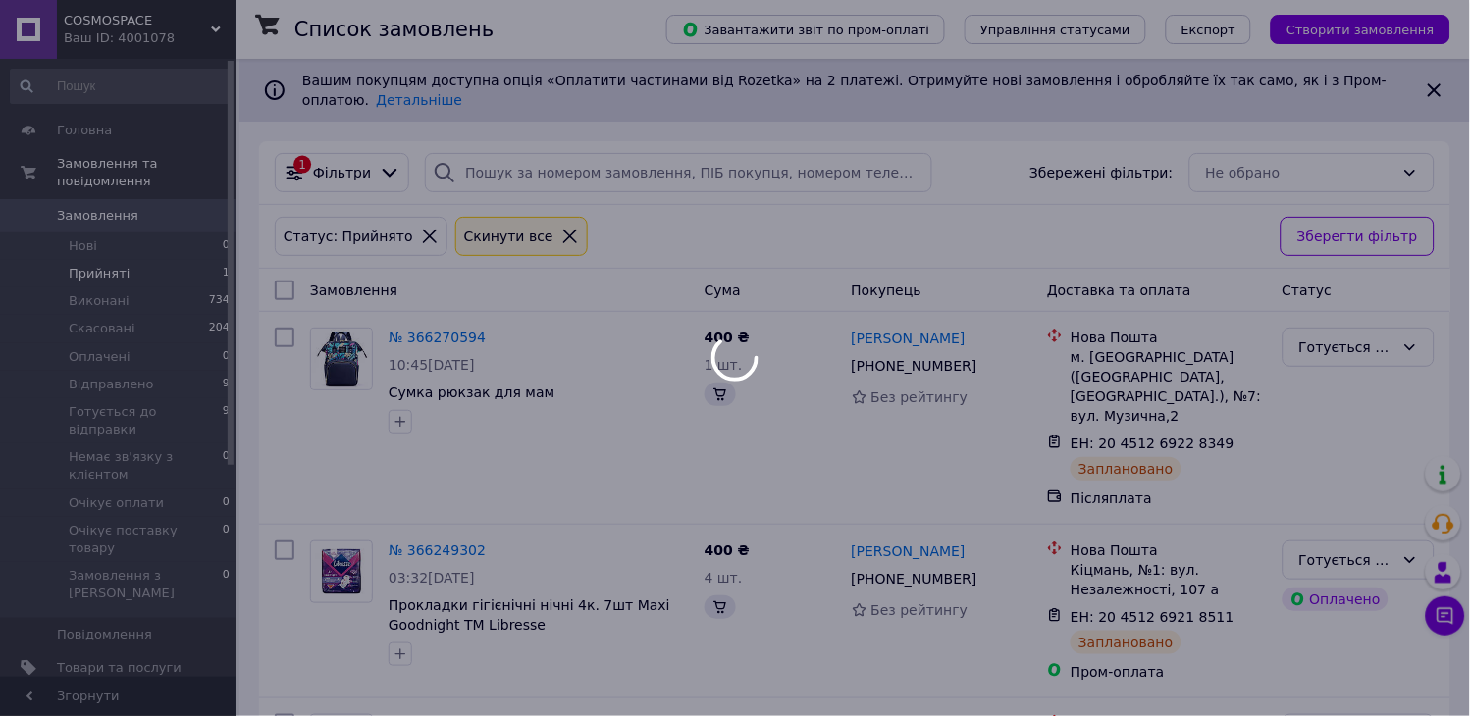
click at [103, 265] on span "Прийняті" at bounding box center [99, 274] width 61 height 18
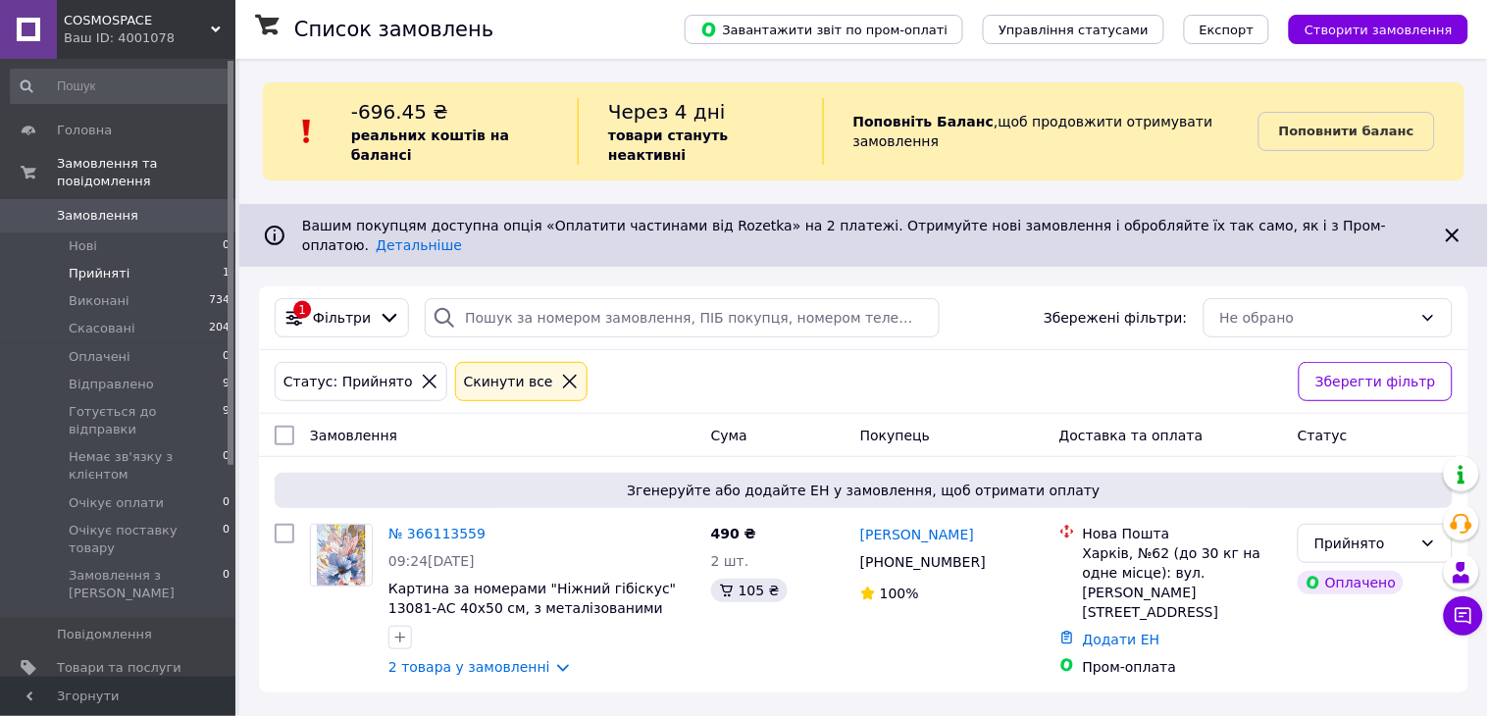
click at [106, 265] on span "Прийняті" at bounding box center [99, 274] width 61 height 18
click at [147, 403] on span "Готується до відправки" at bounding box center [146, 420] width 154 height 35
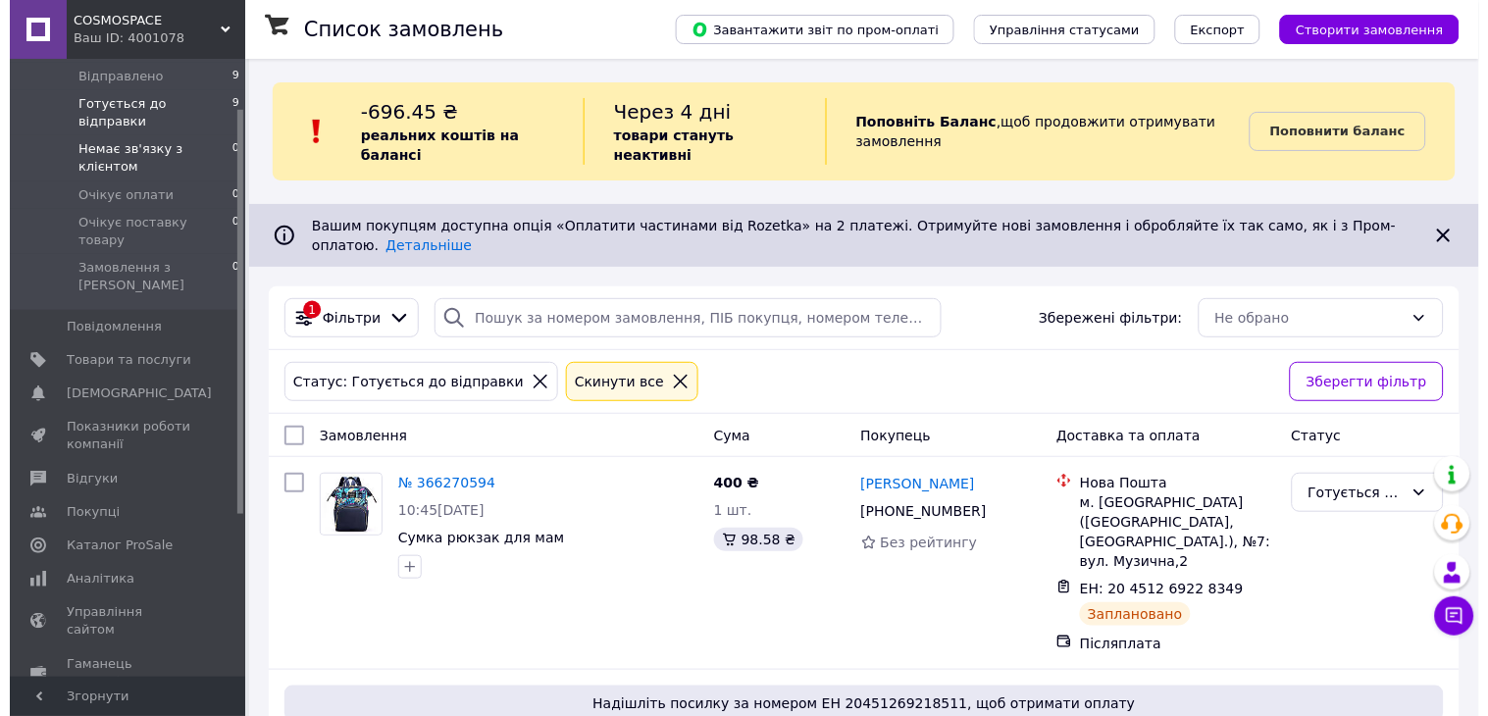
scroll to position [322, 0]
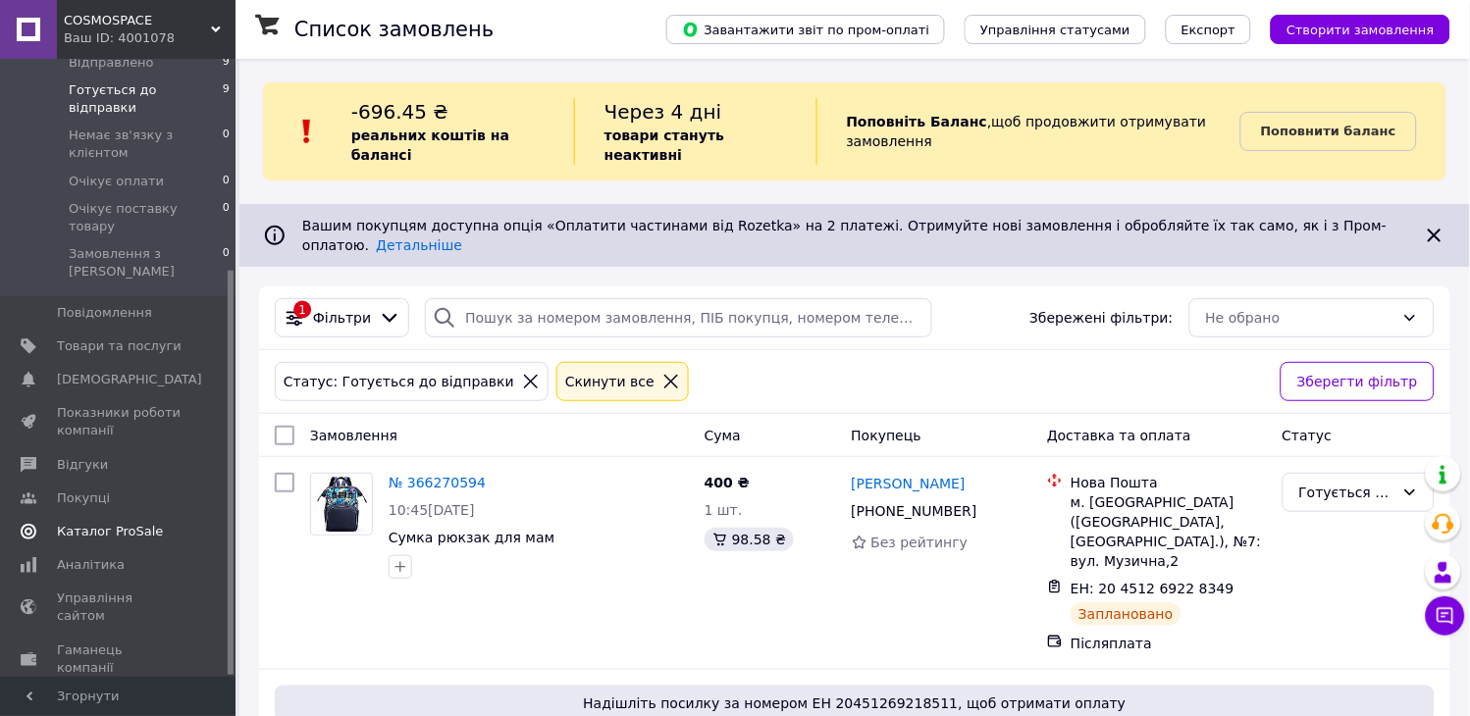
click at [129, 523] on span "Каталог ProSale" at bounding box center [110, 532] width 106 height 18
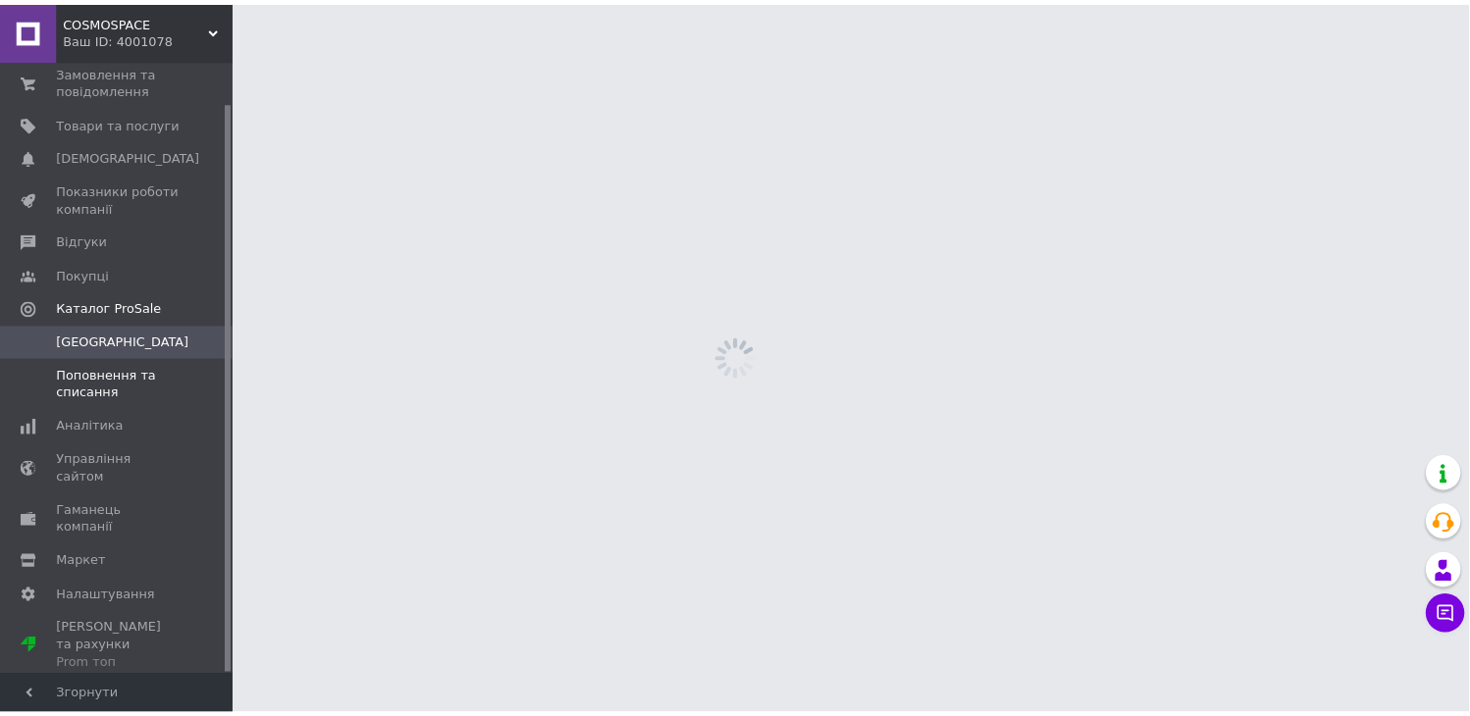
scroll to position [44, 0]
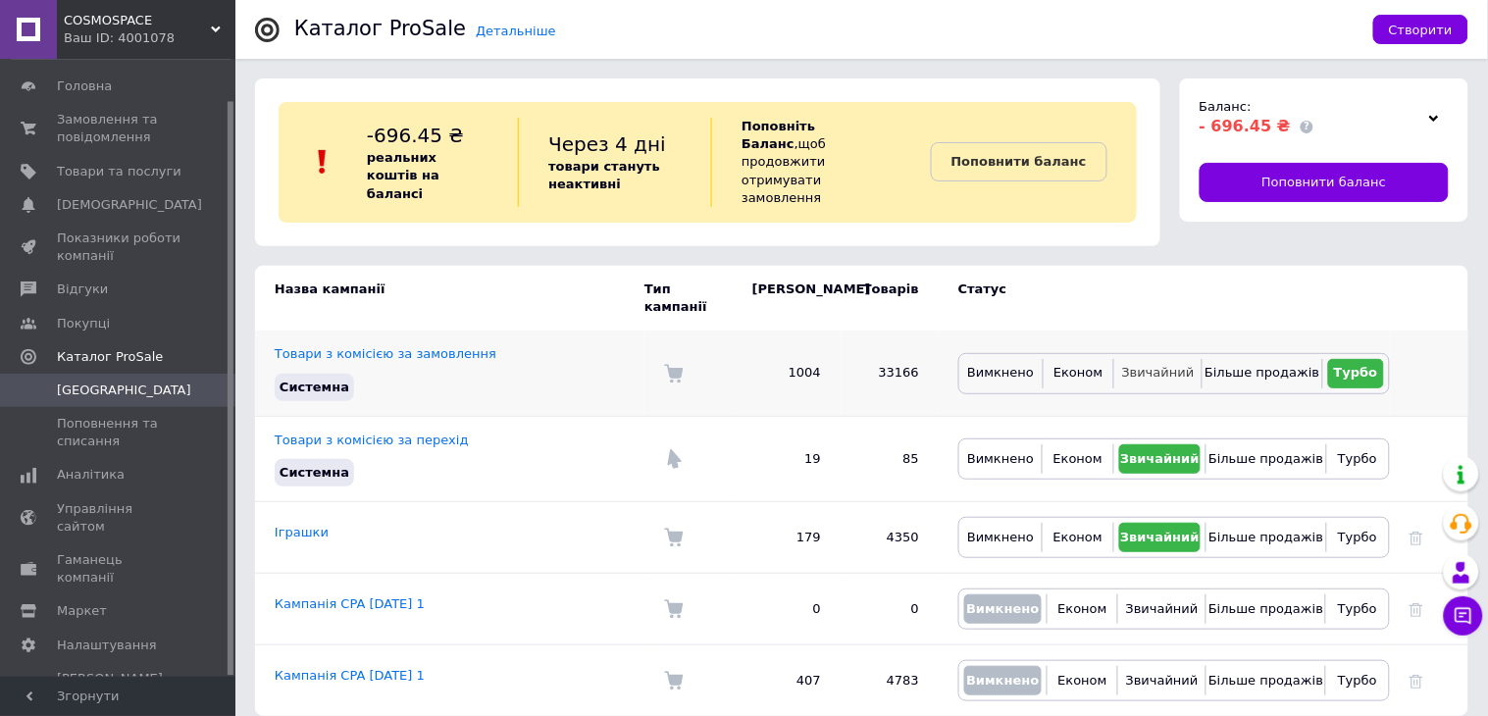
click at [1167, 365] on span "Звичайний" at bounding box center [1158, 372] width 73 height 15
click at [1423, 18] on button "Створити" at bounding box center [1420, 29] width 95 height 29
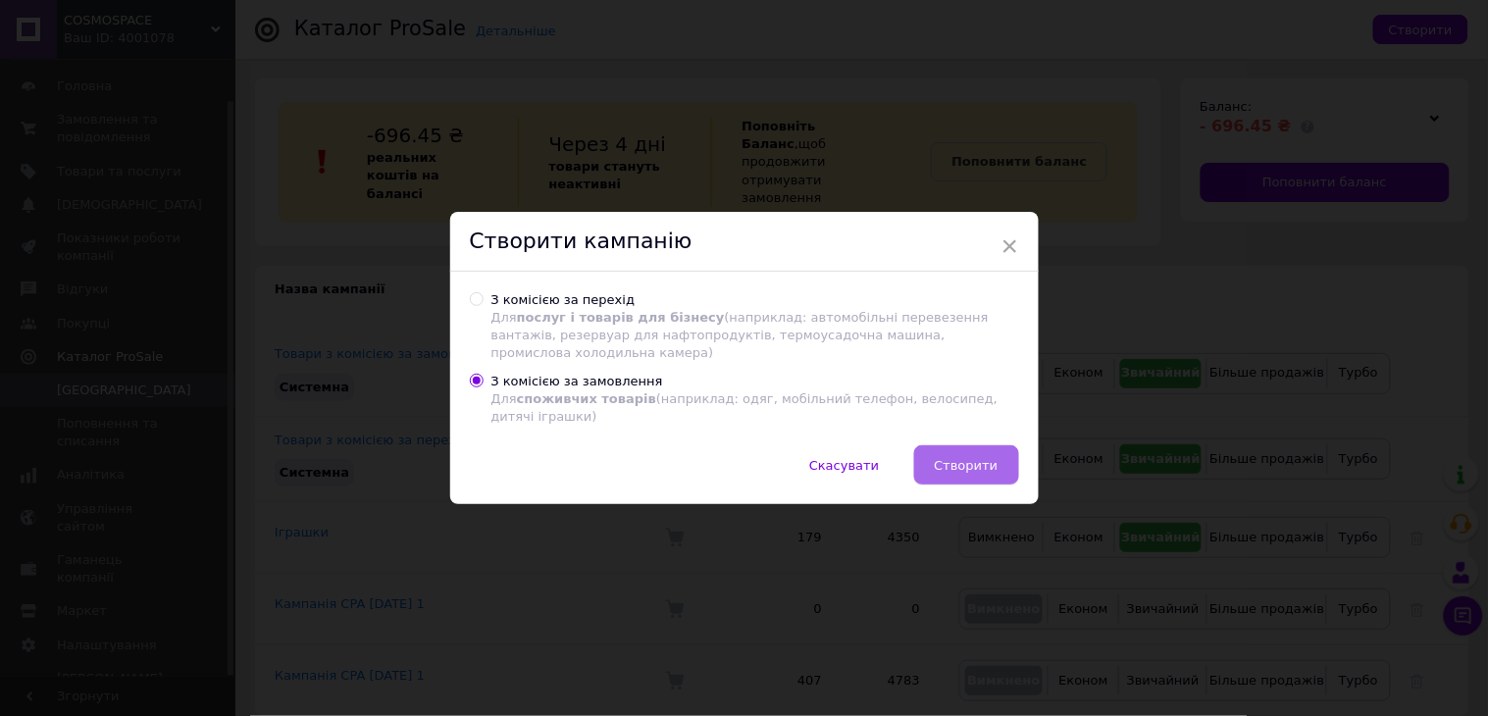
click at [964, 458] on span "Створити" at bounding box center [967, 465] width 64 height 15
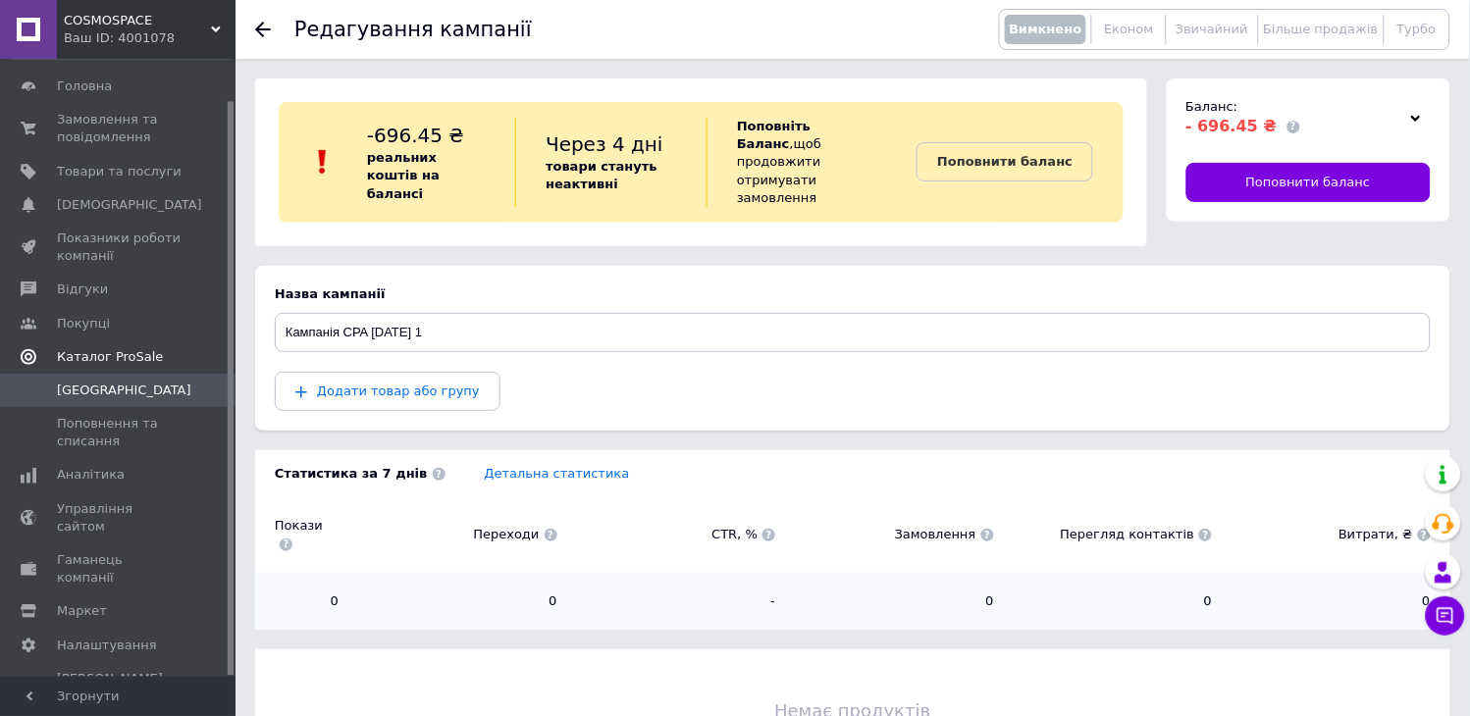
click at [129, 354] on span "Каталог ProSale" at bounding box center [110, 357] width 106 height 18
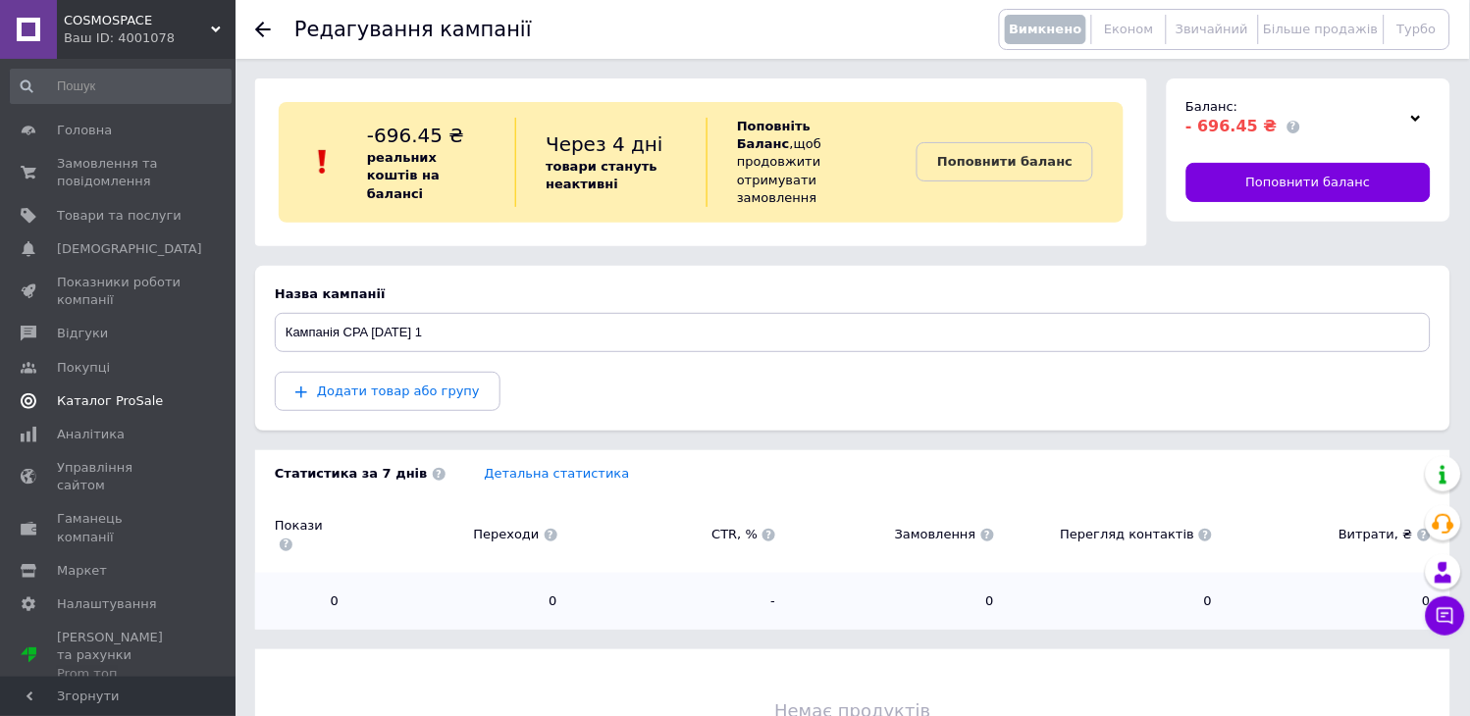
click at [128, 397] on span "Каталог ProSale" at bounding box center [110, 401] width 106 height 18
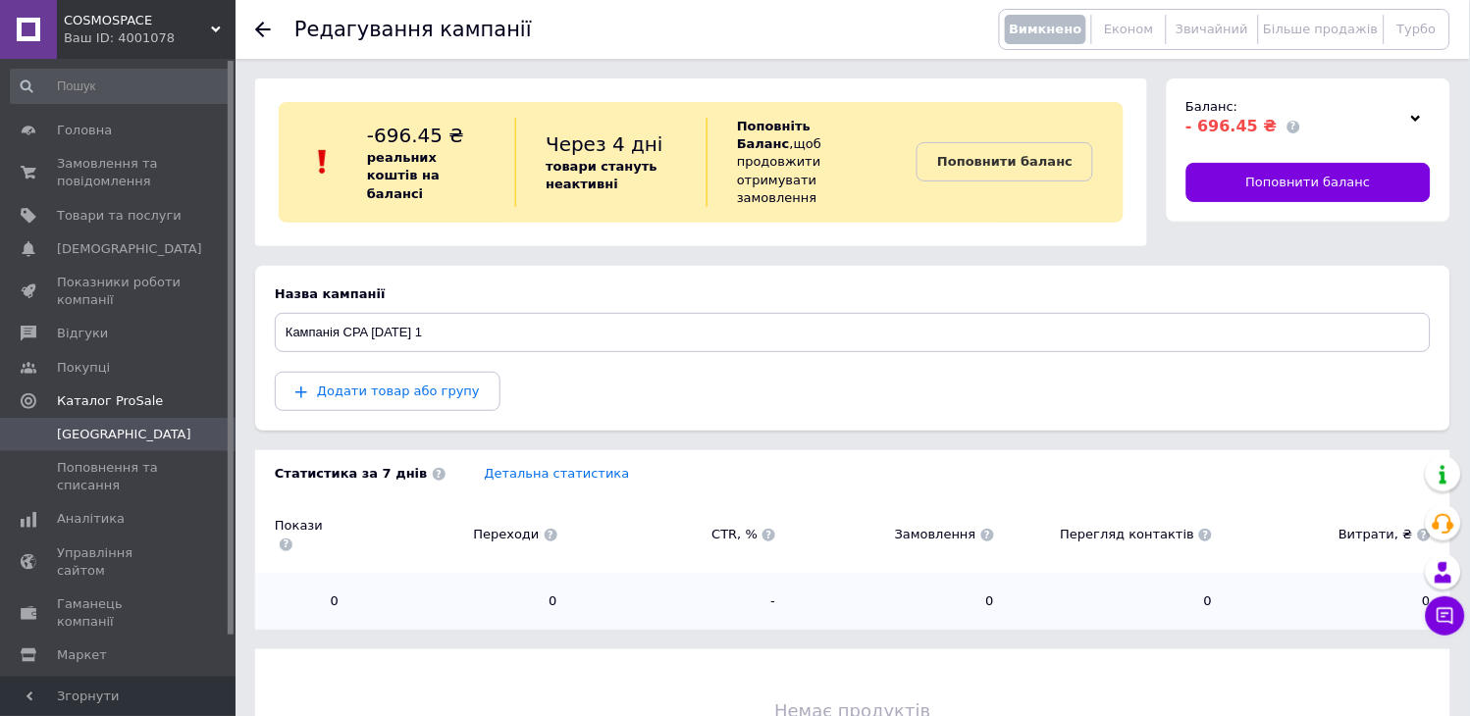
click at [109, 430] on span "Кампанії" at bounding box center [119, 435] width 125 height 18
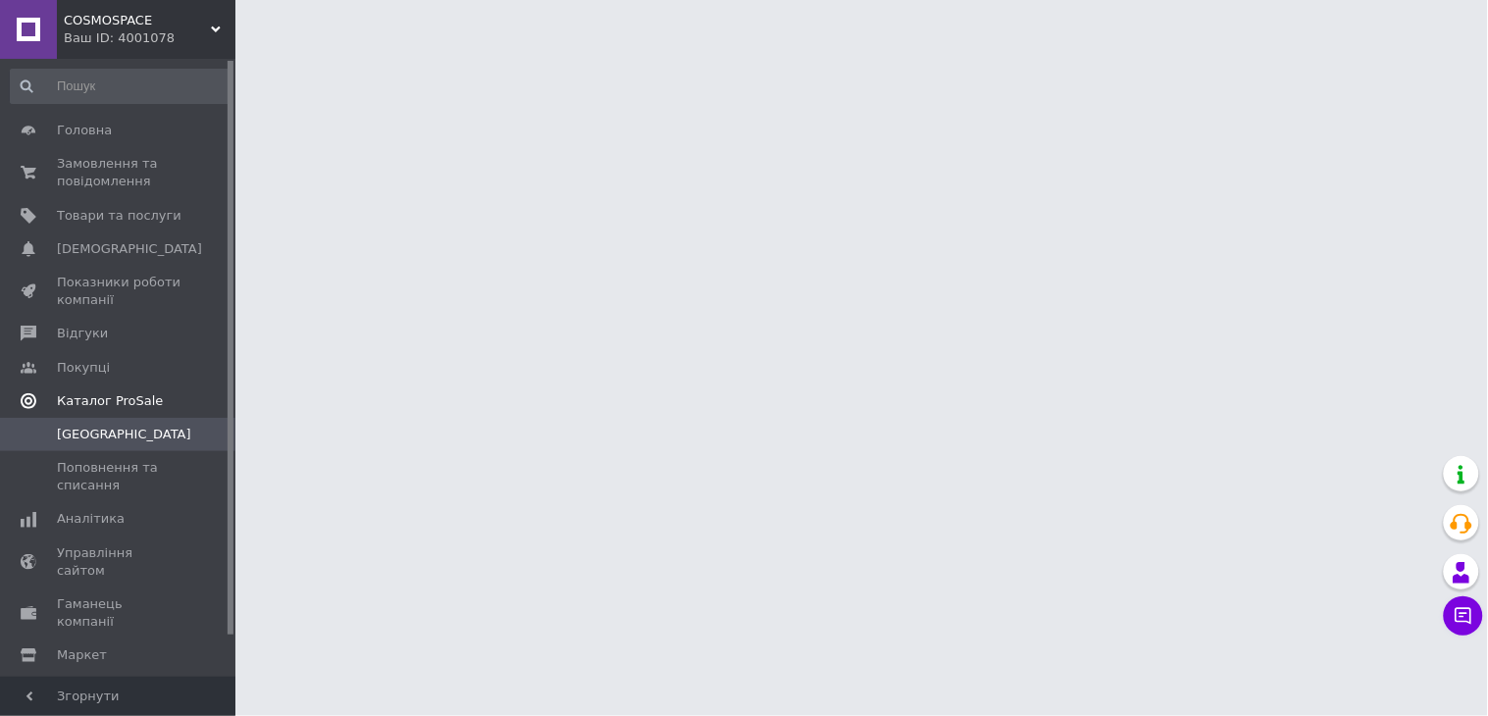
click at [126, 394] on span "Каталог ProSale" at bounding box center [110, 401] width 106 height 18
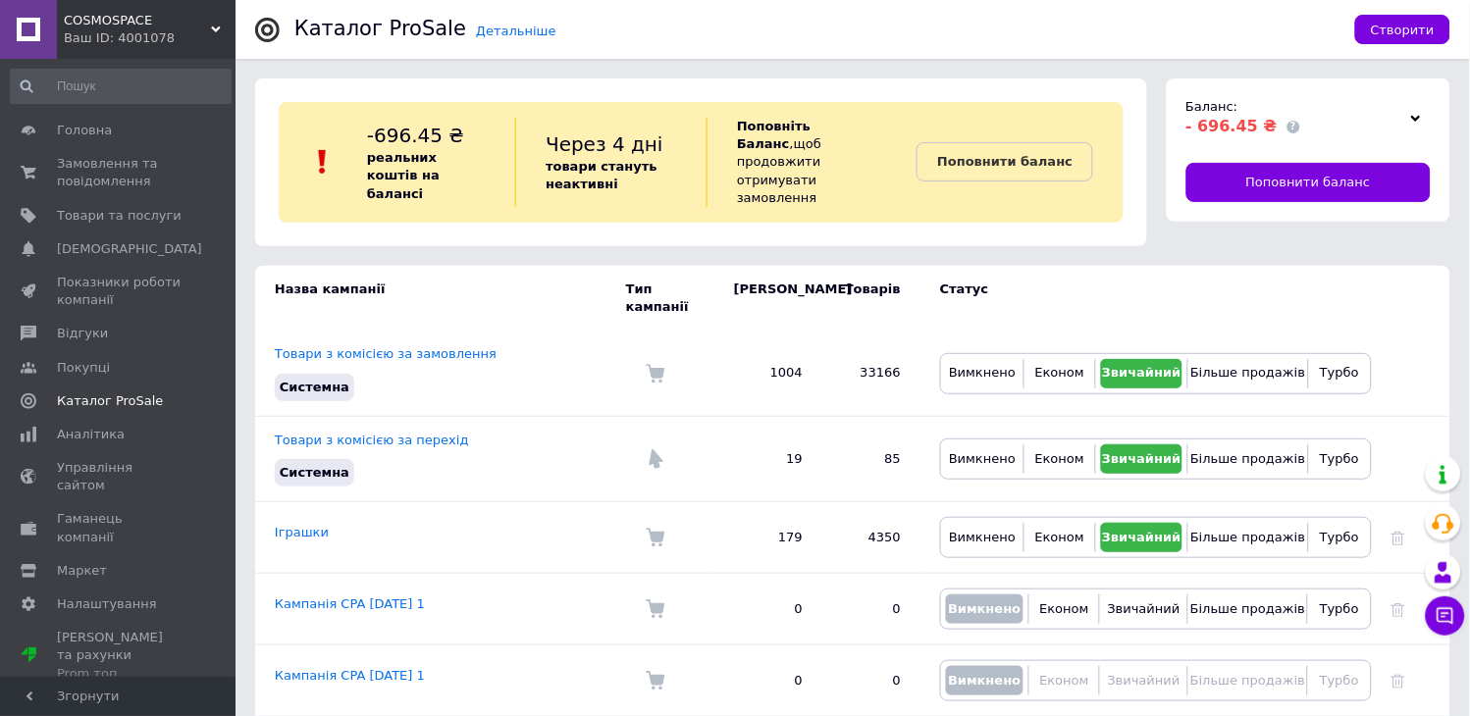
click at [1324, 266] on td "Статус" at bounding box center [1145, 298] width 451 height 65
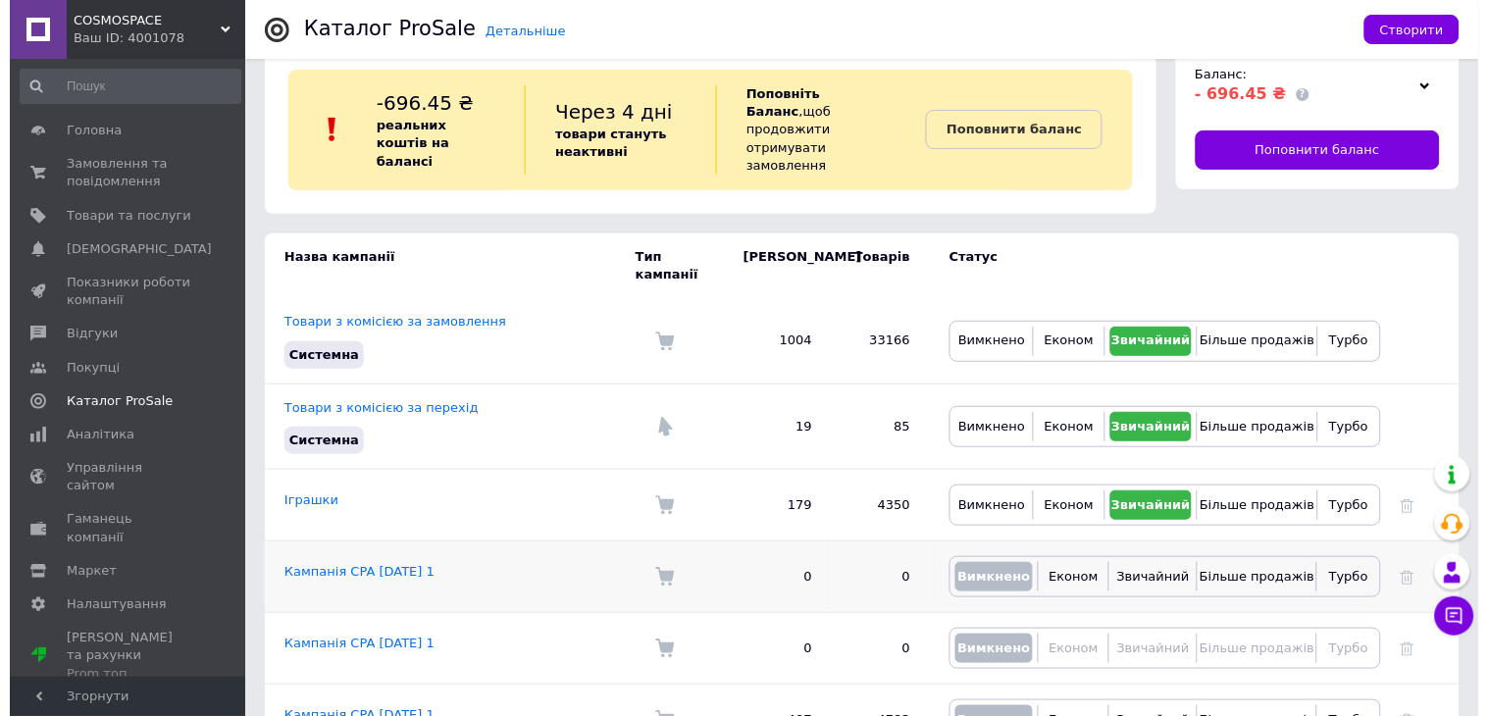
scroll to position [50, 0]
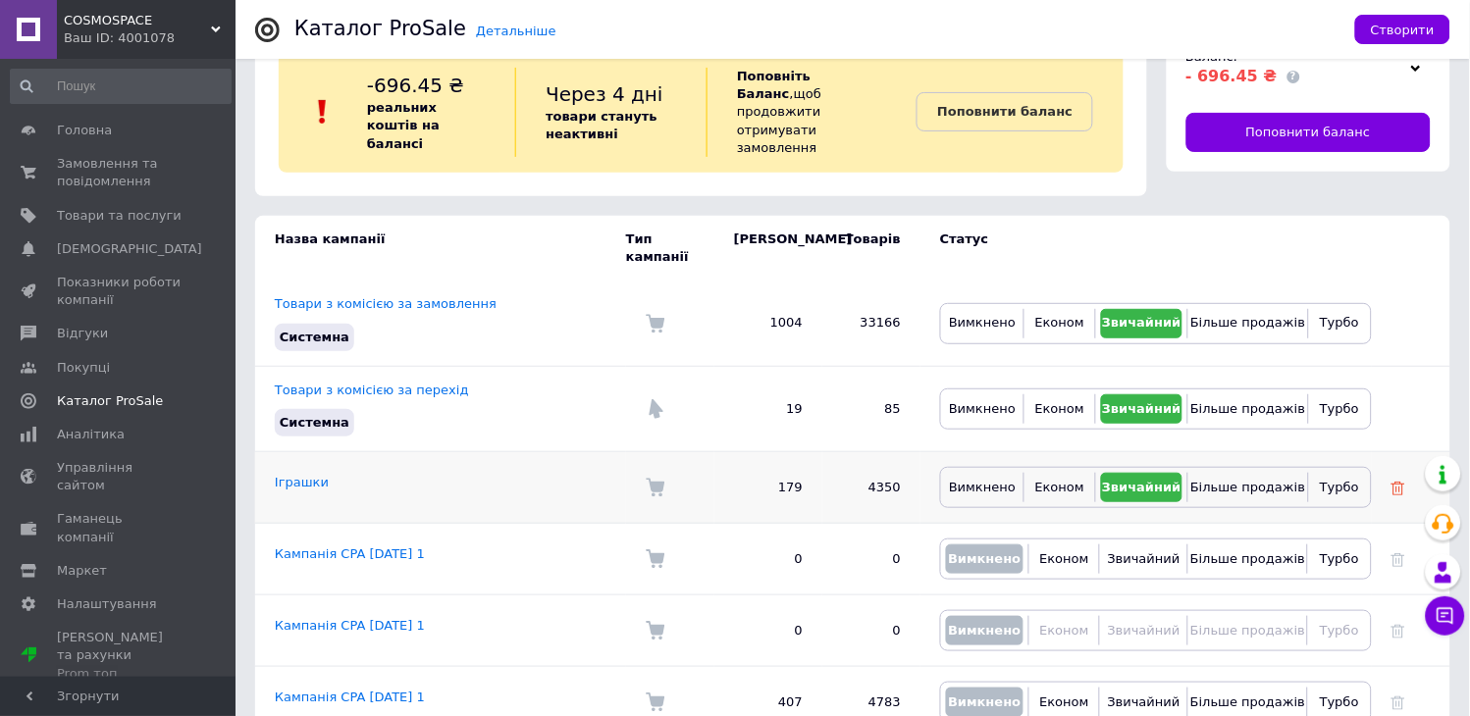
click at [1400, 482] on use at bounding box center [1398, 489] width 14 height 14
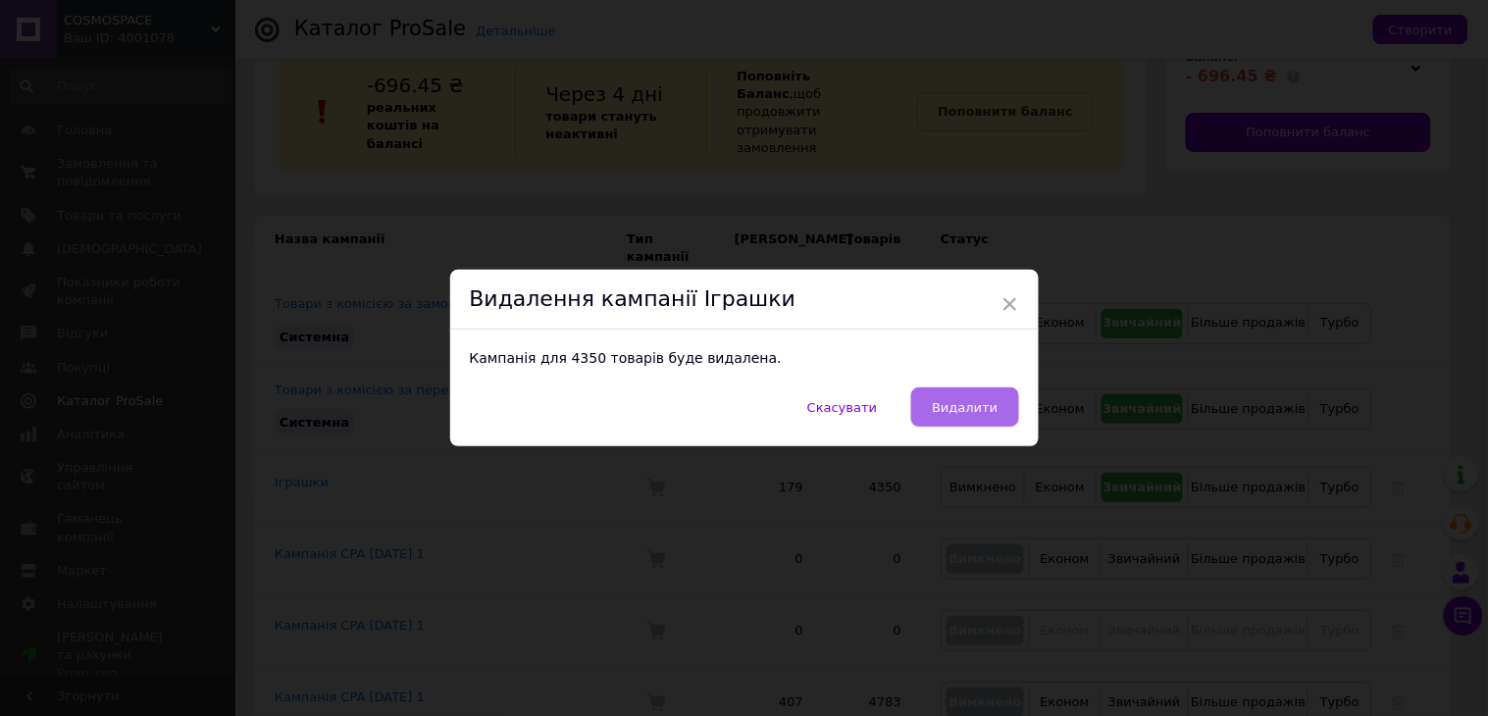
click at [982, 410] on span "Видалити" at bounding box center [965, 407] width 66 height 15
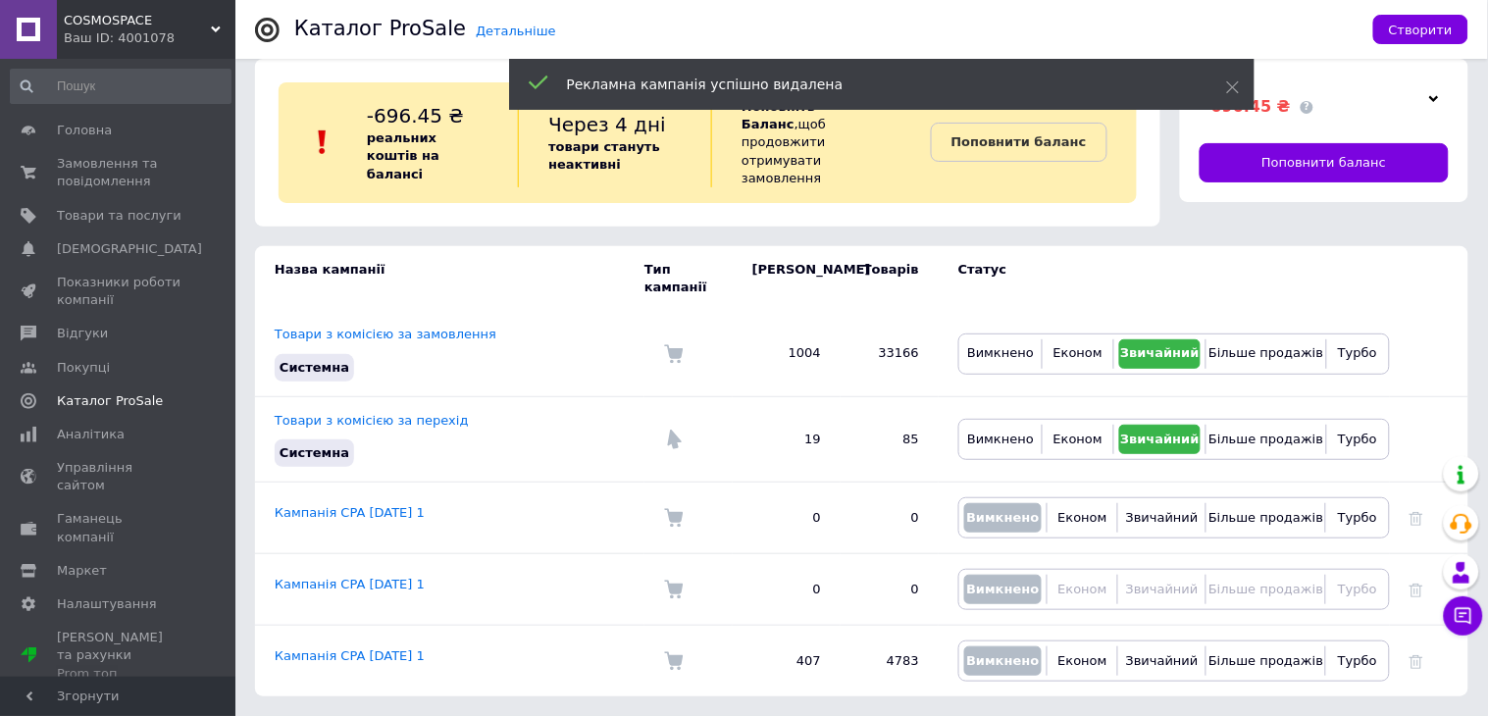
scroll to position [0, 0]
